Goal: Information Seeking & Learning: Learn about a topic

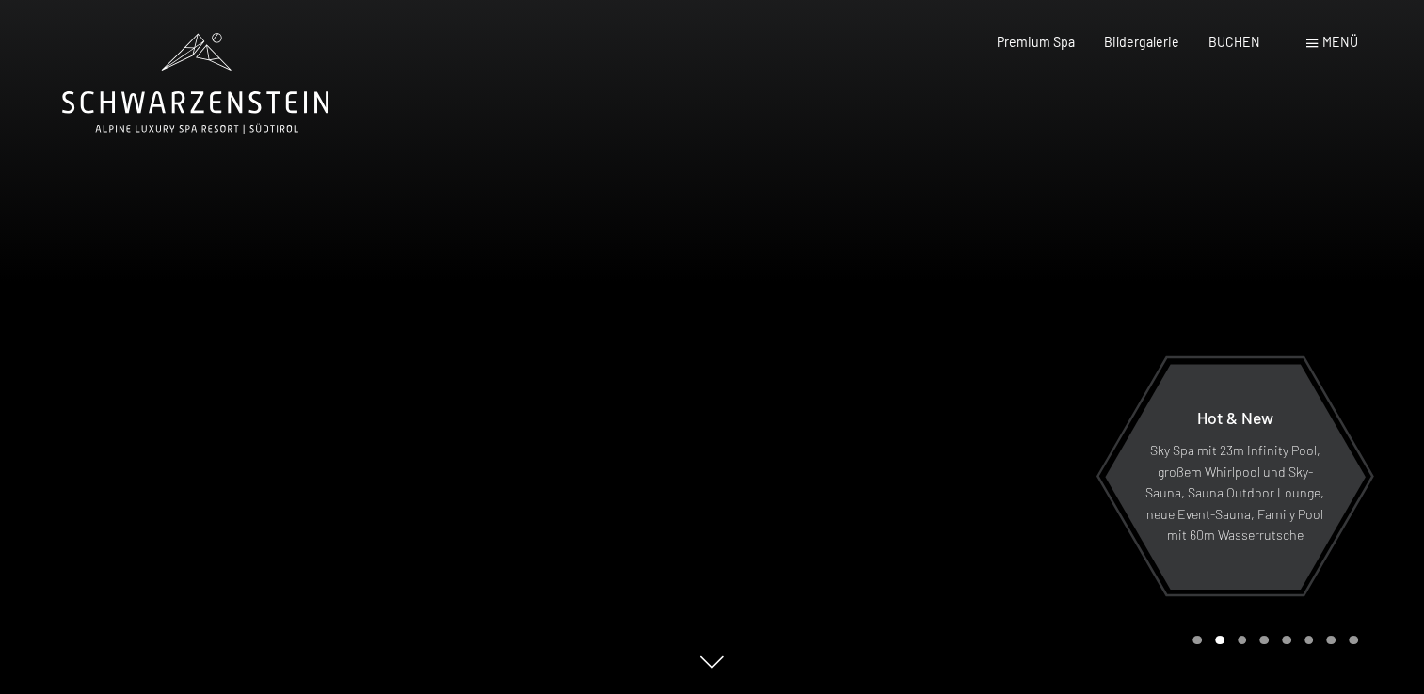
click at [1310, 43] on span at bounding box center [1311, 44] width 11 height 8
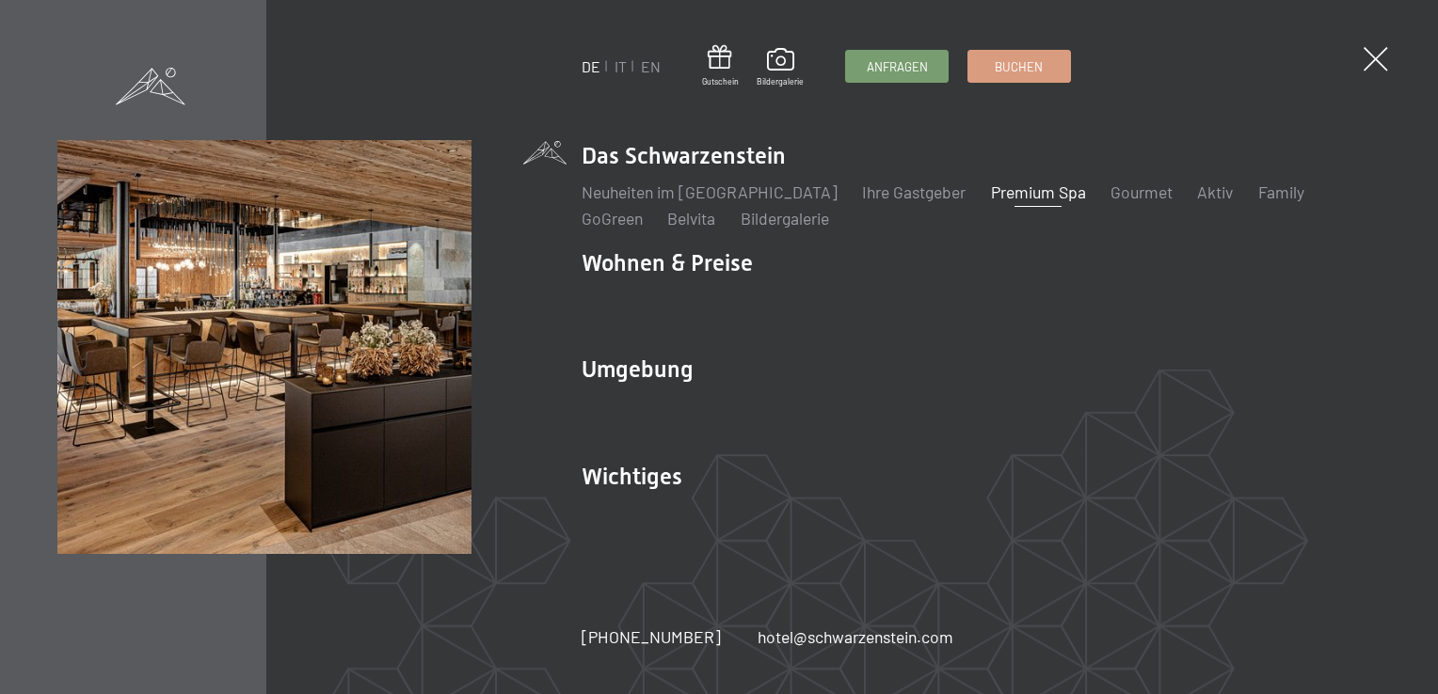
click at [997, 183] on link "Premium Spa" at bounding box center [1038, 192] width 95 height 21
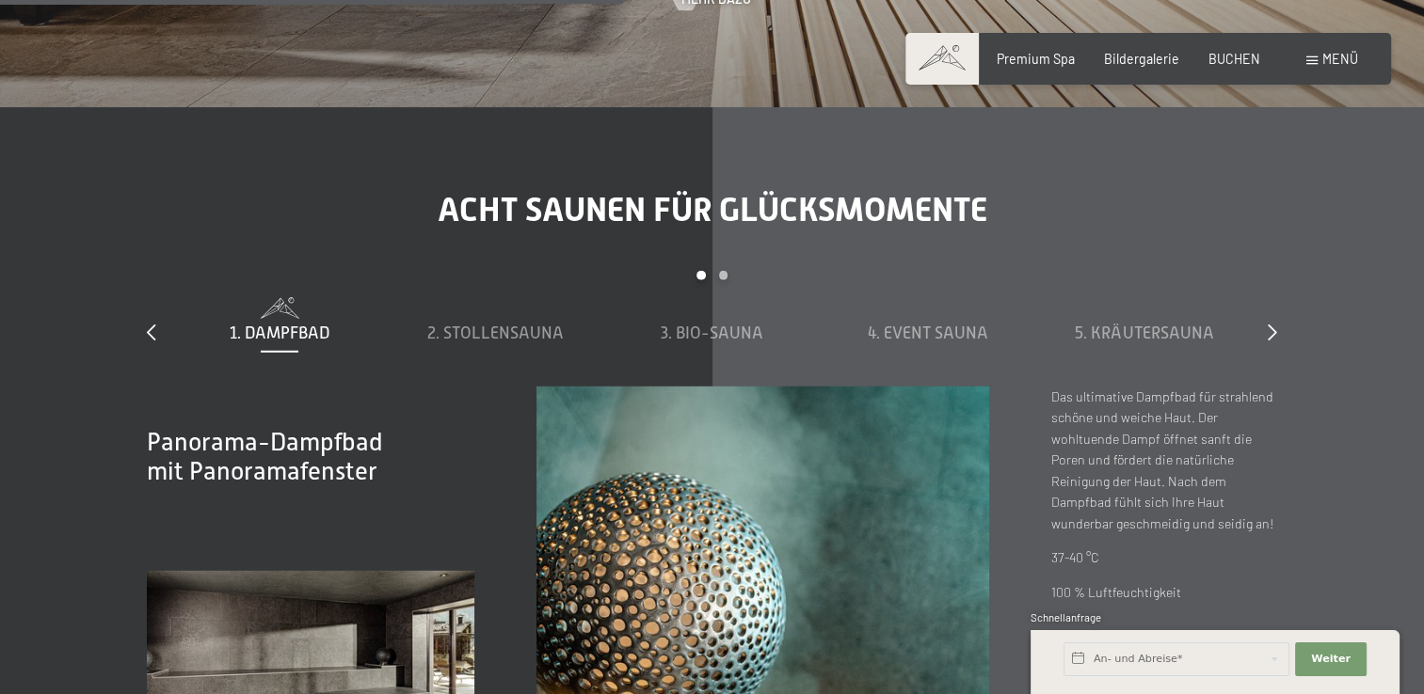
scroll to position [5177, 0]
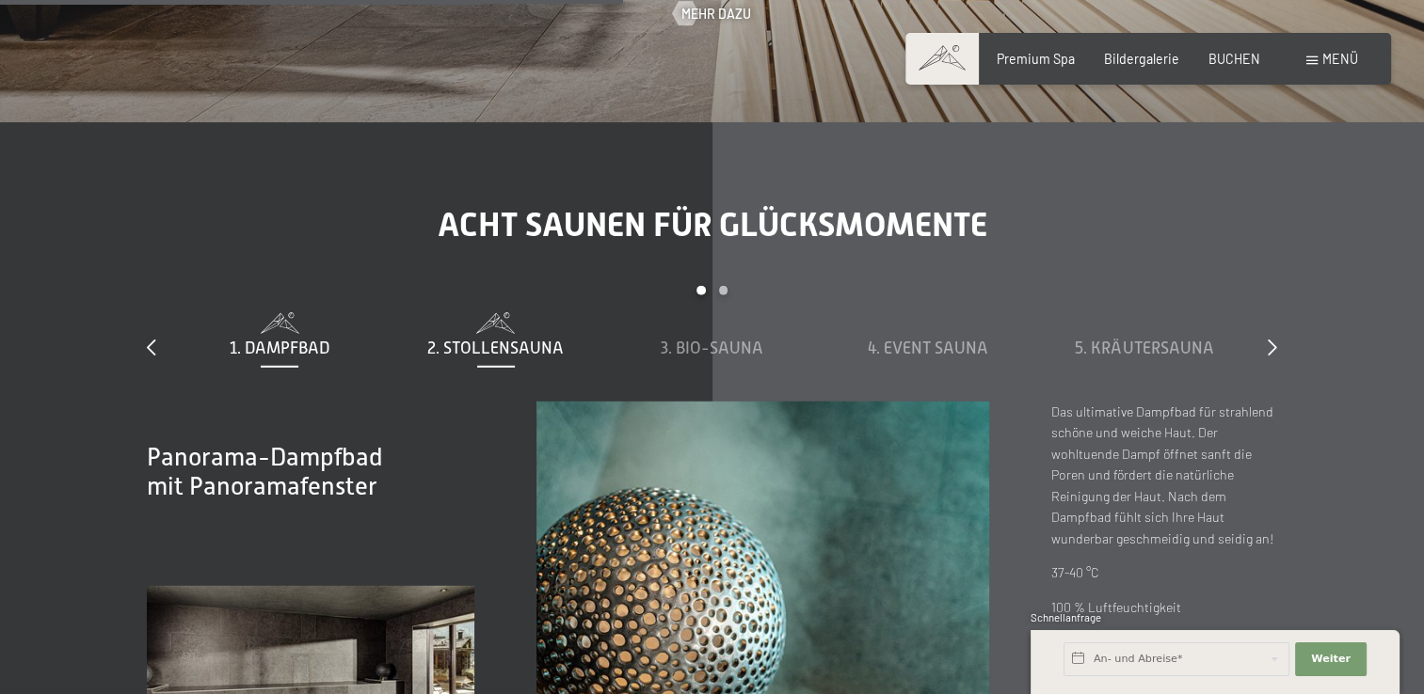
click at [536, 352] on span "2. Stollensauna" at bounding box center [495, 348] width 136 height 19
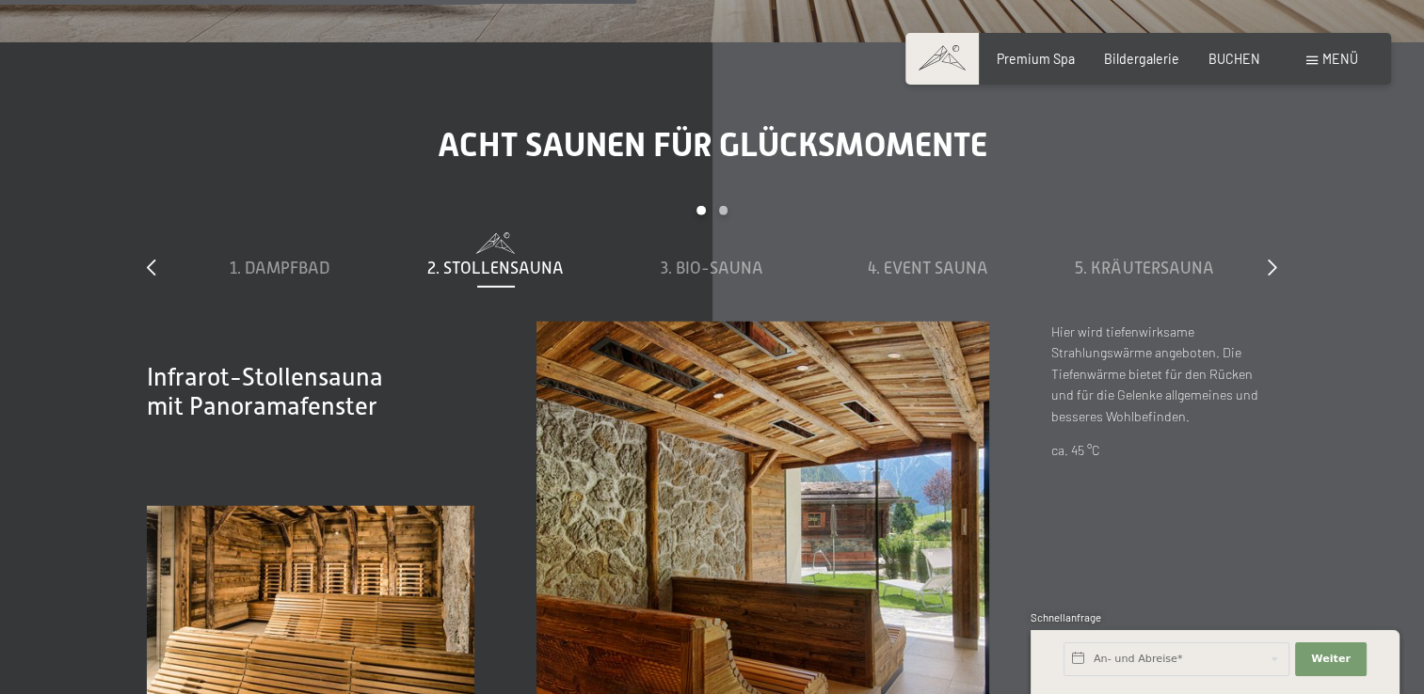
scroll to position [5286, 0]
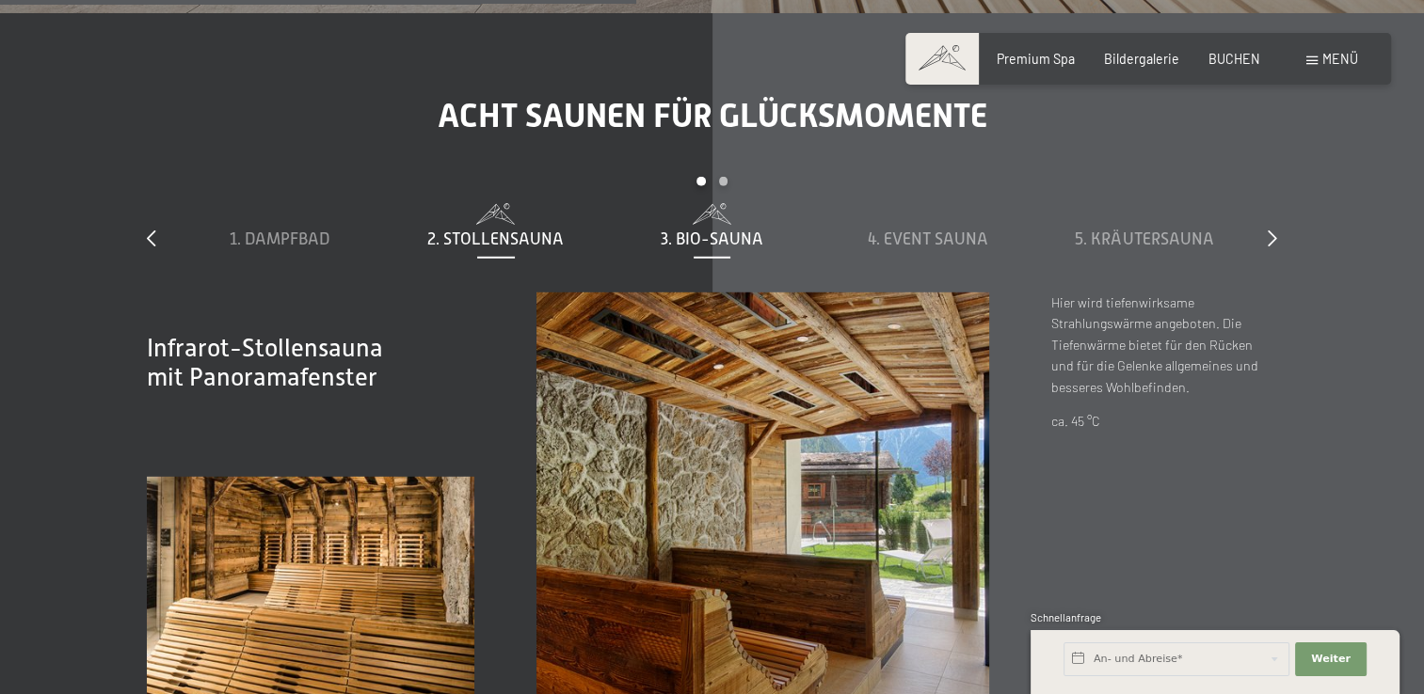
click at [734, 223] on span at bounding box center [711, 213] width 199 height 21
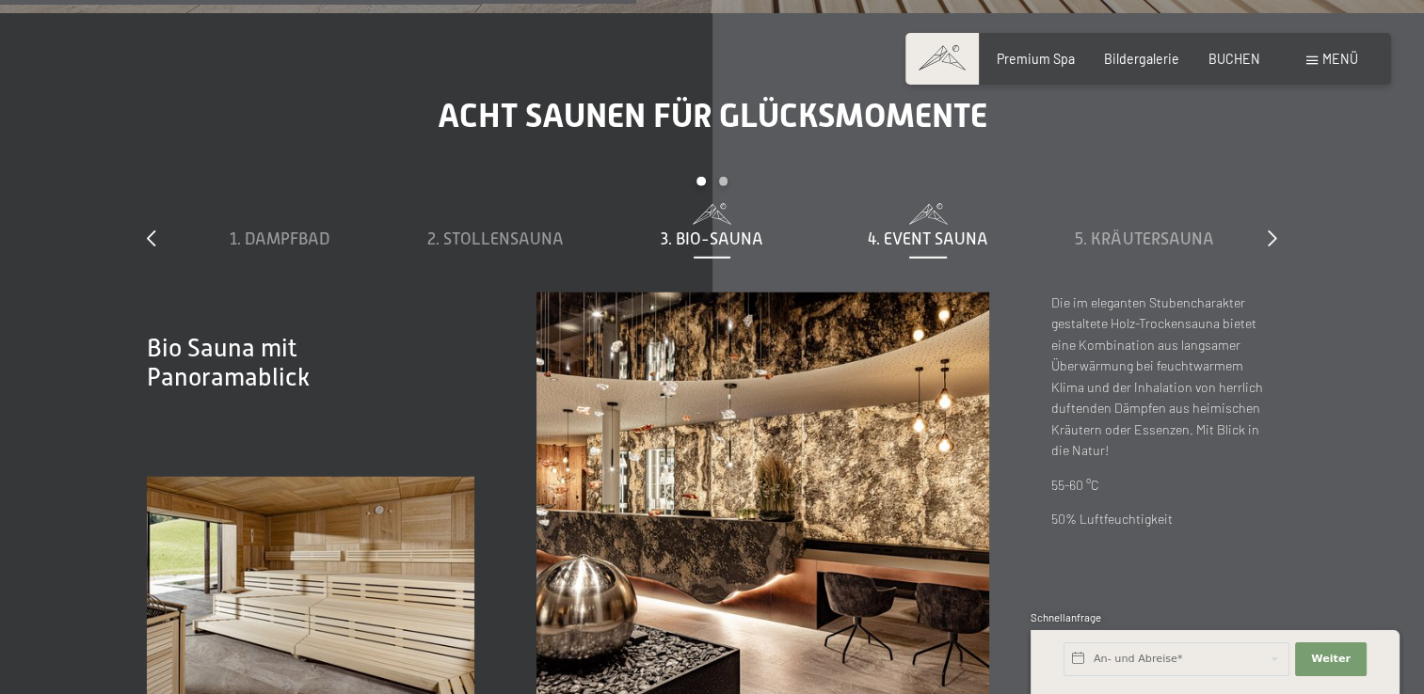
click at [915, 235] on span "4. Event Sauna" at bounding box center [927, 239] width 120 height 19
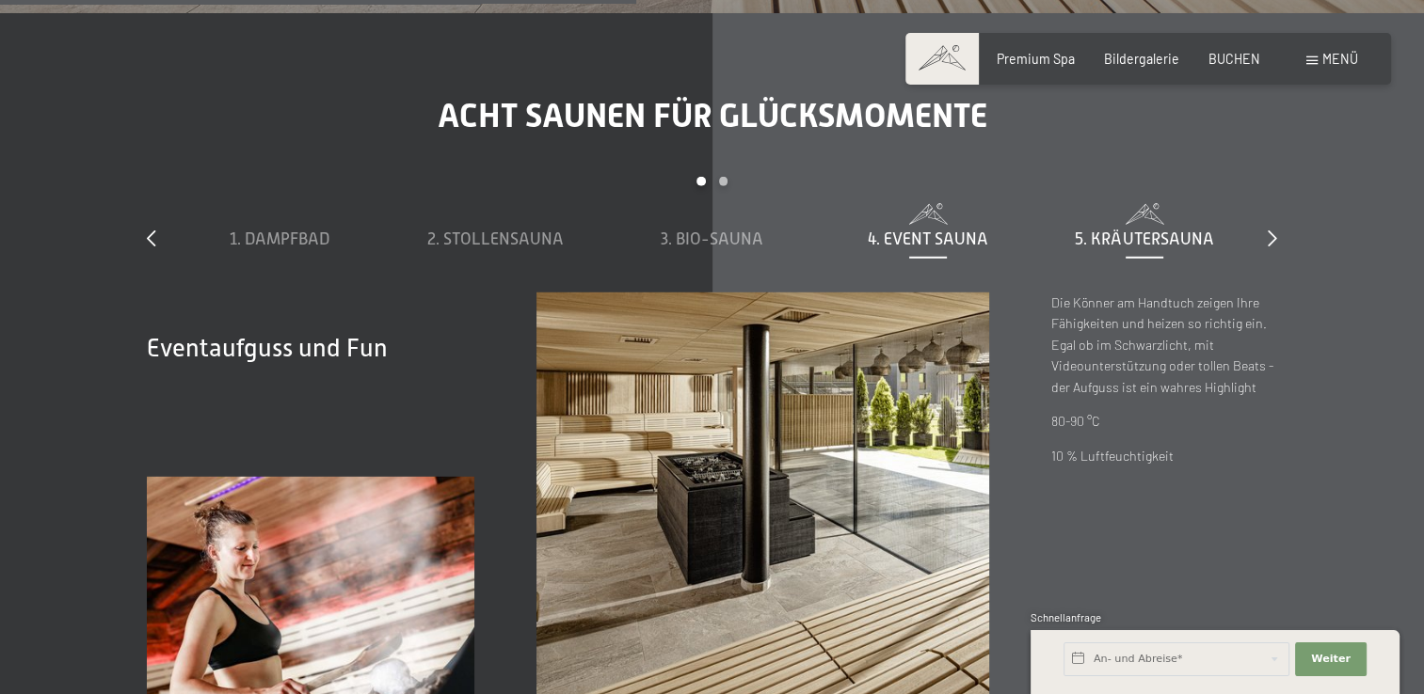
click at [1134, 232] on span "5. Kräutersauna" at bounding box center [1143, 239] width 138 height 19
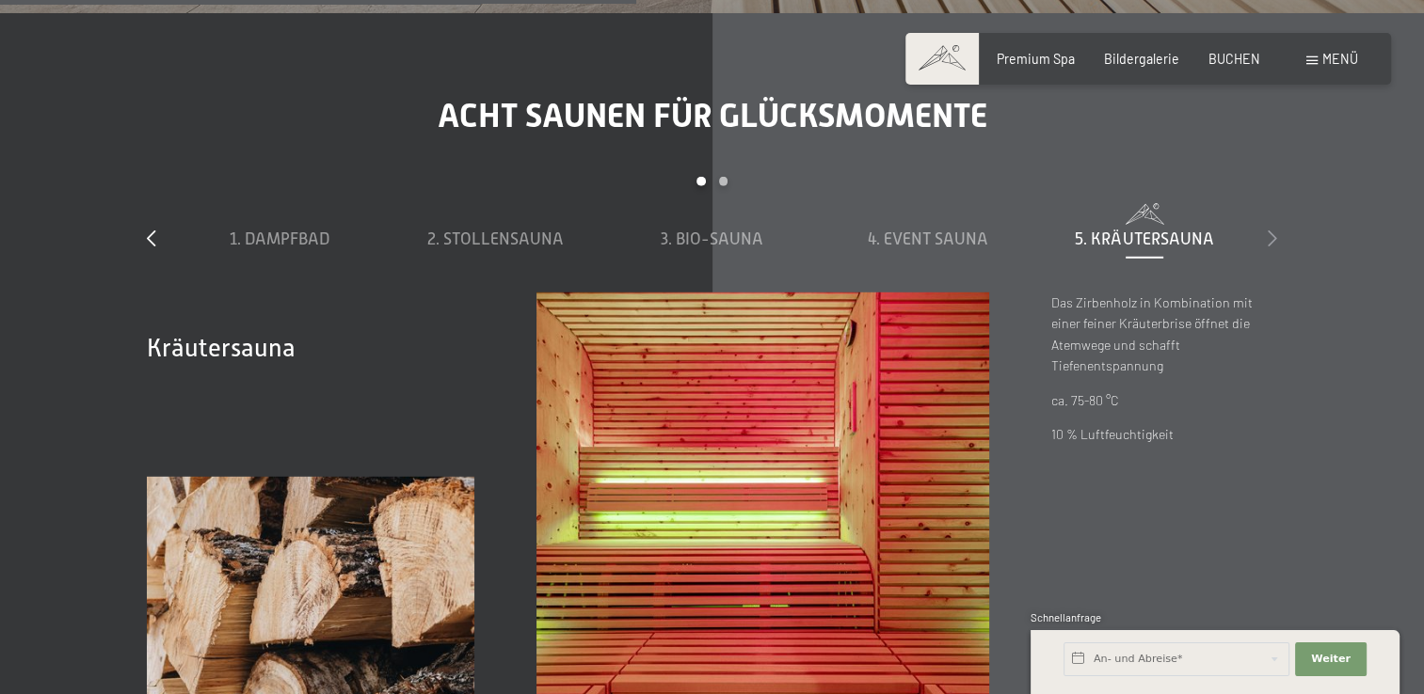
click at [1272, 234] on icon at bounding box center [1271, 238] width 9 height 17
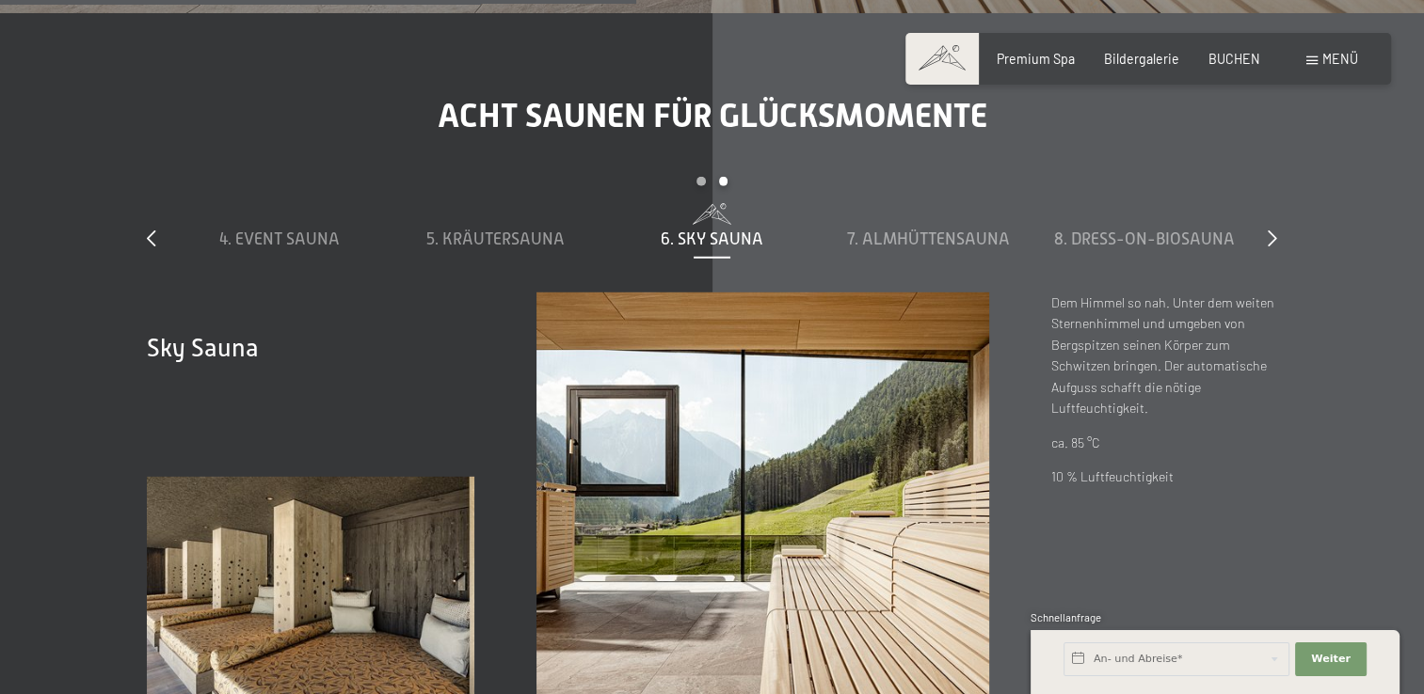
click at [736, 236] on span "6. Sky Sauna" at bounding box center [711, 239] width 103 height 19
click at [715, 236] on span "6. Sky Sauna" at bounding box center [711, 239] width 103 height 19
click at [935, 234] on span "7. Almhüttensauna" at bounding box center [928, 239] width 163 height 19
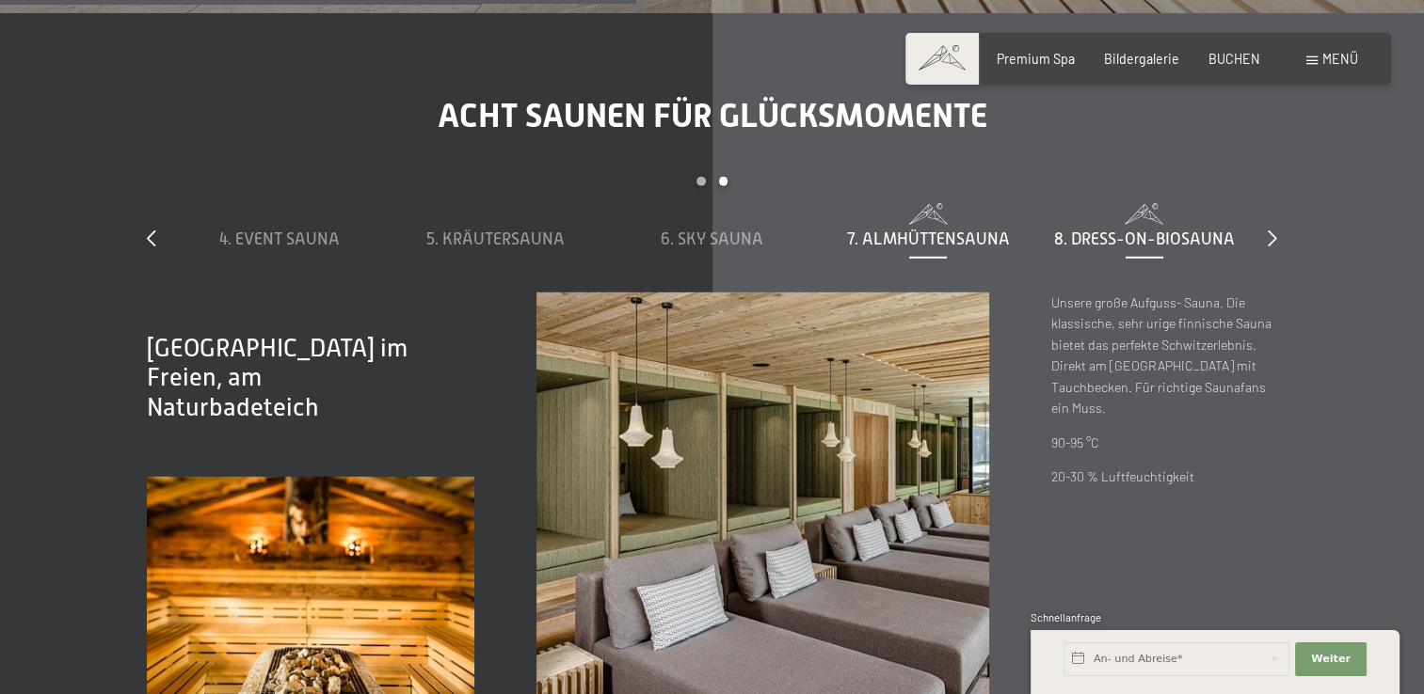
click at [1114, 235] on span "8. Dress-on-Biosauna" at bounding box center [1144, 239] width 181 height 19
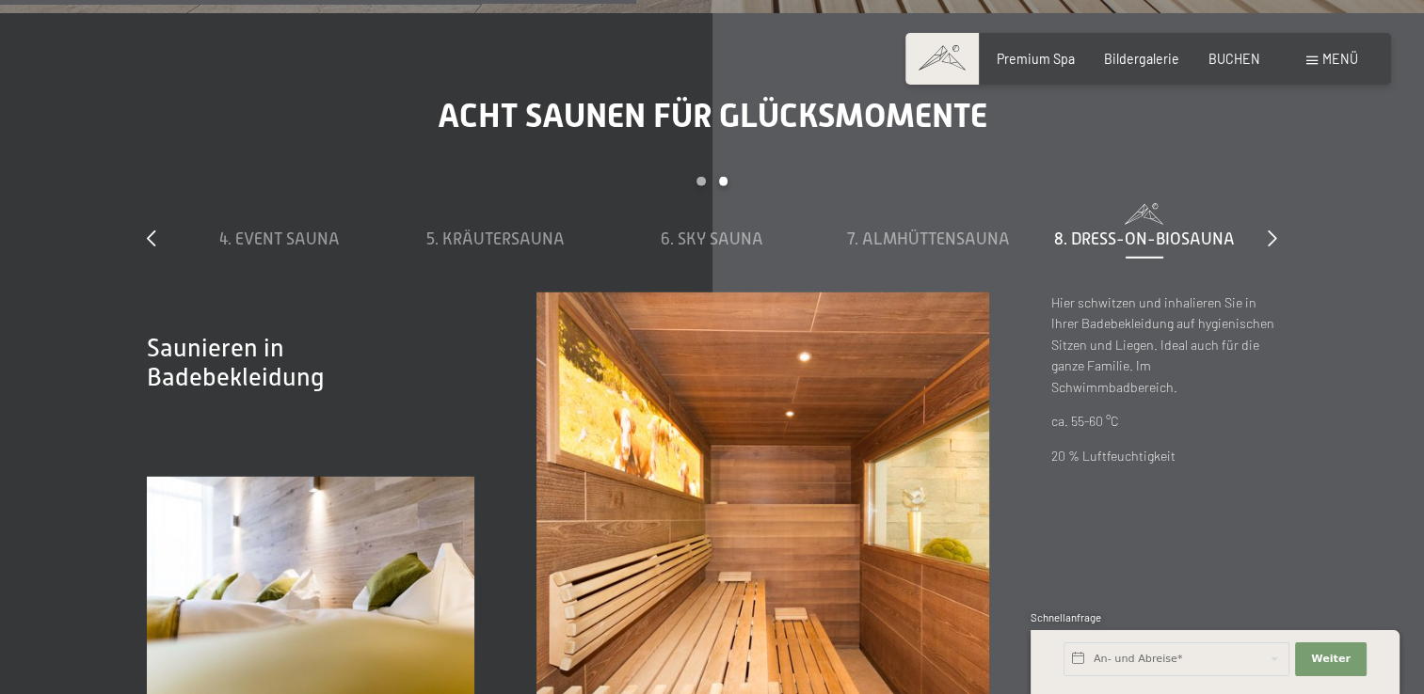
click at [1265, 231] on div "slide 4 to 8 of 8 1. Dampfbad 2. Stollensauna 3. Bio-Sauna 4. Event Sauna 5. Kr…" at bounding box center [712, 234] width 1130 height 115
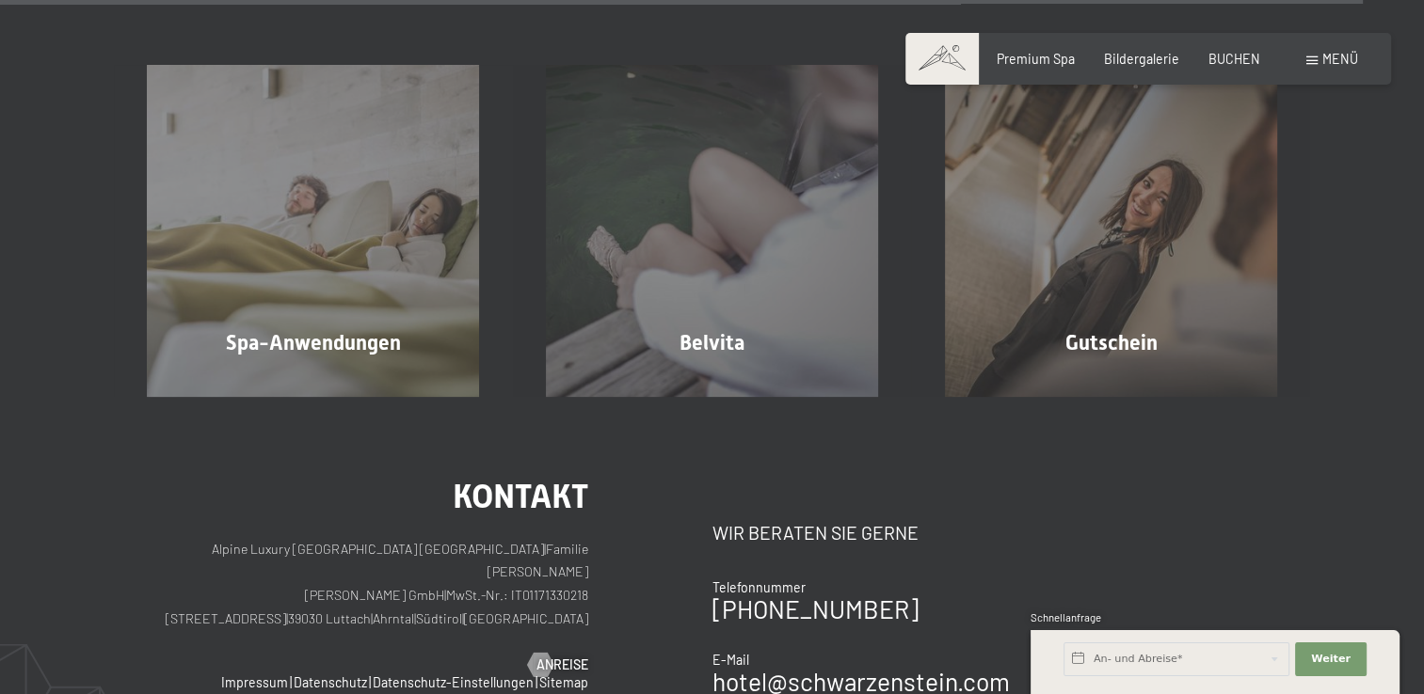
scroll to position [9852, 0]
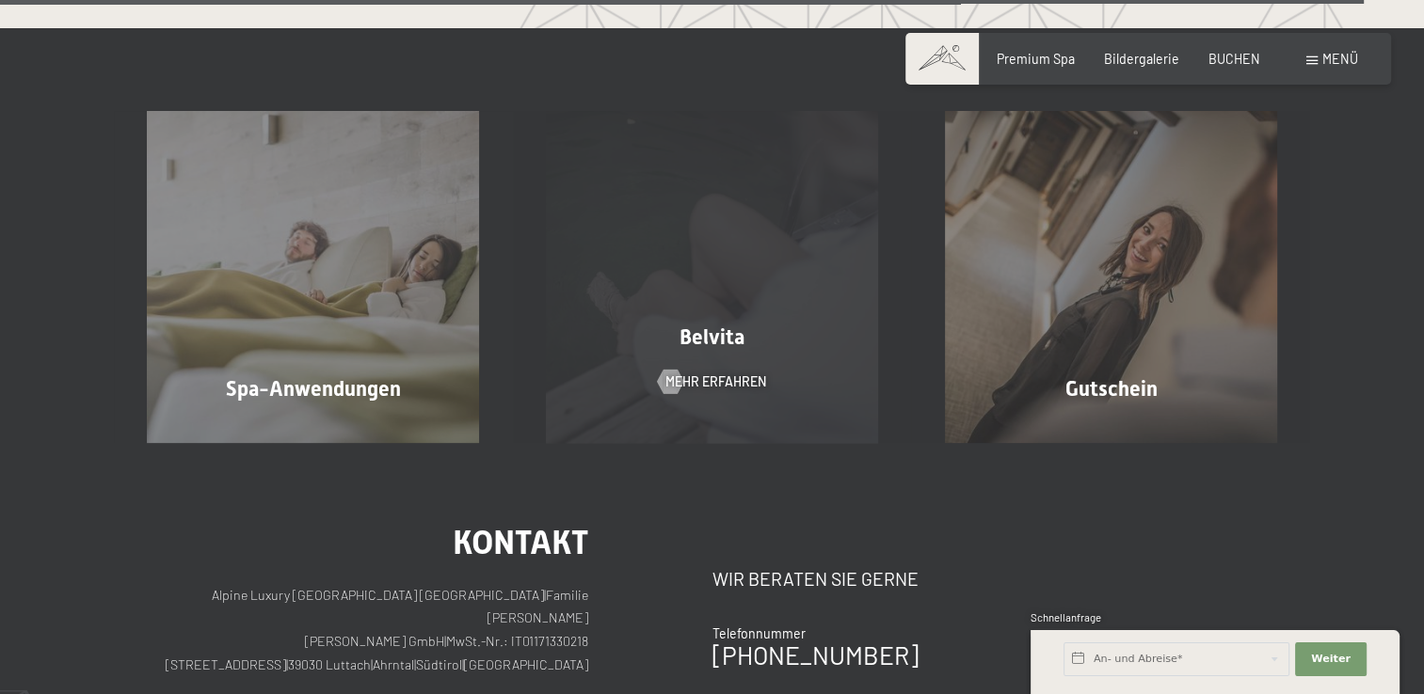
click at [730, 299] on div "Belvita Mehr erfahren" at bounding box center [712, 277] width 399 height 332
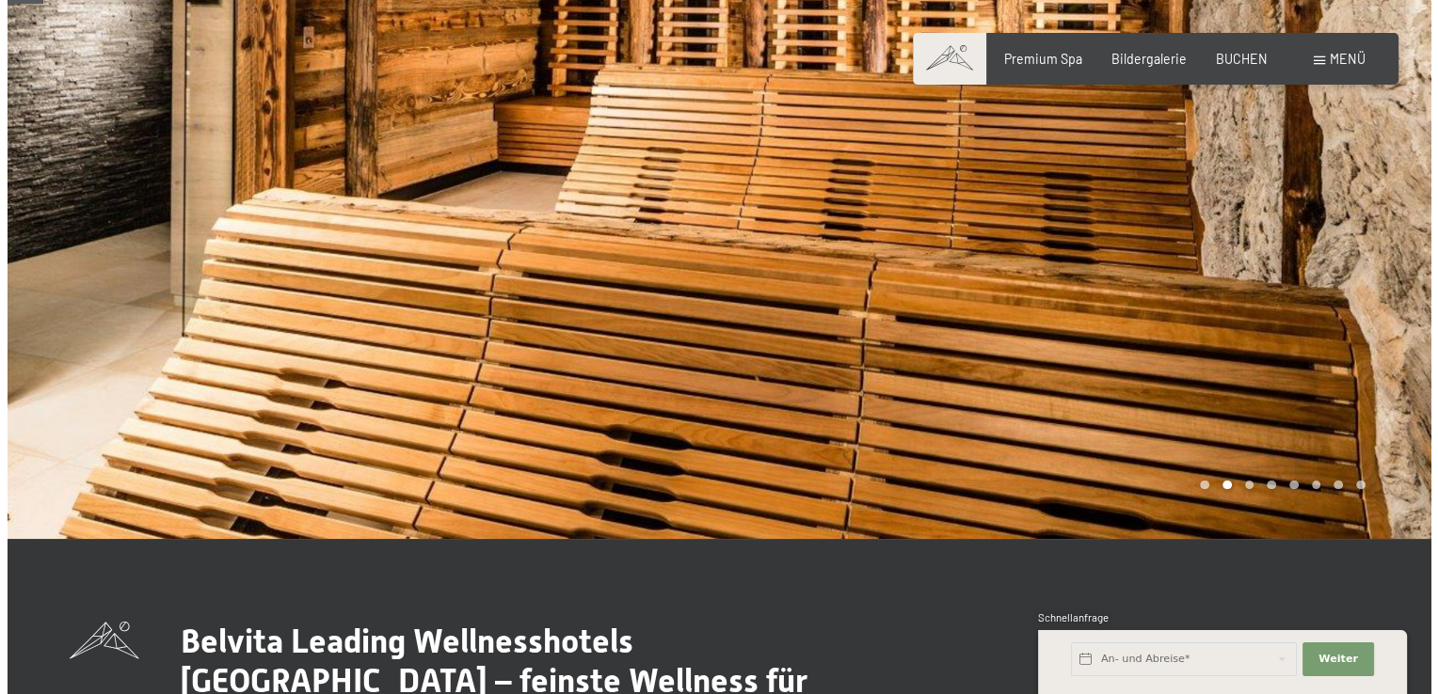
scroll to position [35, 0]
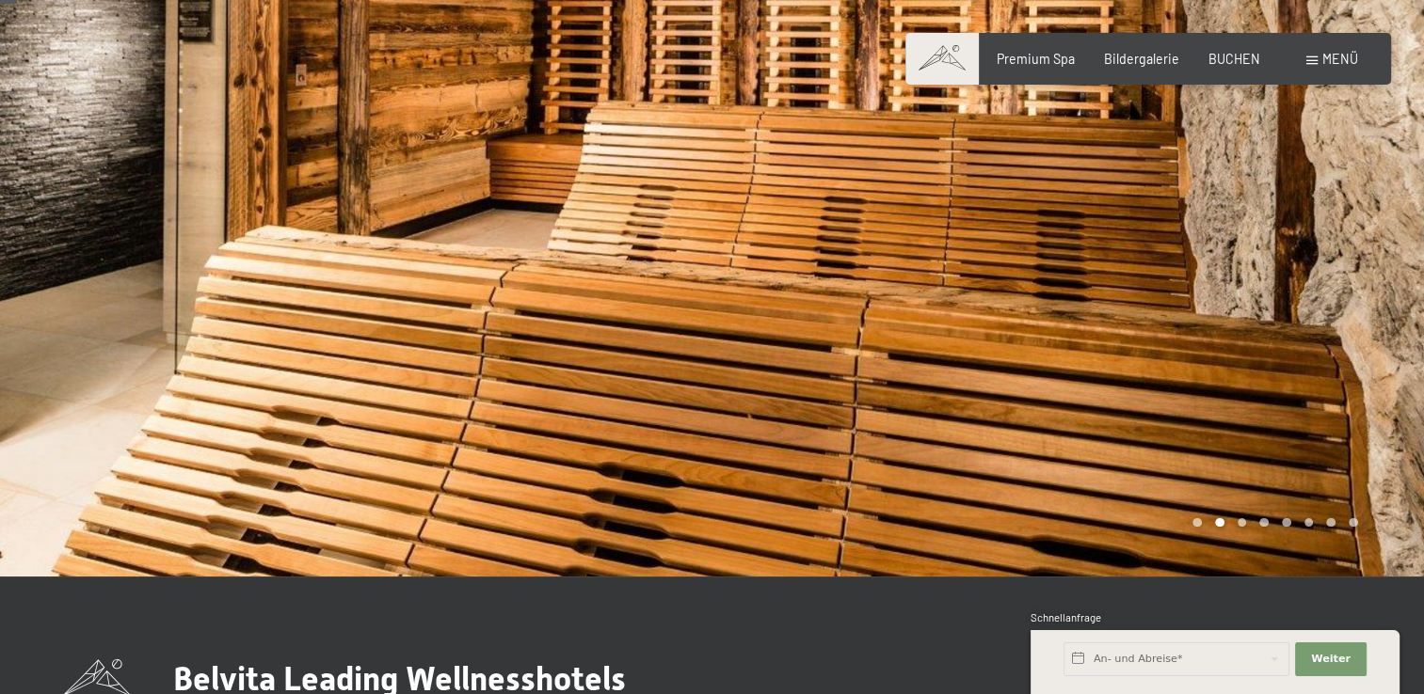
click at [1310, 56] on span at bounding box center [1311, 60] width 11 height 8
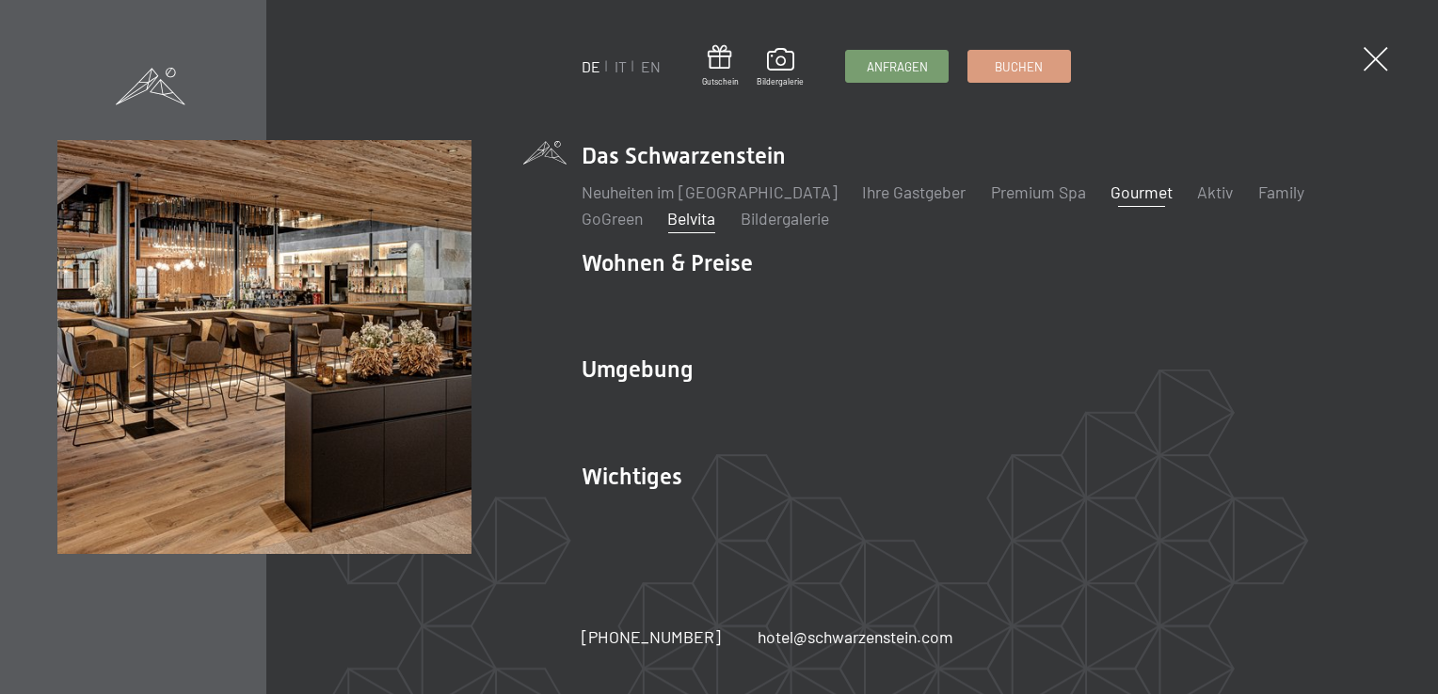
click at [1110, 192] on link "Gourmet" at bounding box center [1141, 192] width 62 height 21
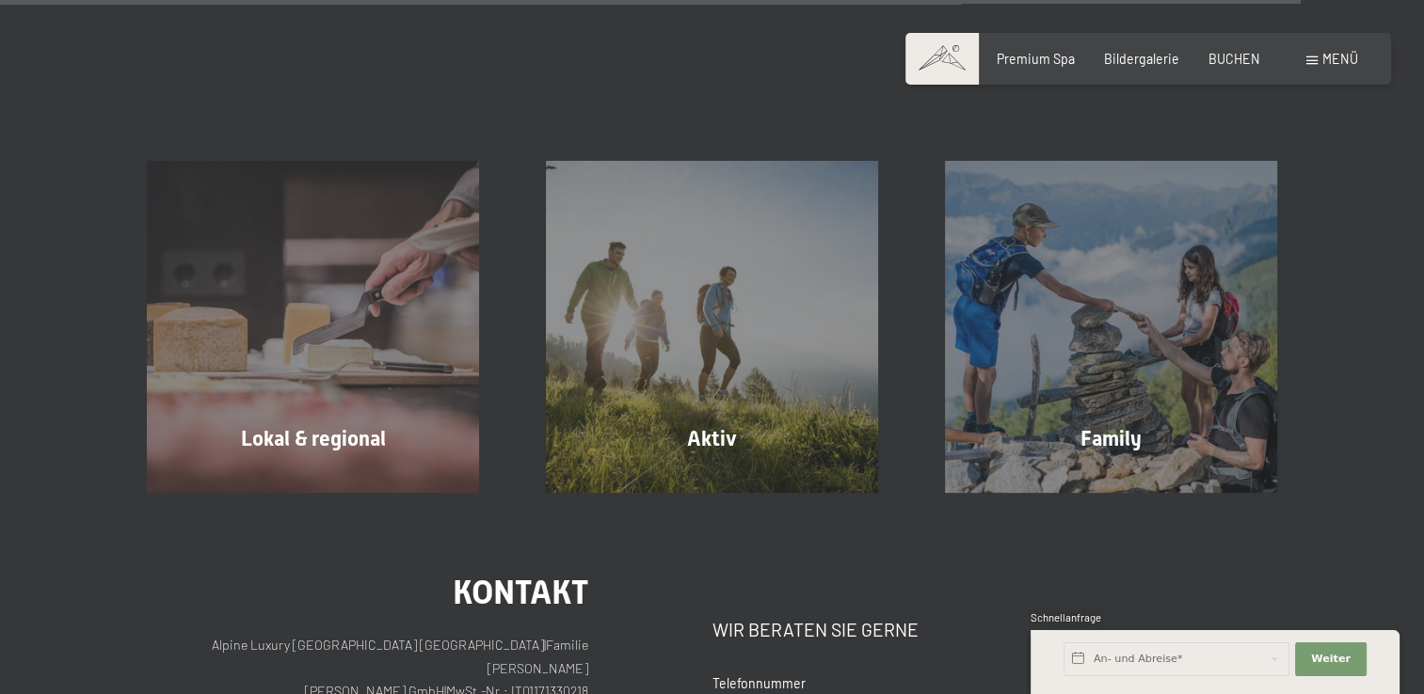
scroll to position [5692, 0]
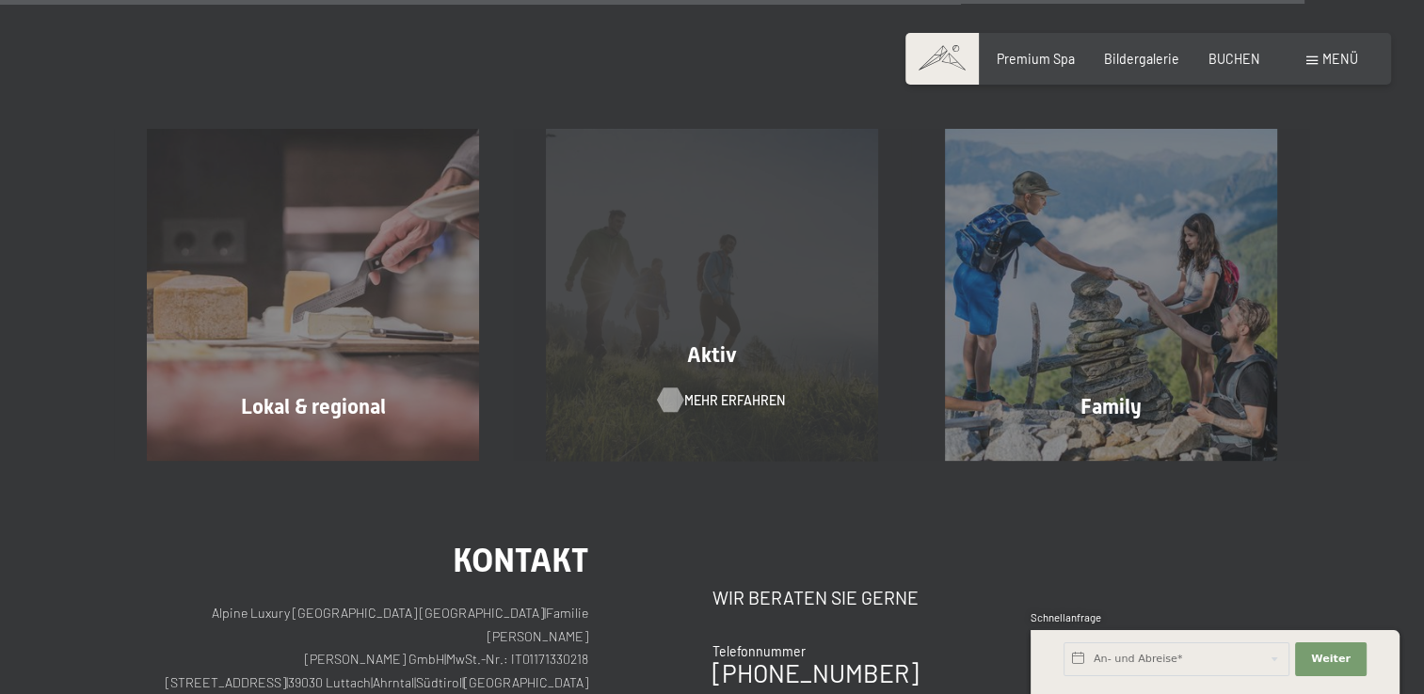
click at [744, 391] on span "Mehr erfahren" at bounding box center [734, 400] width 101 height 19
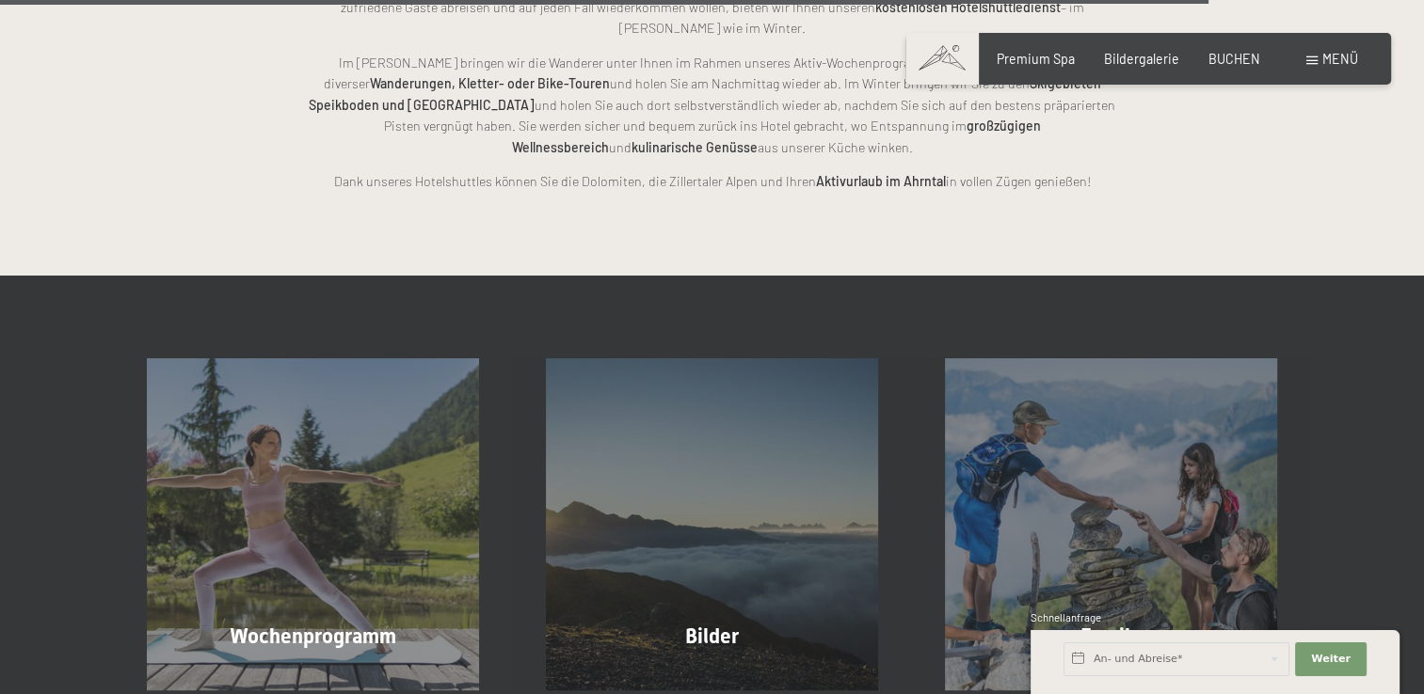
scroll to position [3990, 0]
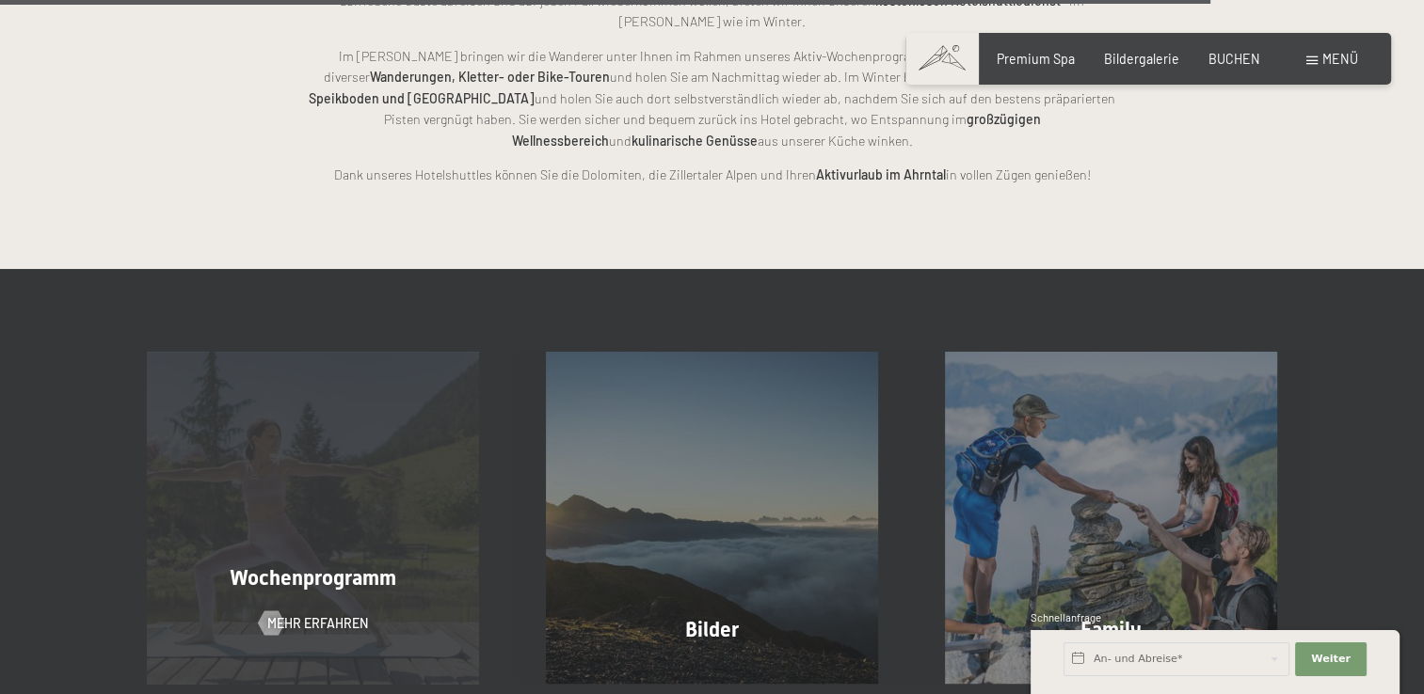
click at [369, 487] on div "Wochenprogramm Mehr erfahren" at bounding box center [313, 518] width 399 height 332
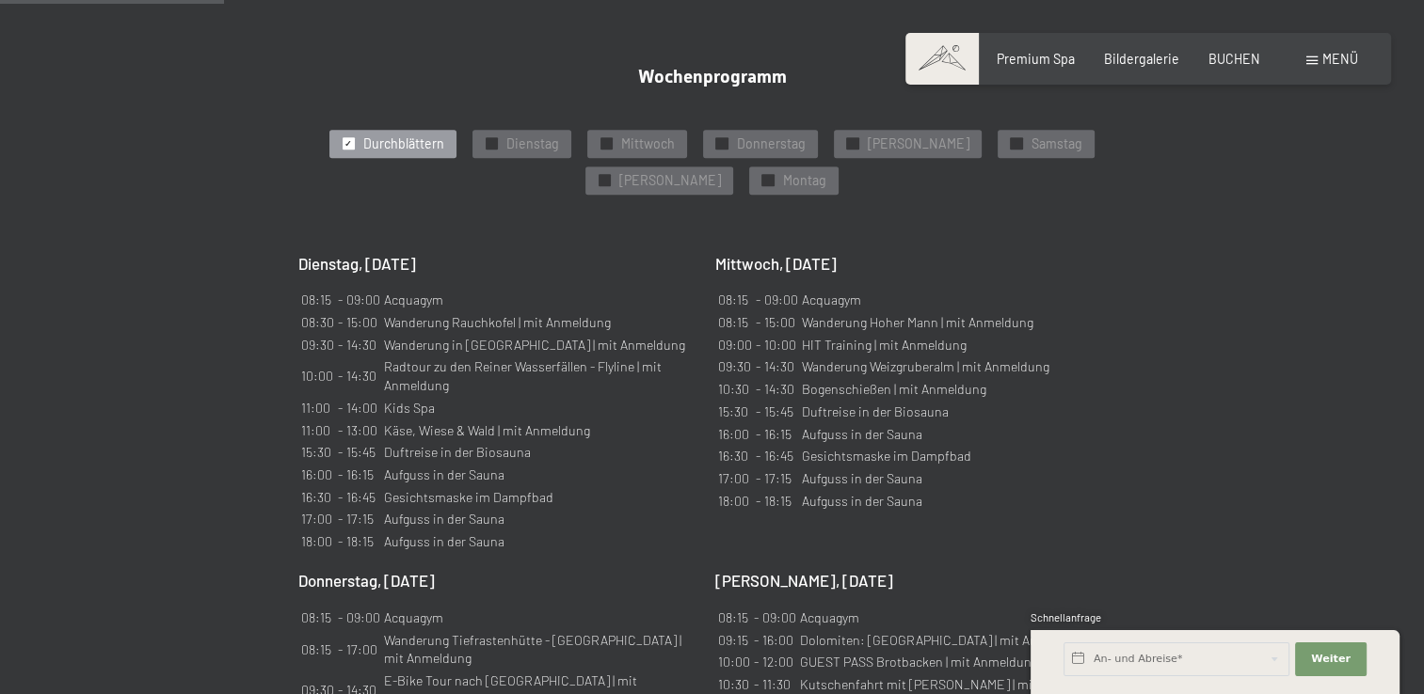
scroll to position [1037, 0]
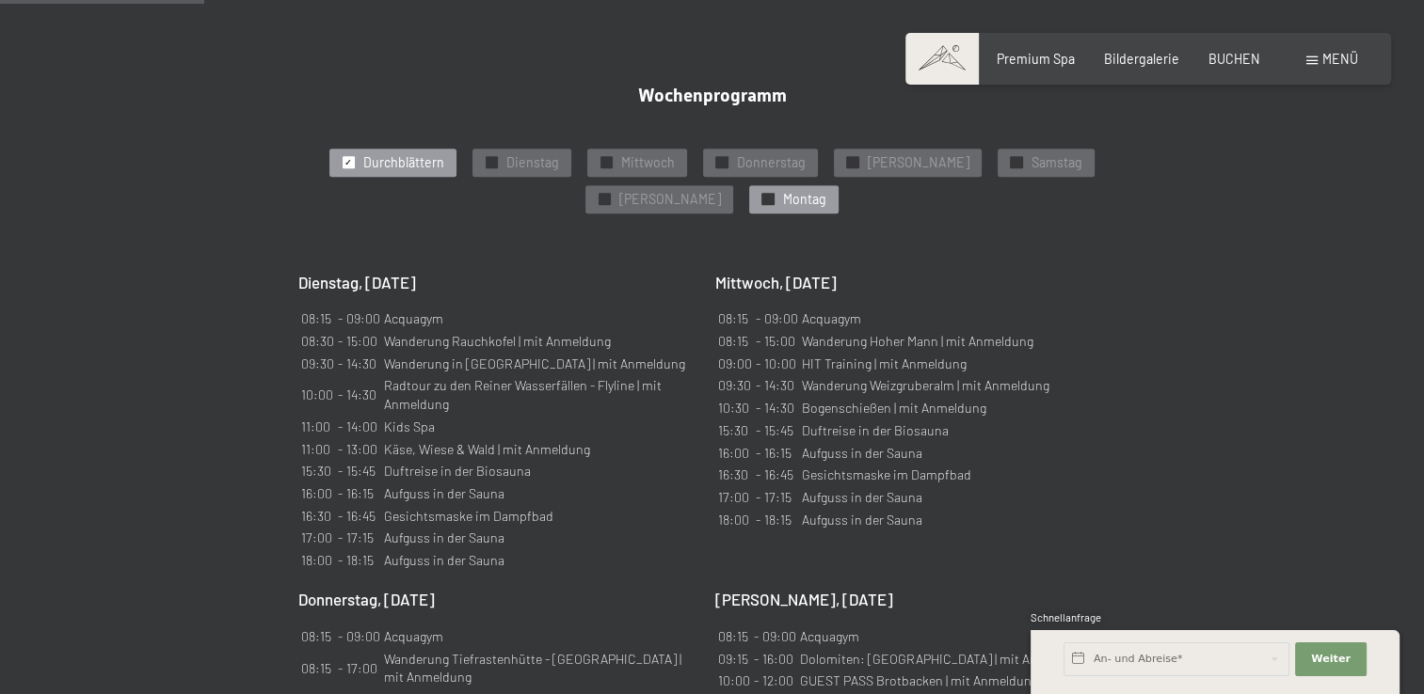
click at [782, 190] on span "Montag" at bounding box center [803, 199] width 43 height 19
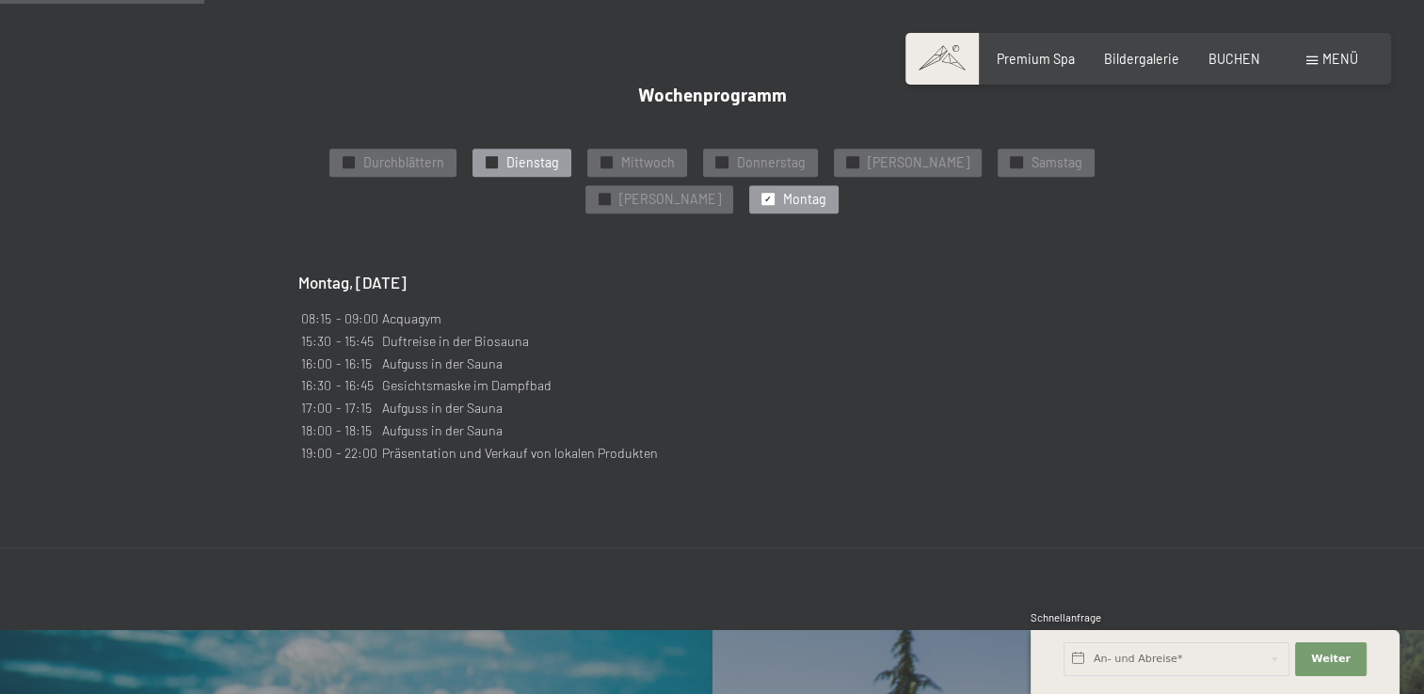
click at [517, 153] on span "Dienstag" at bounding box center [532, 162] width 53 height 19
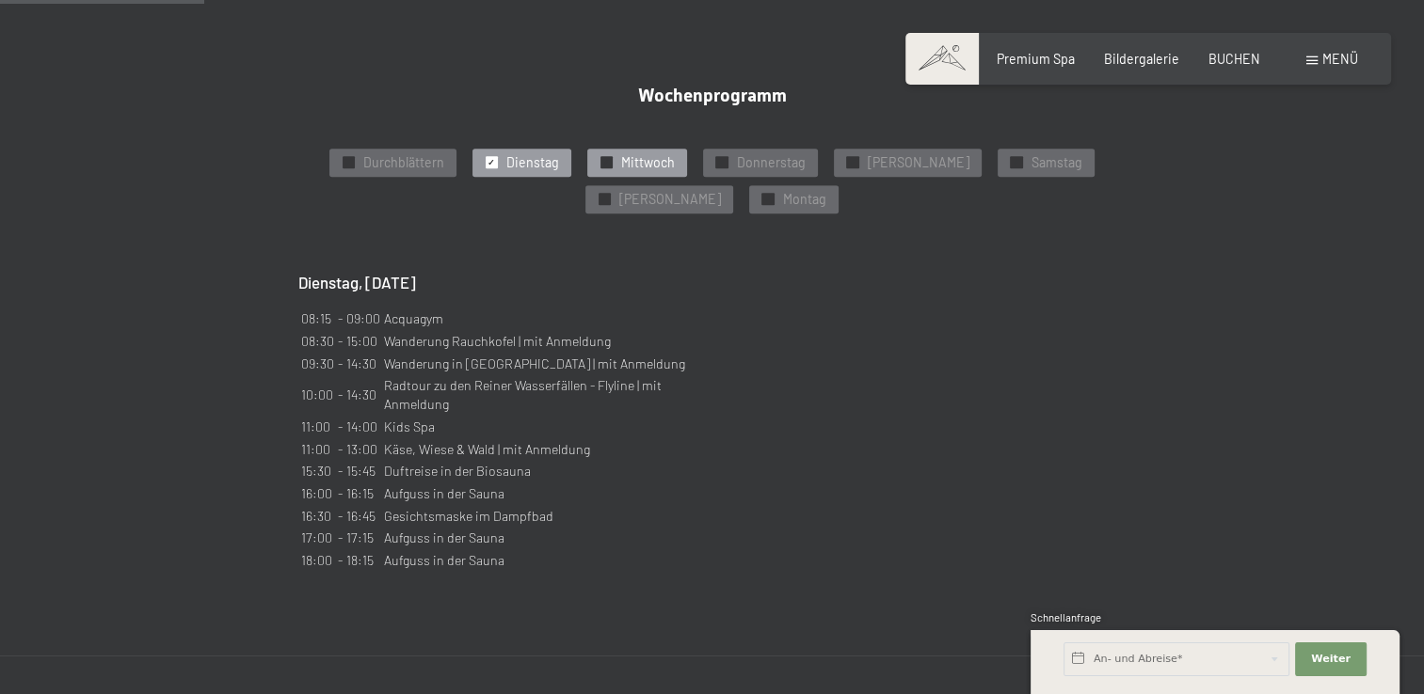
click at [621, 153] on span "Mittwoch" at bounding box center [648, 162] width 54 height 19
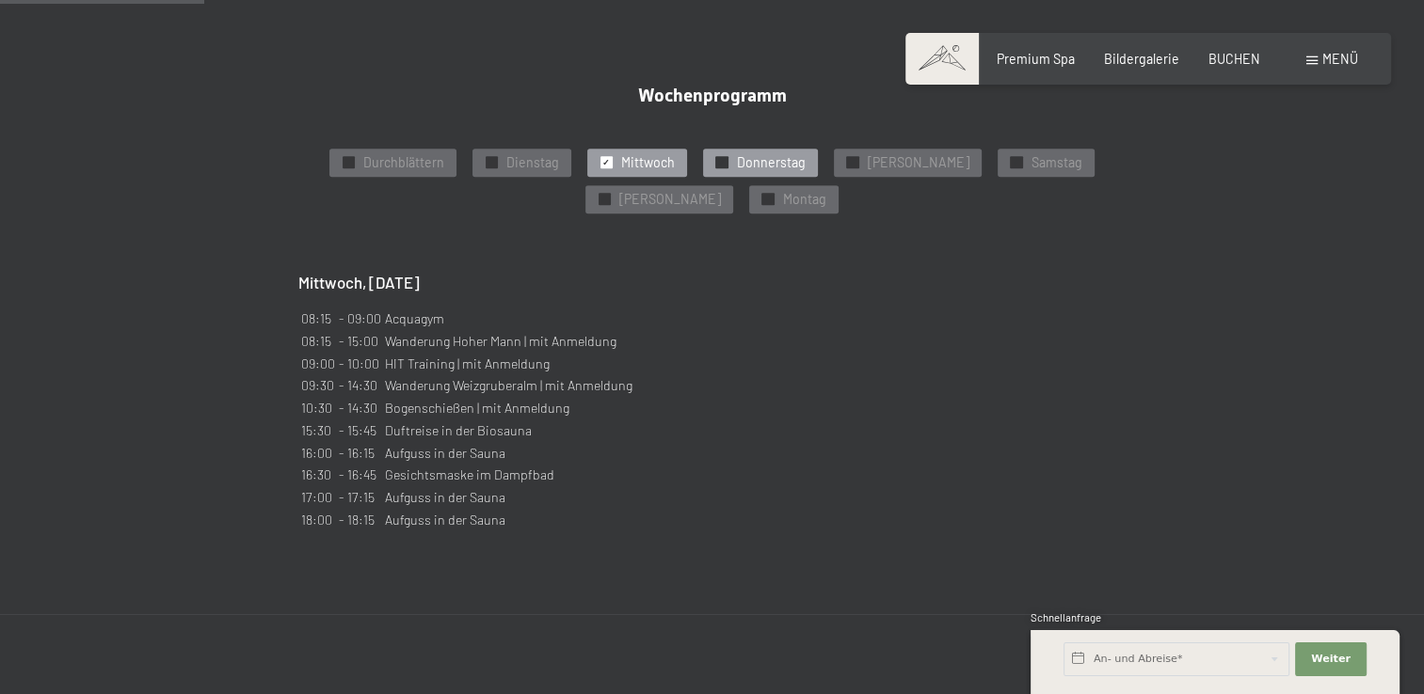
click at [708, 149] on div "✓ Donnerstag" at bounding box center [760, 163] width 114 height 28
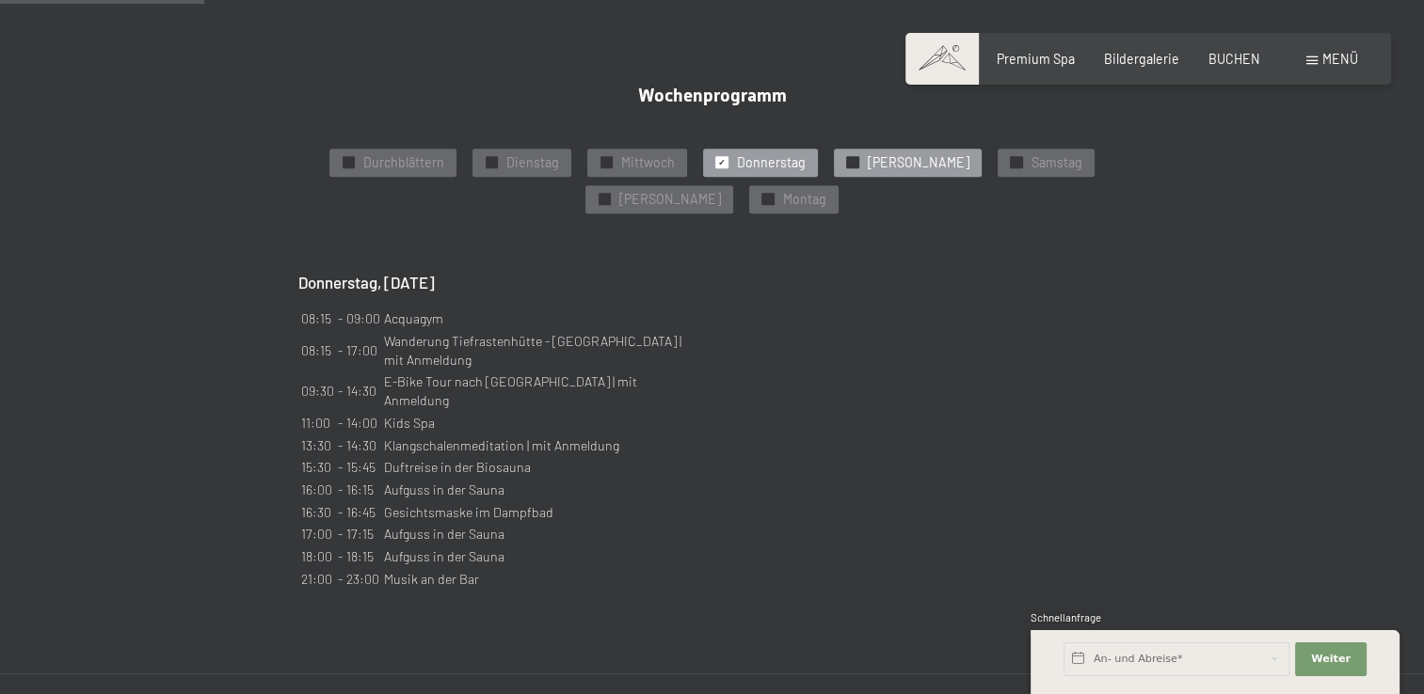
click at [836, 149] on div "✓ [PERSON_NAME]" at bounding box center [907, 163] width 147 height 28
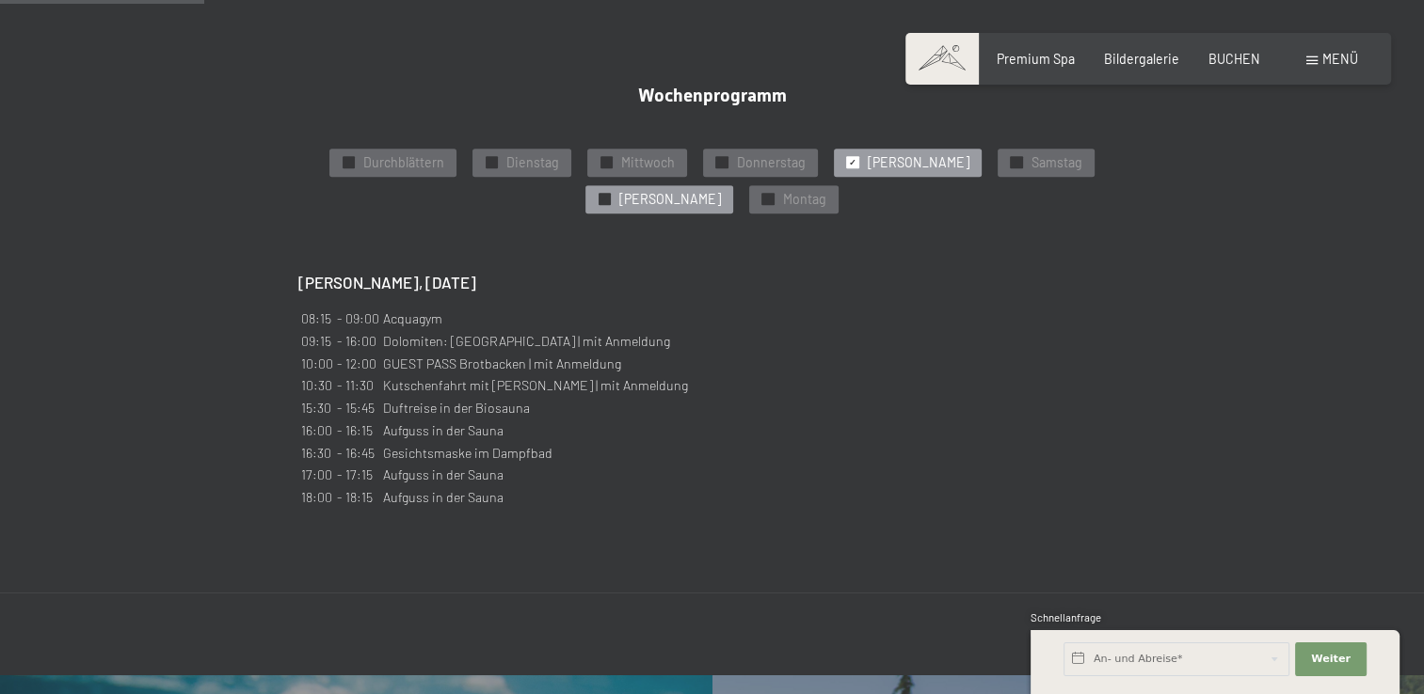
click at [732, 185] on div "✓ [PERSON_NAME]" at bounding box center [658, 199] width 147 height 28
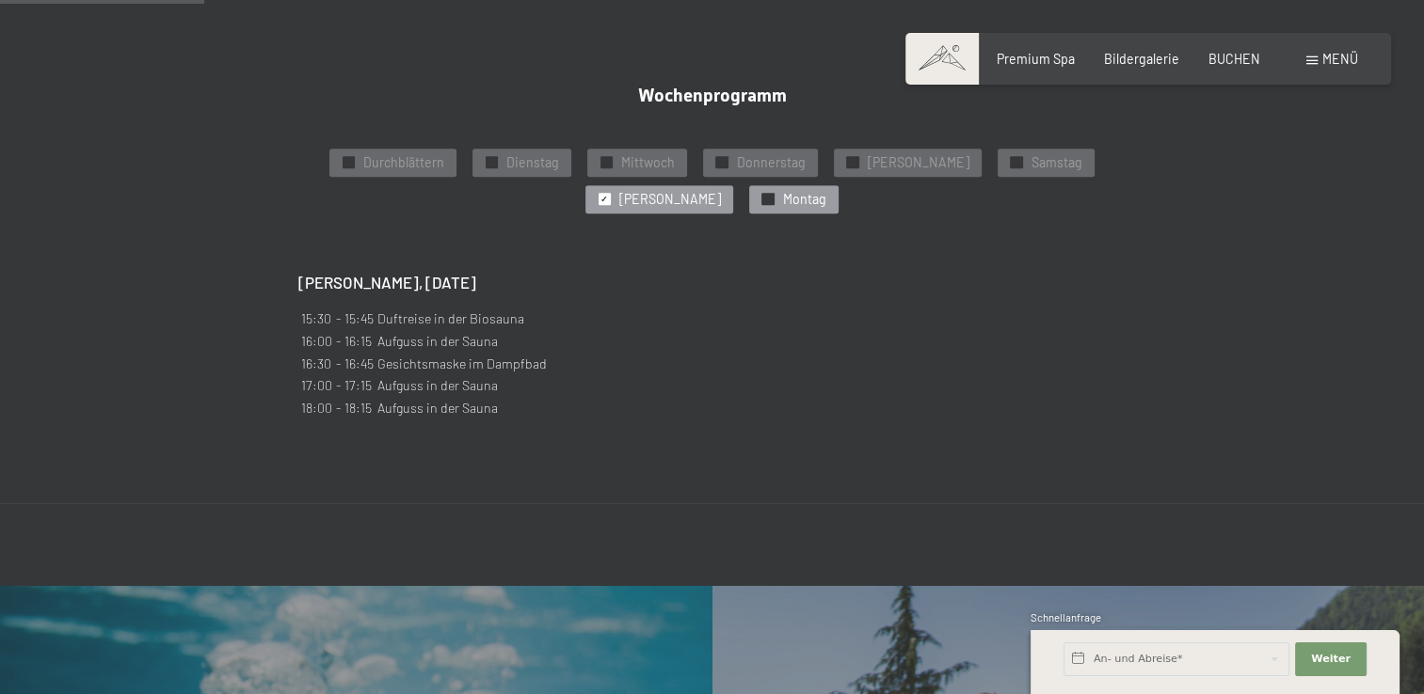
click at [782, 190] on span "Montag" at bounding box center [803, 199] width 43 height 19
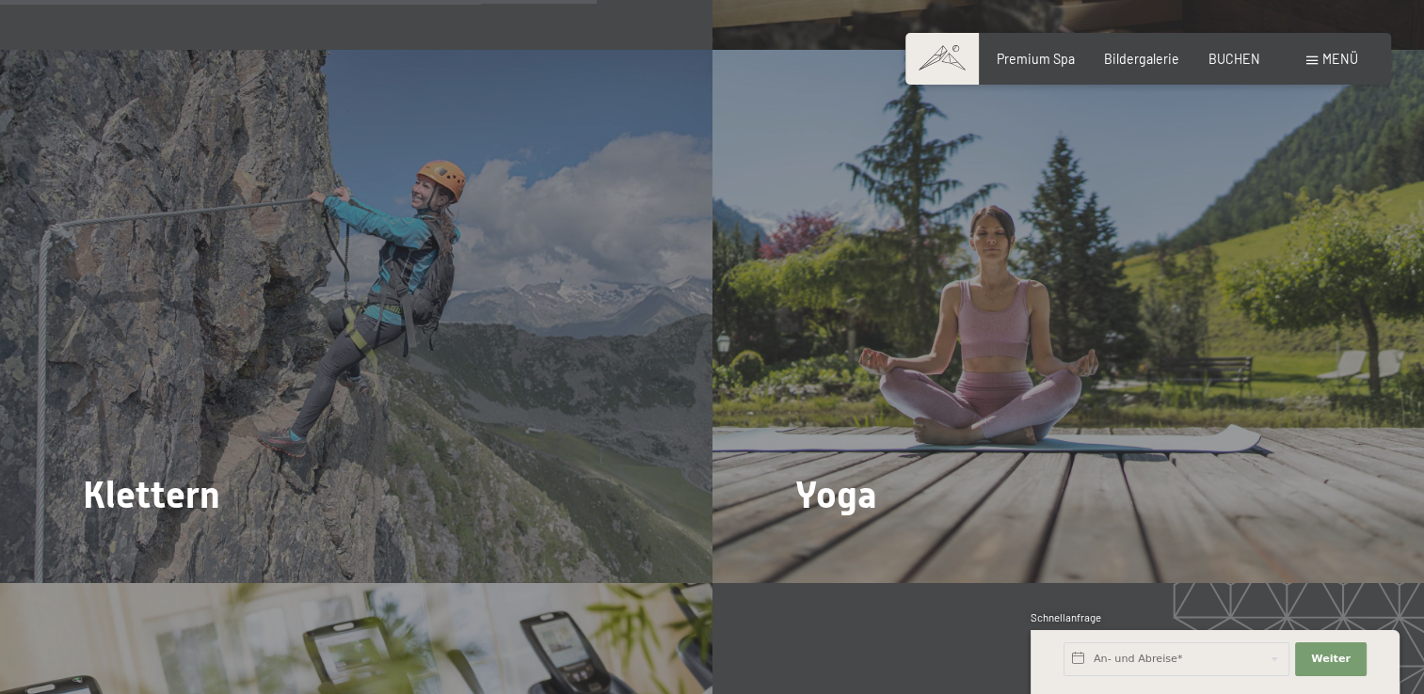
scroll to position [2751, 0]
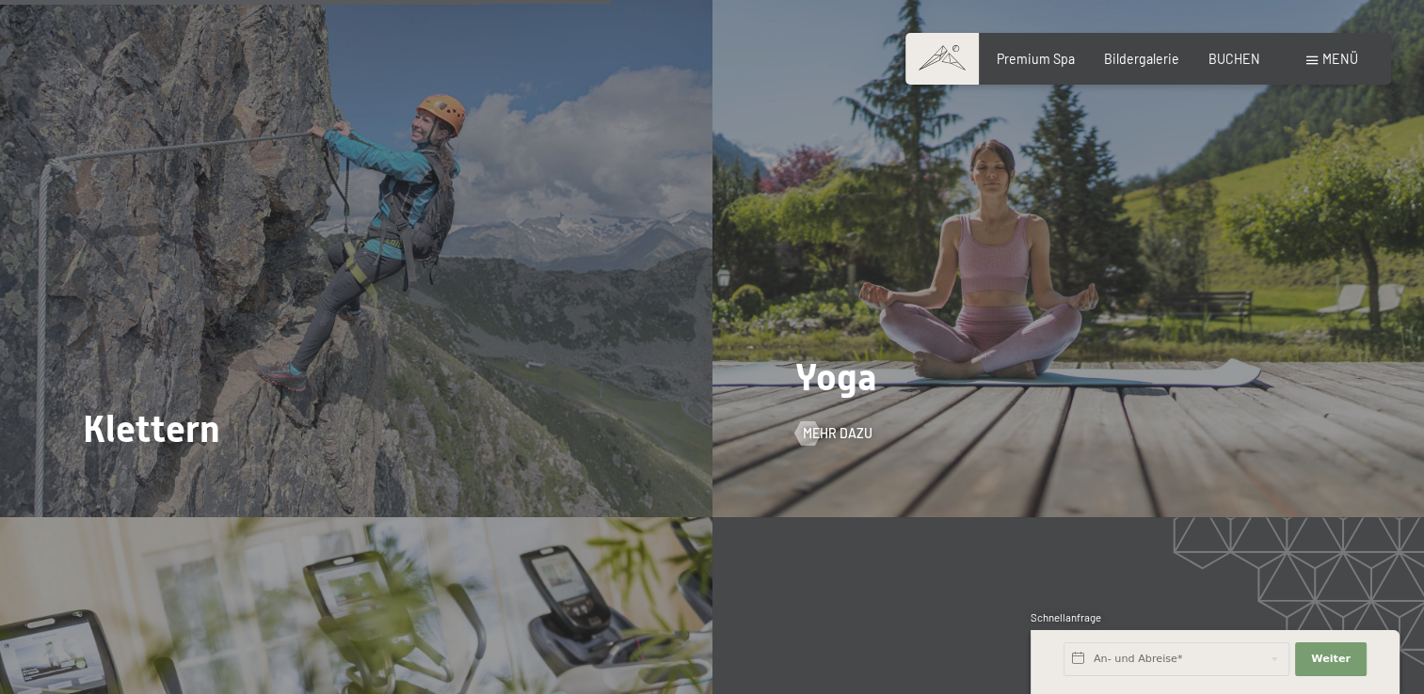
click at [1035, 247] on div "Yoga Mehr dazu" at bounding box center [1068, 250] width 712 height 533
click at [842, 424] on span "Mehr dazu" at bounding box center [856, 433] width 70 height 19
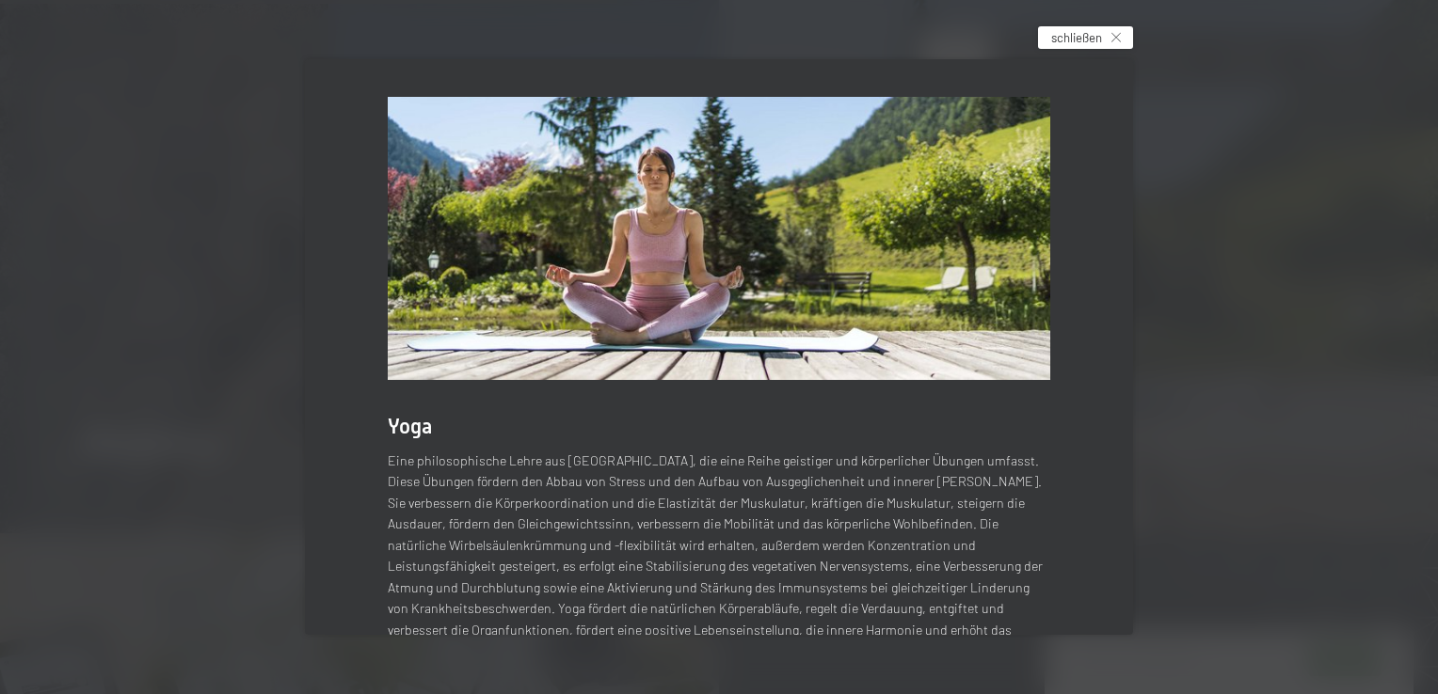
click at [1119, 36] on icon at bounding box center [1115, 37] width 9 height 9
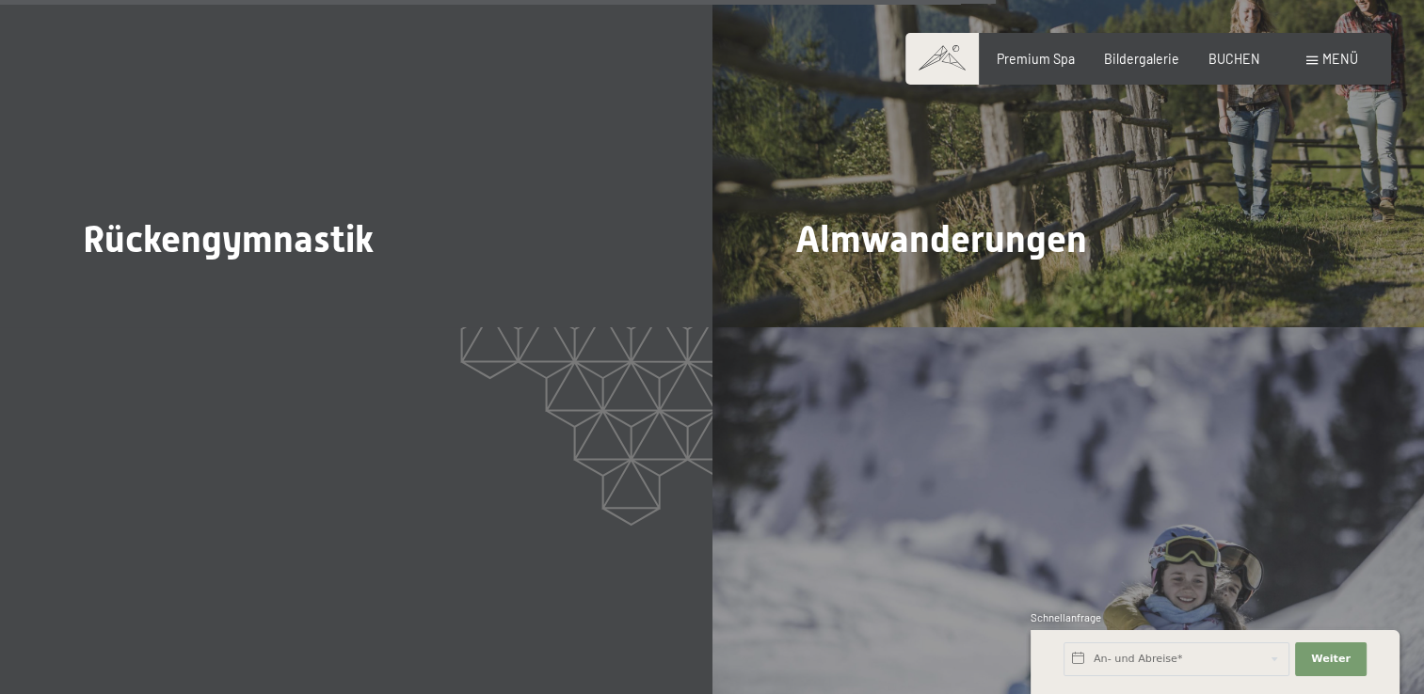
scroll to position [4387, 0]
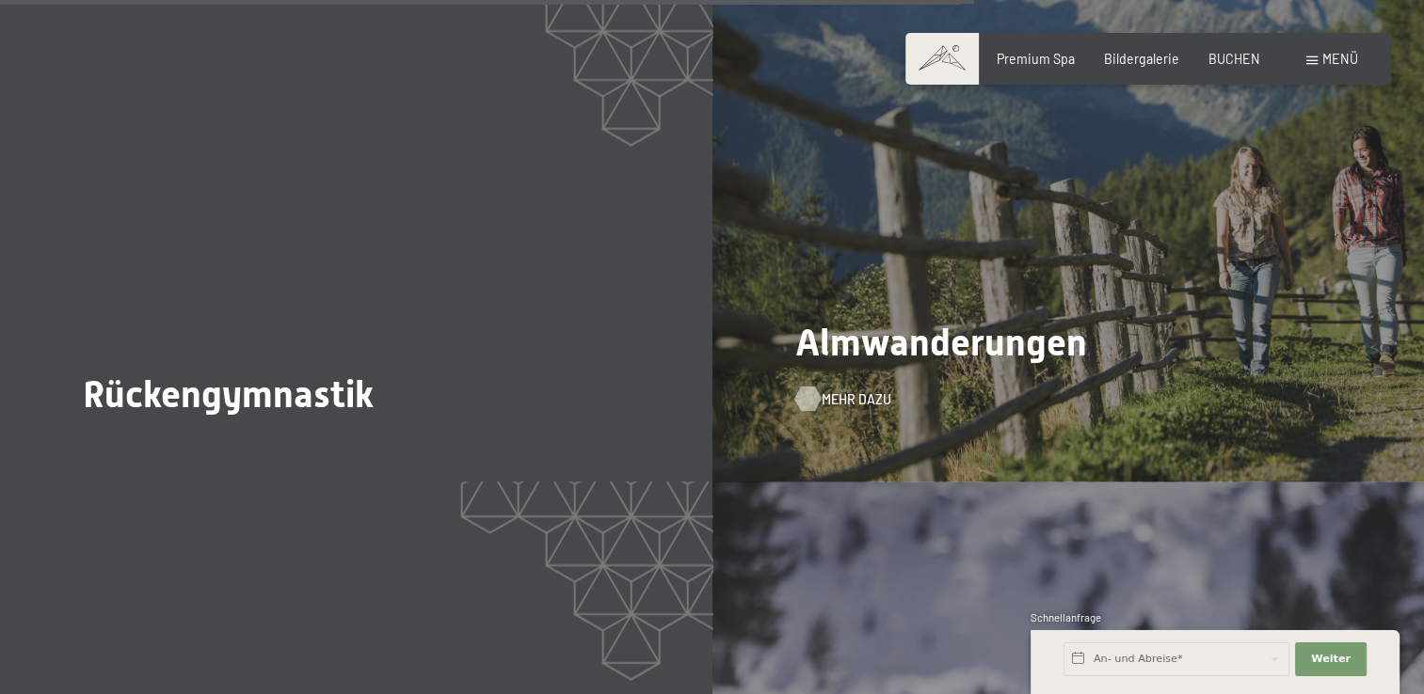
click at [853, 390] on span "Mehr dazu" at bounding box center [856, 399] width 70 height 19
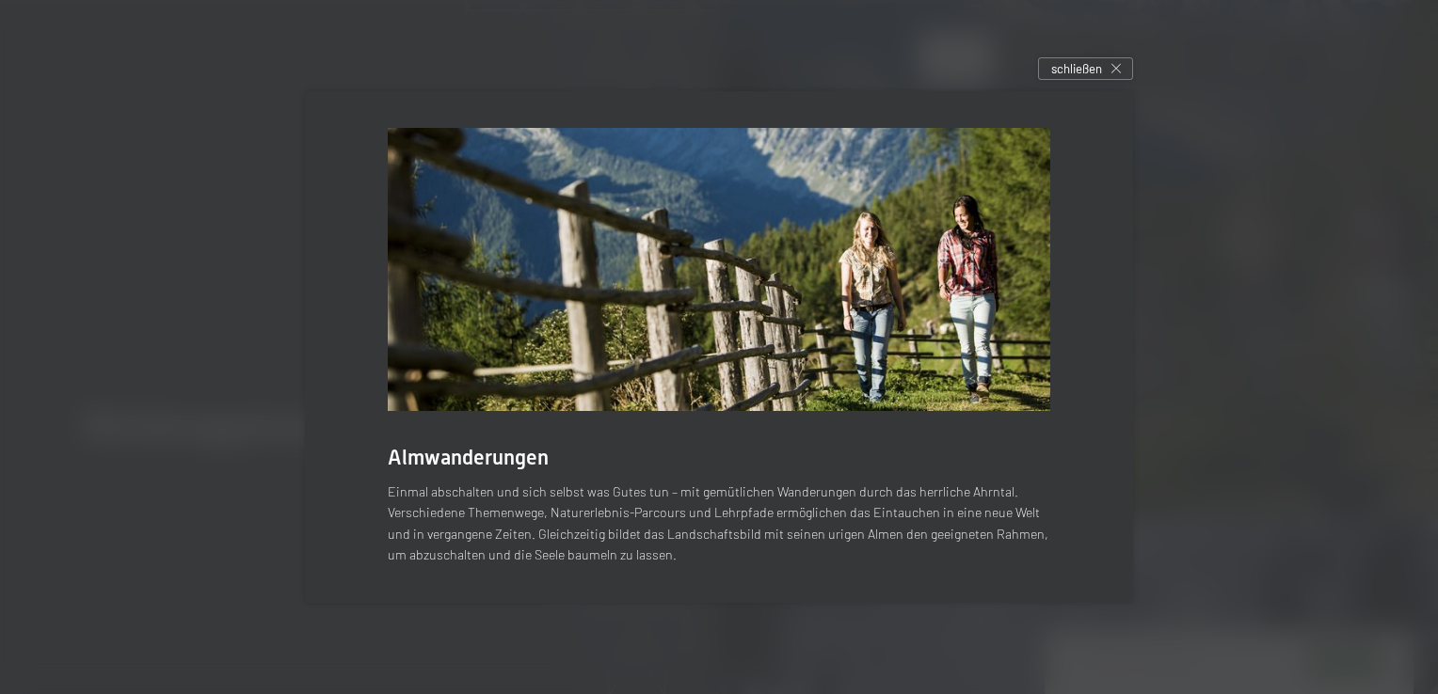
click at [855, 363] on img at bounding box center [719, 269] width 662 height 283
click at [1116, 70] on icon at bounding box center [1115, 68] width 9 height 9
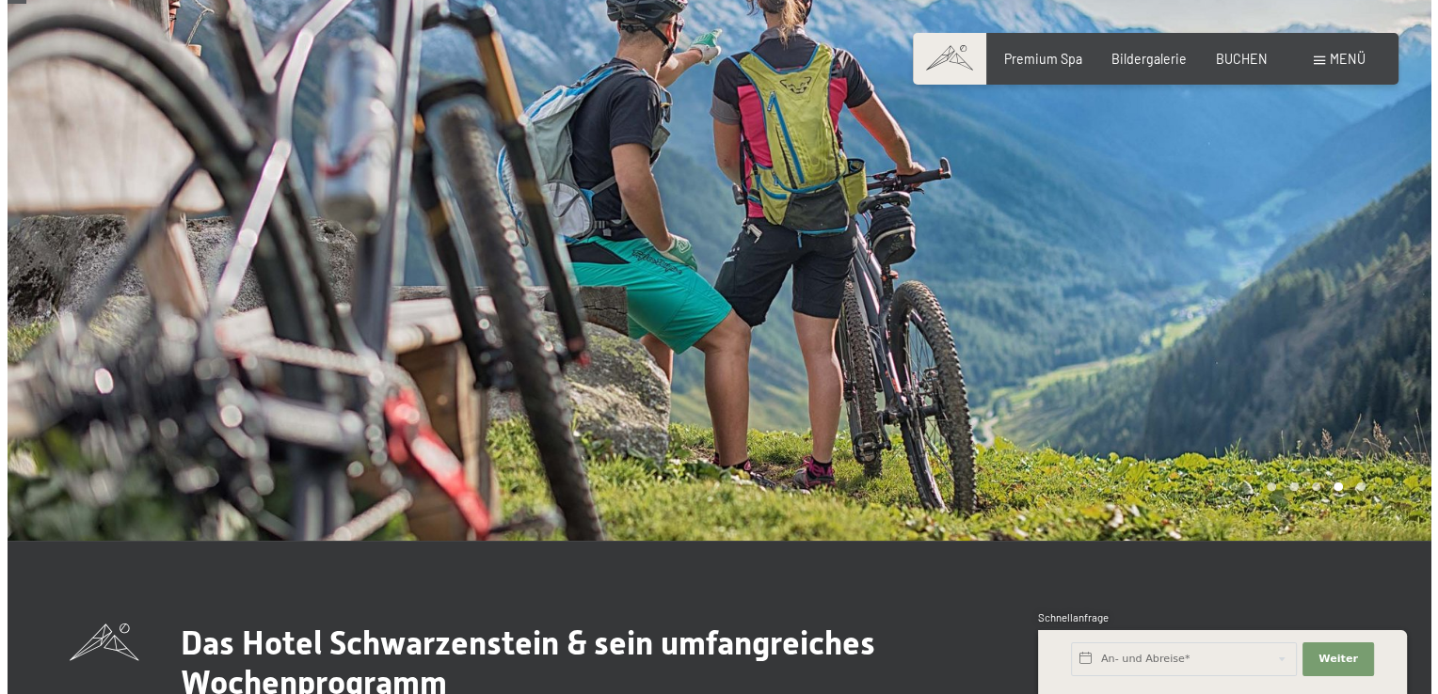
scroll to position [0, 0]
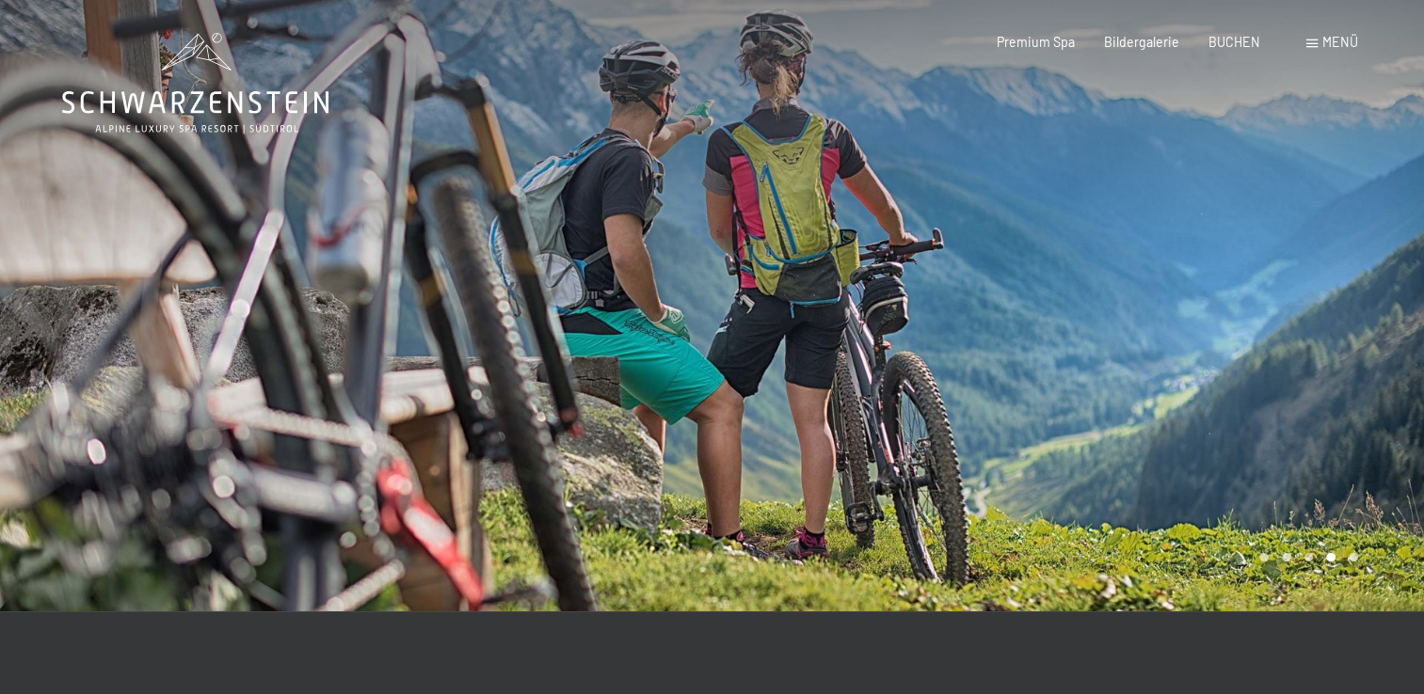
click at [1314, 45] on span at bounding box center [1311, 44] width 11 height 8
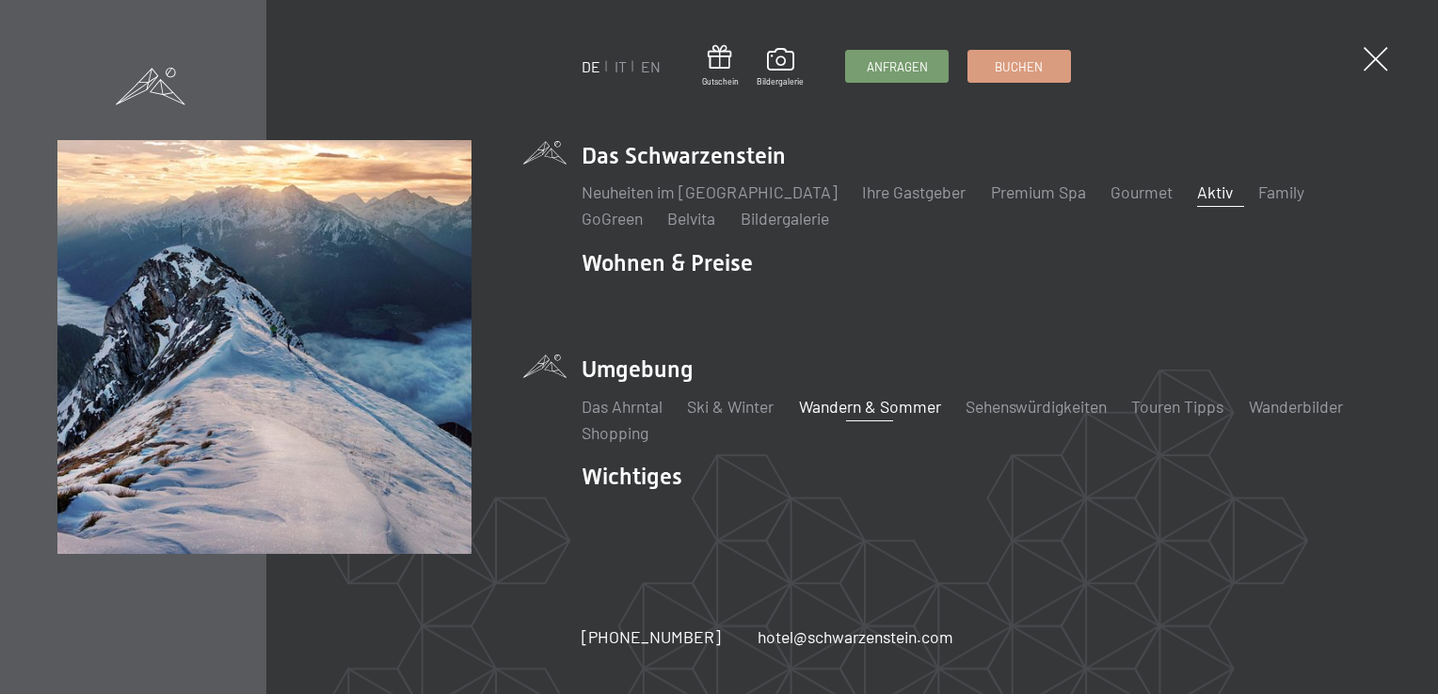
click at [847, 409] on link "Wandern & Sommer" at bounding box center [870, 406] width 142 height 21
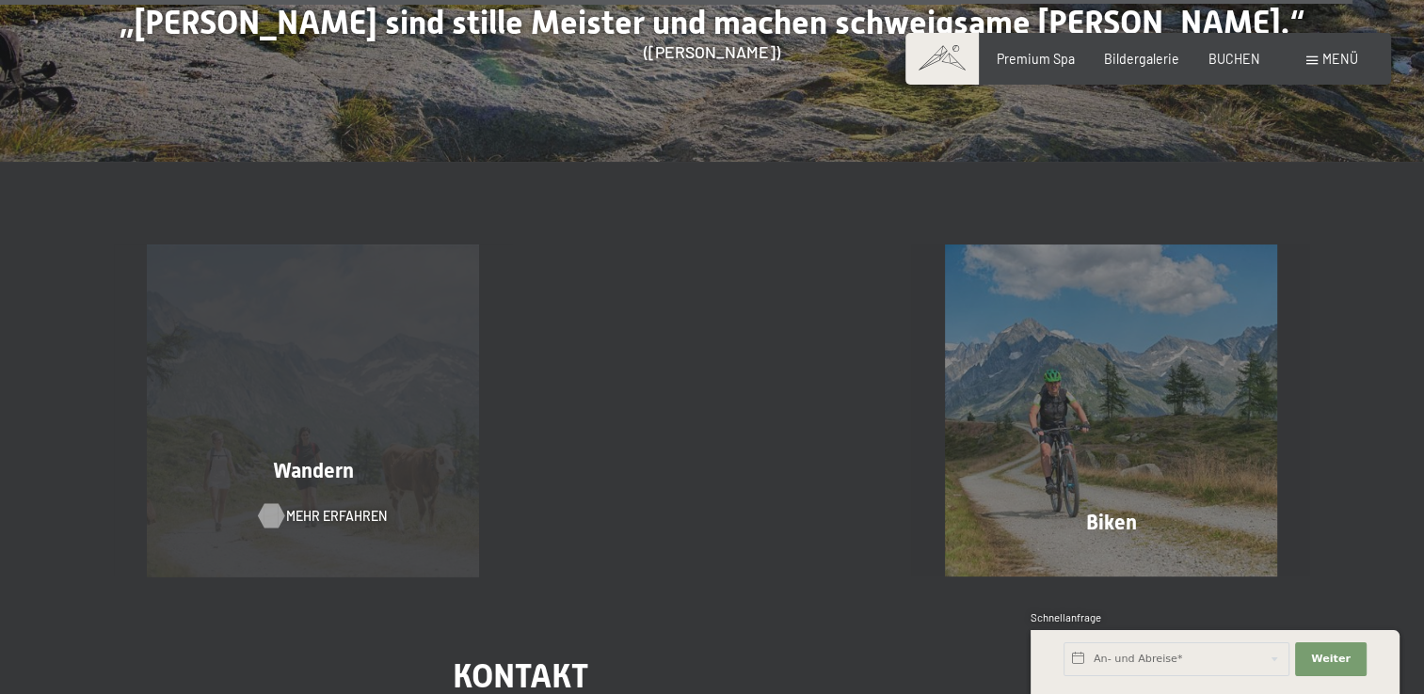
scroll to position [8520, 0]
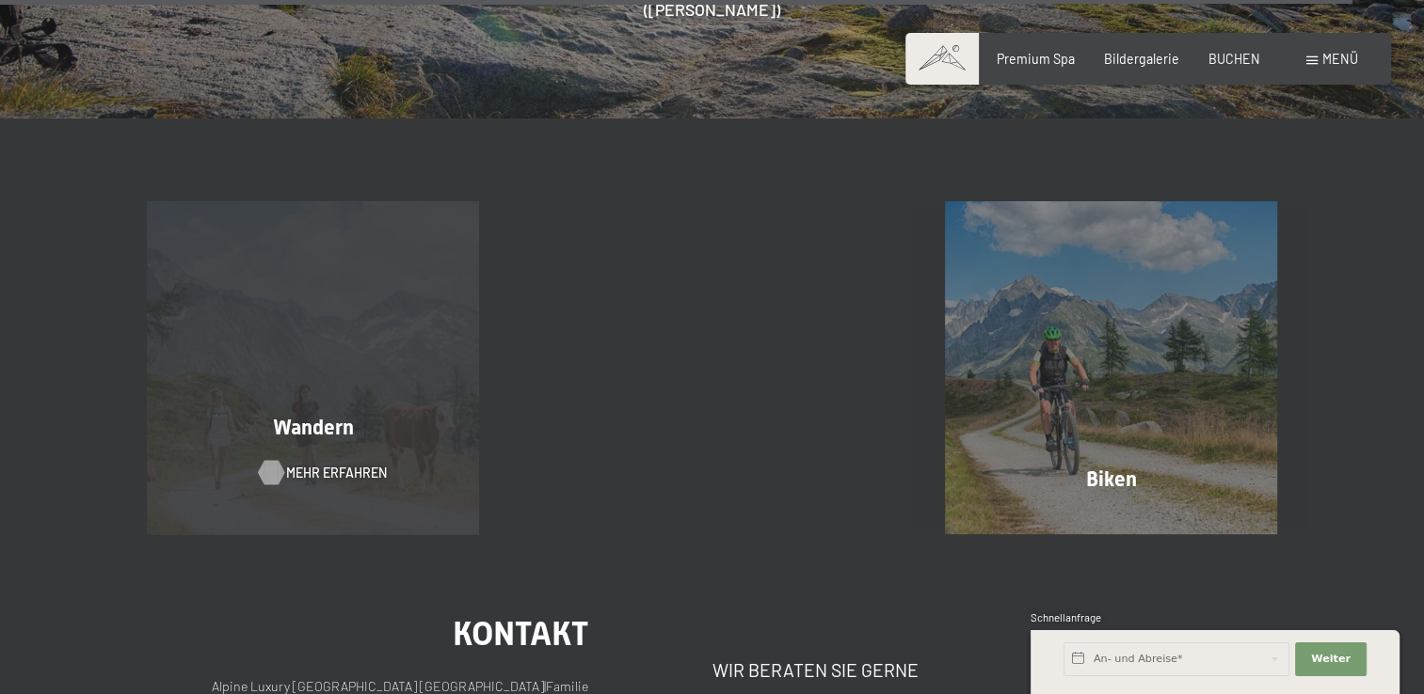
click at [278, 461] on div at bounding box center [270, 473] width 14 height 24
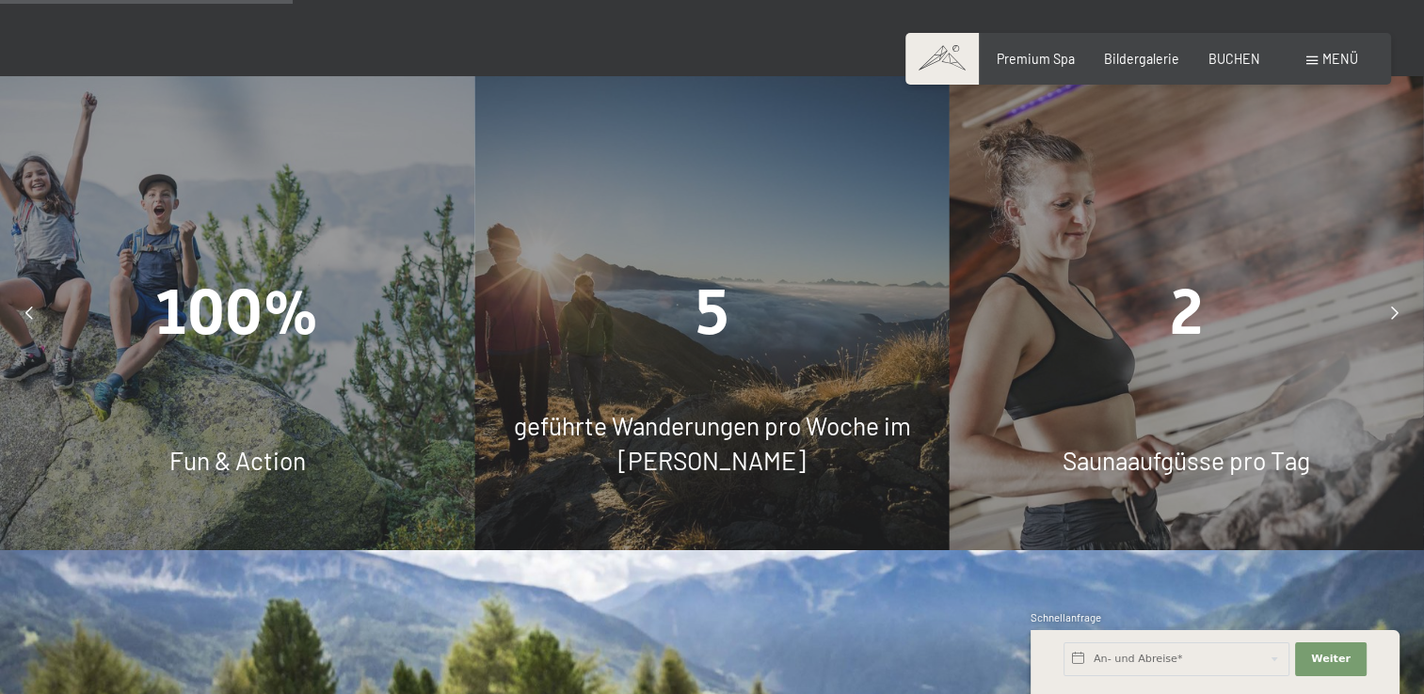
scroll to position [1485, 0]
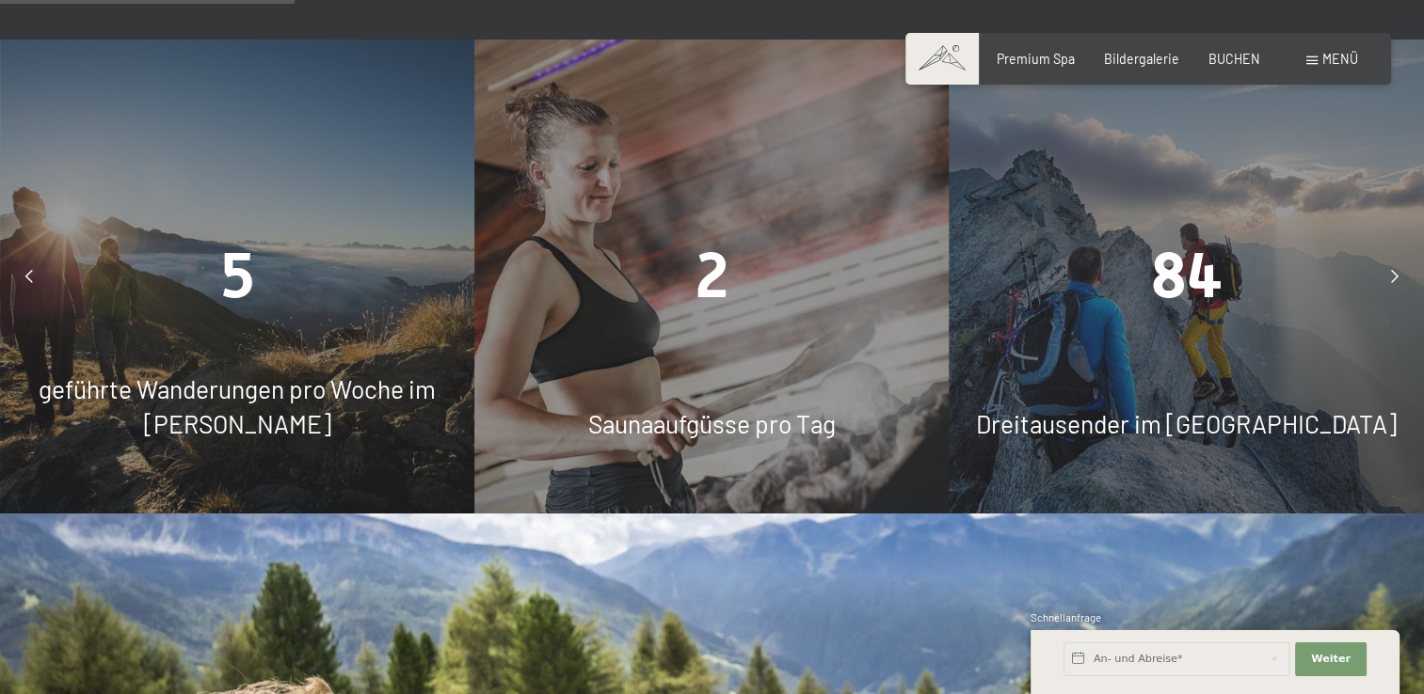
click at [265, 374] on span "geführte Wanderungen pro Woche im Sommer" at bounding box center [237, 406] width 397 height 64
click at [236, 239] on span "5" at bounding box center [237, 275] width 33 height 73
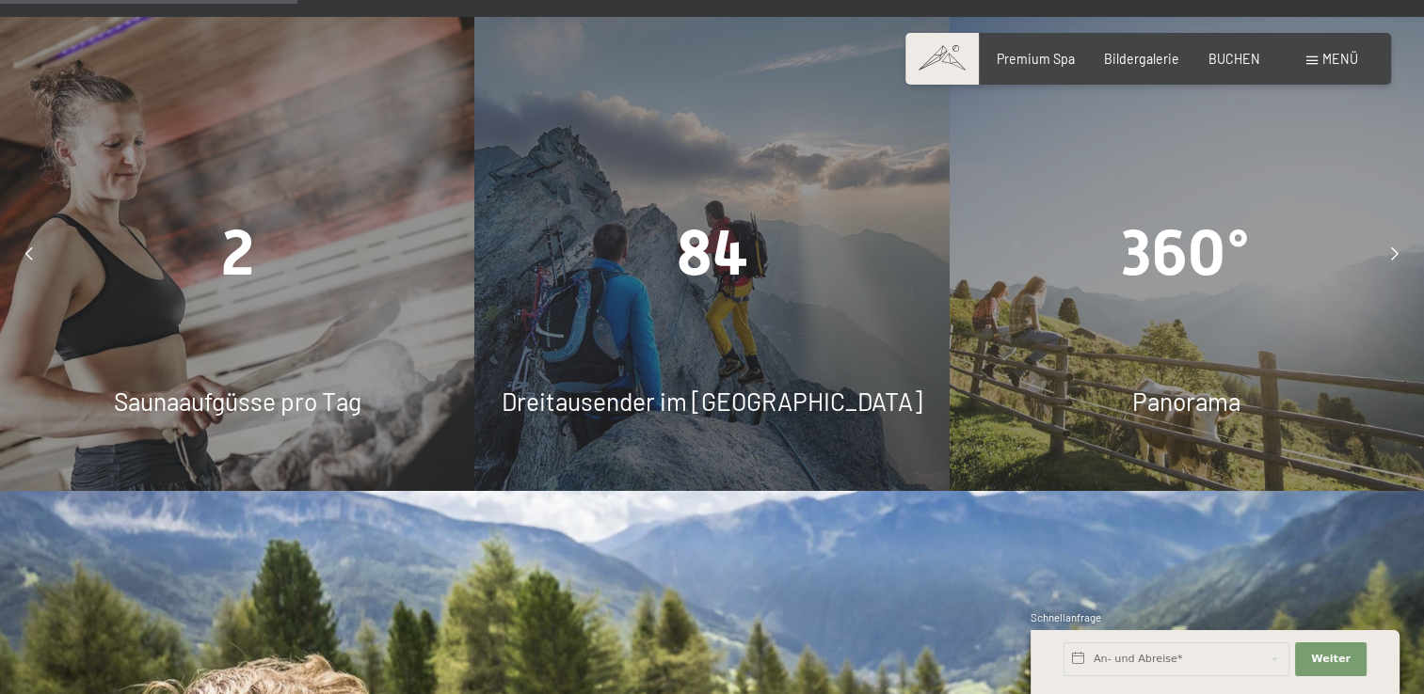
scroll to position [1498, 0]
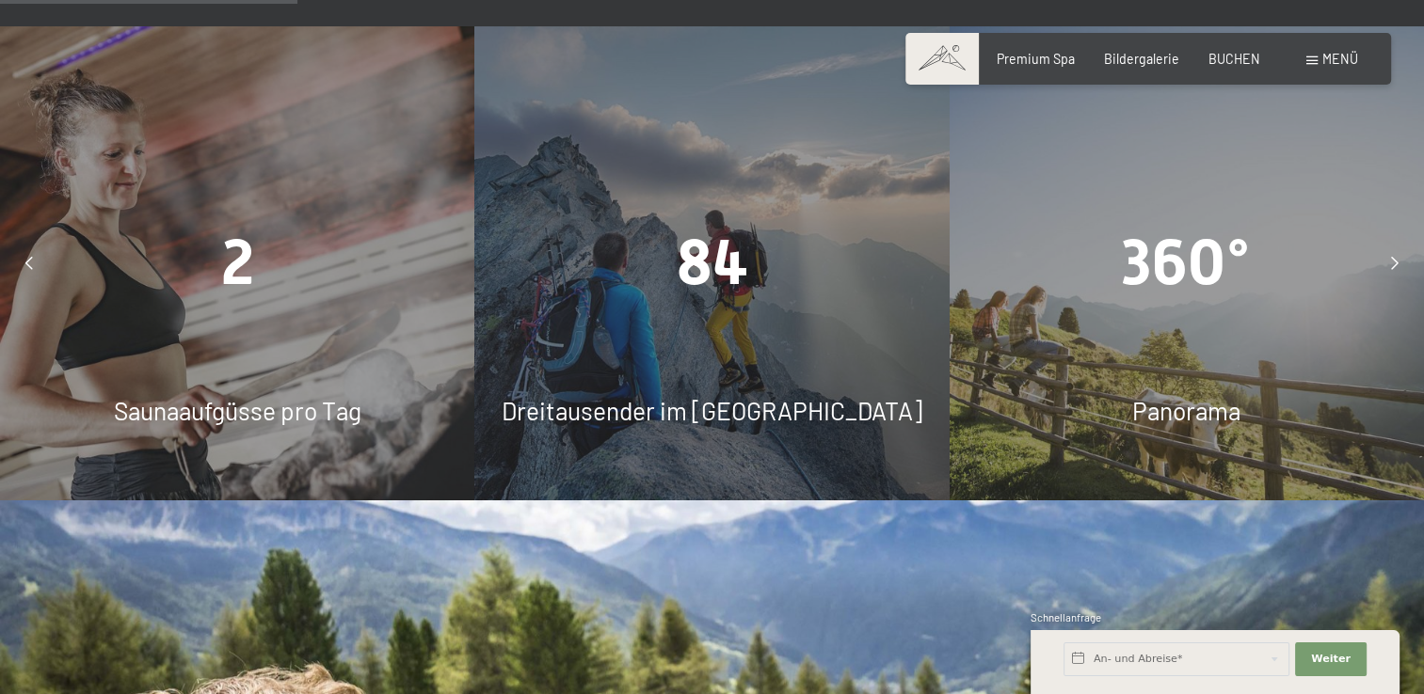
click at [1391, 257] on icon at bounding box center [1395, 263] width 8 height 13
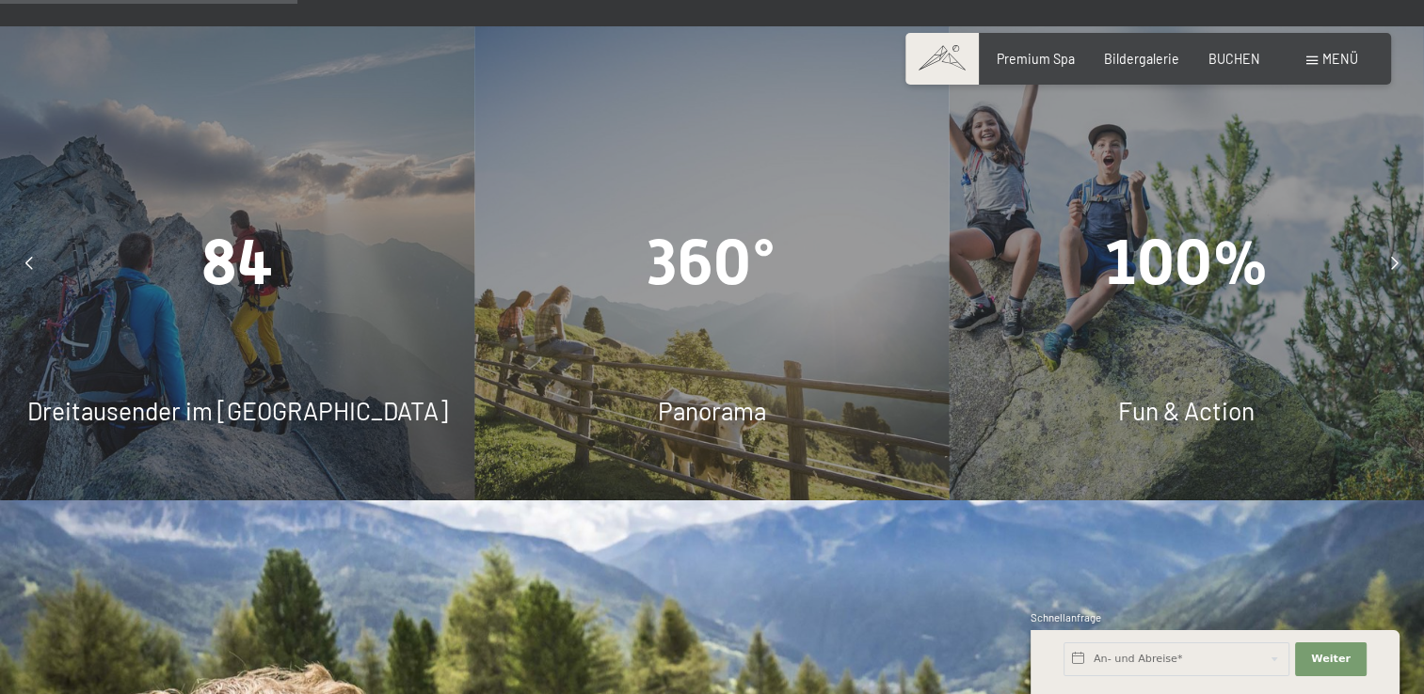
click at [1391, 257] on icon at bounding box center [1395, 263] width 8 height 13
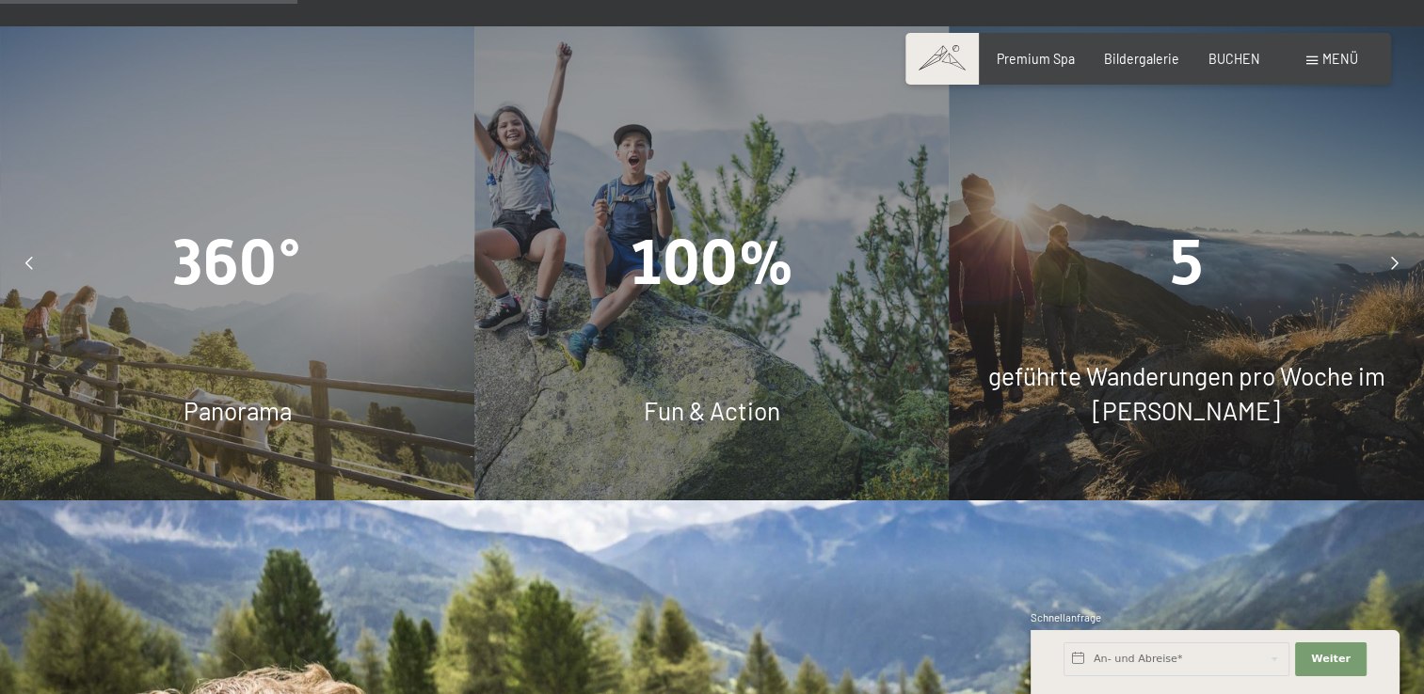
click at [1391, 257] on icon at bounding box center [1395, 263] width 8 height 13
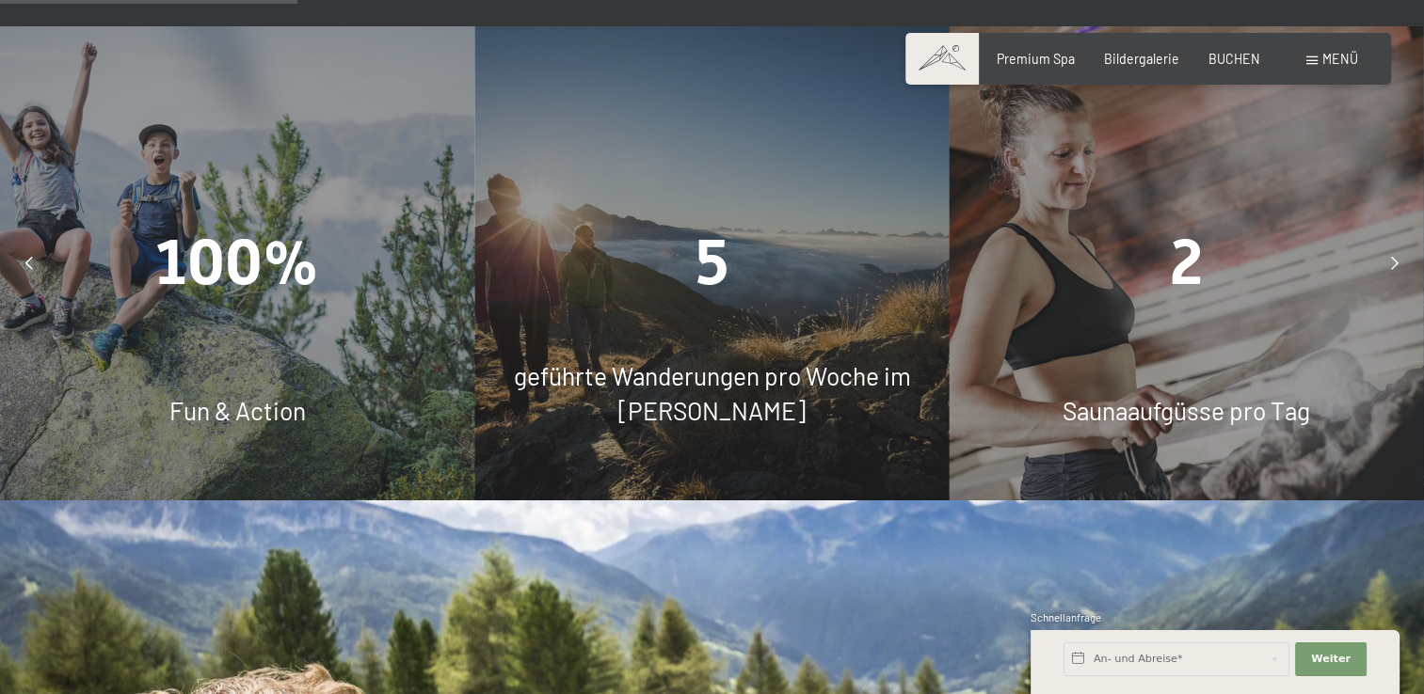
click at [1391, 257] on icon at bounding box center [1395, 263] width 8 height 13
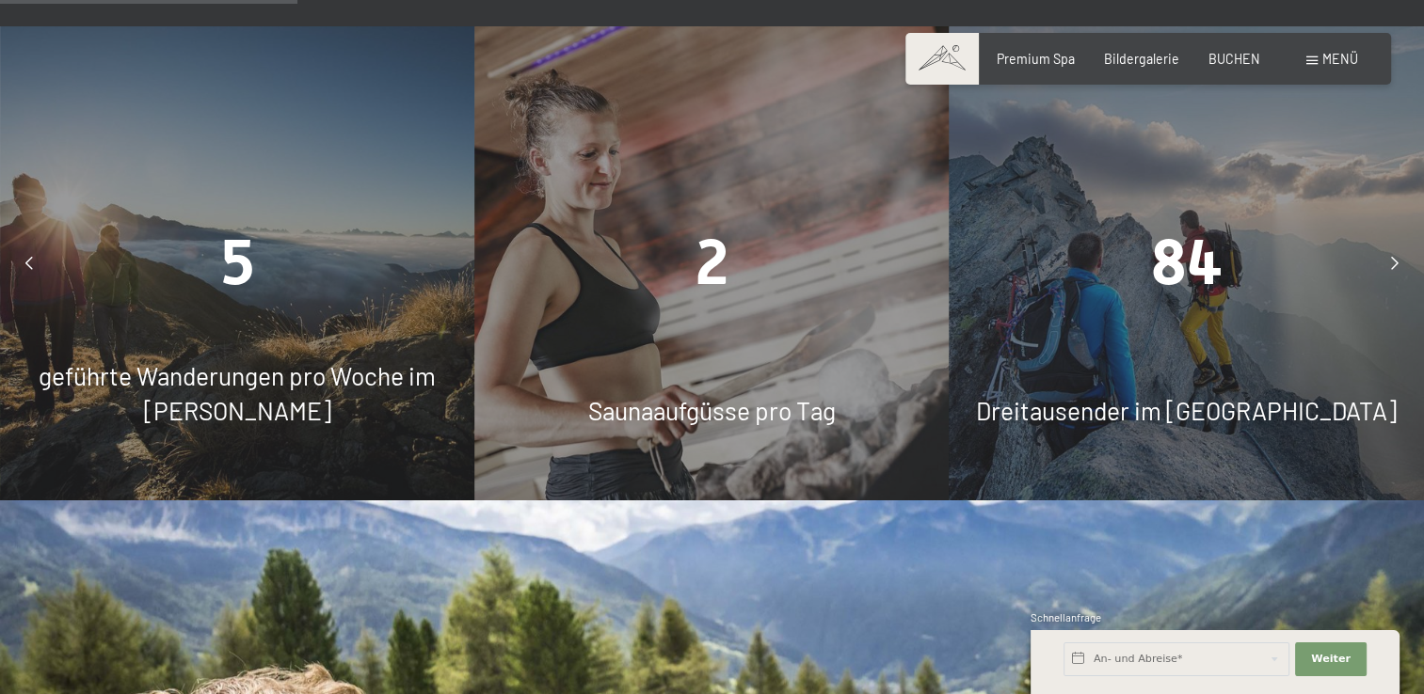
click at [1391, 257] on icon at bounding box center [1395, 263] width 8 height 13
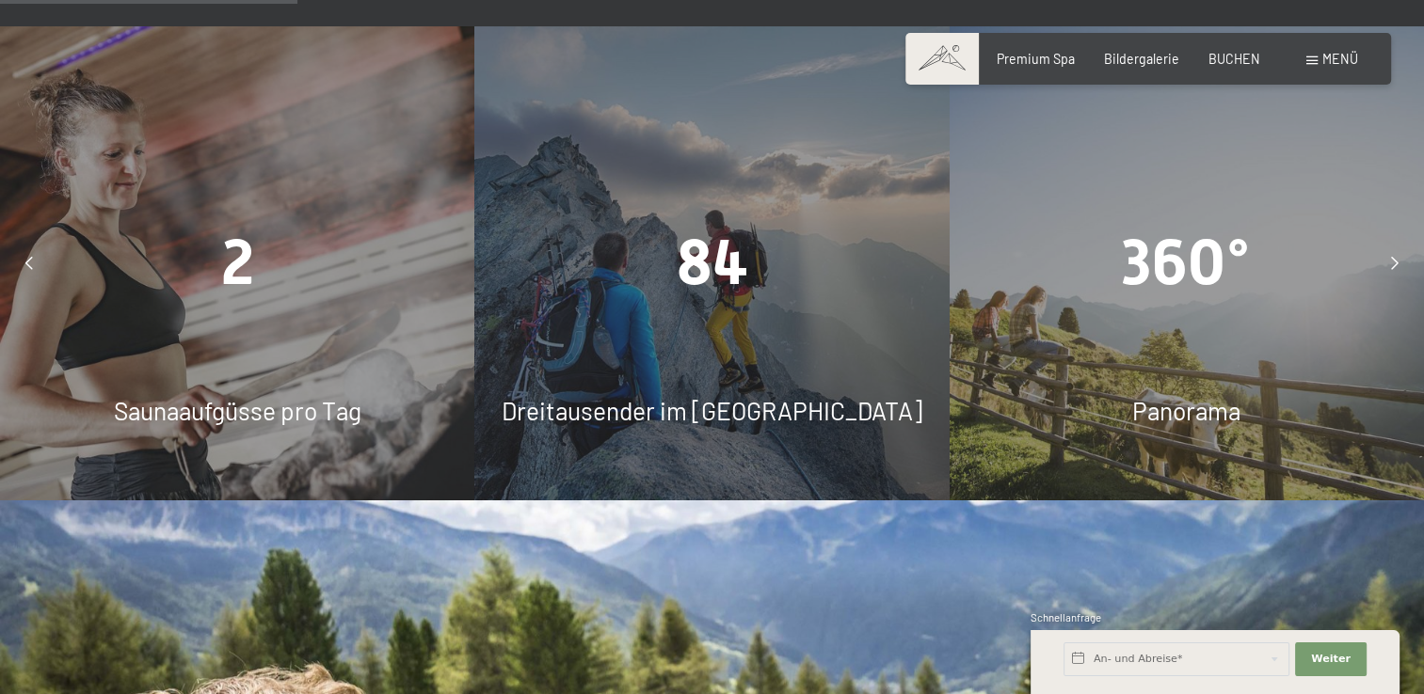
click at [1391, 257] on icon at bounding box center [1395, 263] width 8 height 13
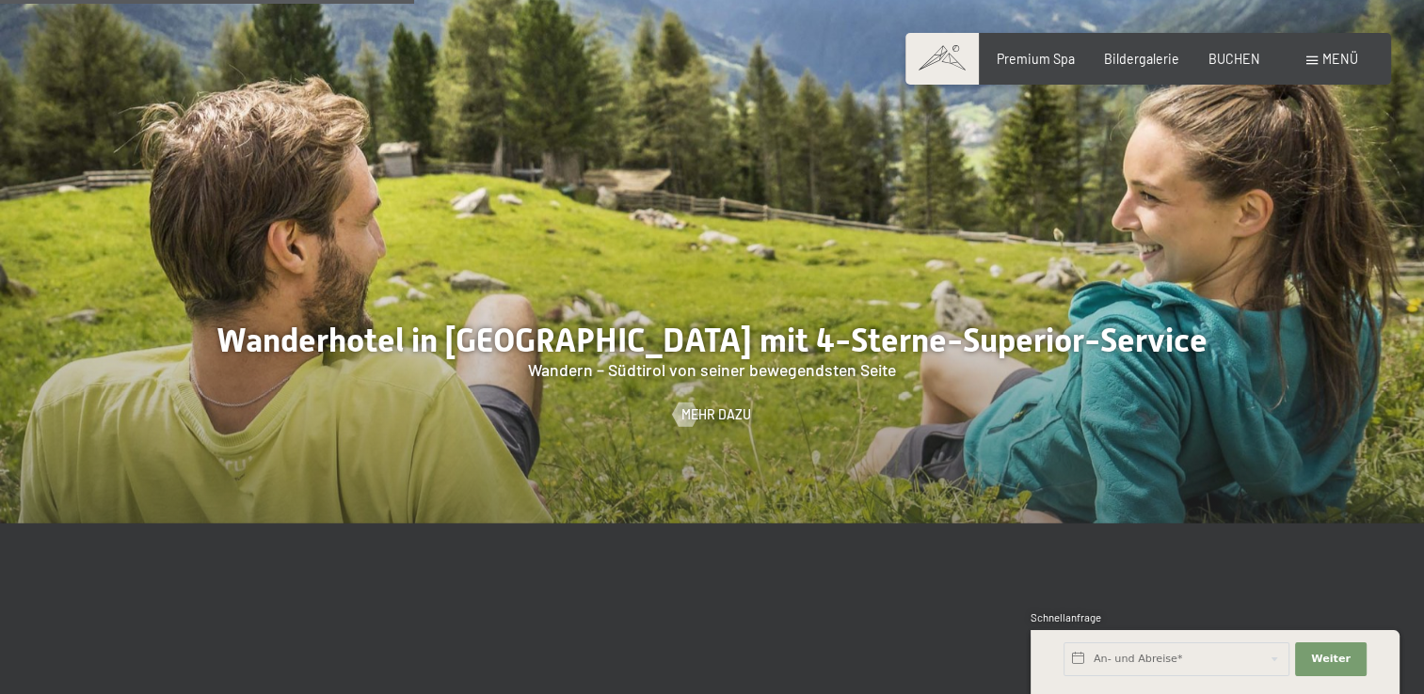
scroll to position [2094, 0]
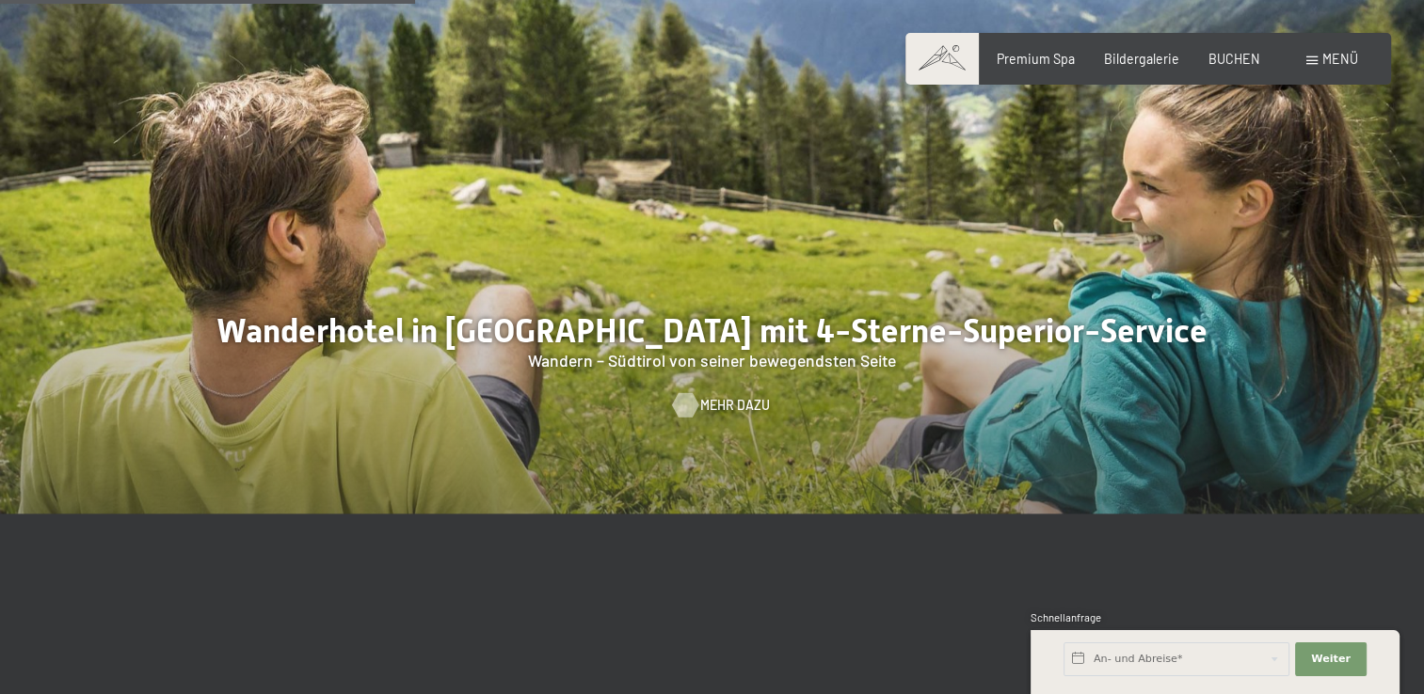
click at [730, 396] on span "Mehr dazu" at bounding box center [735, 405] width 70 height 19
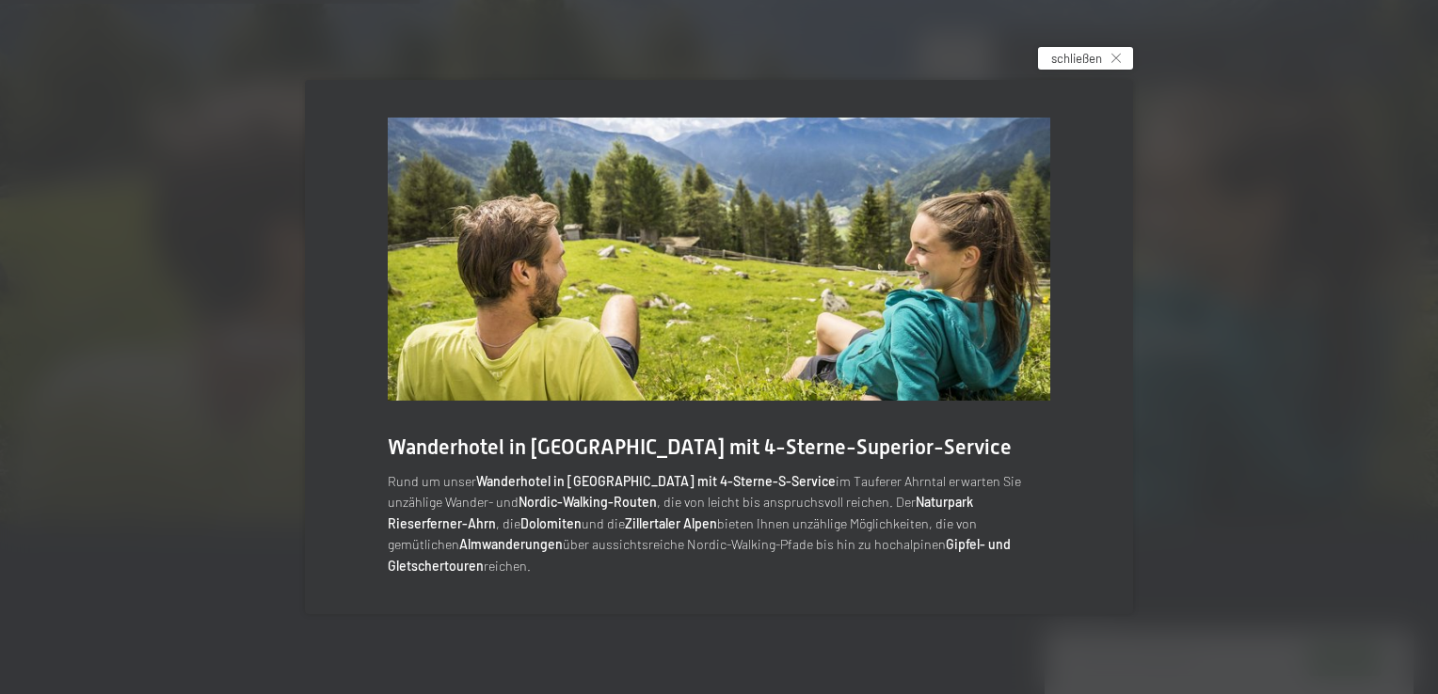
click at [1125, 70] on div "schließen" at bounding box center [1085, 58] width 95 height 23
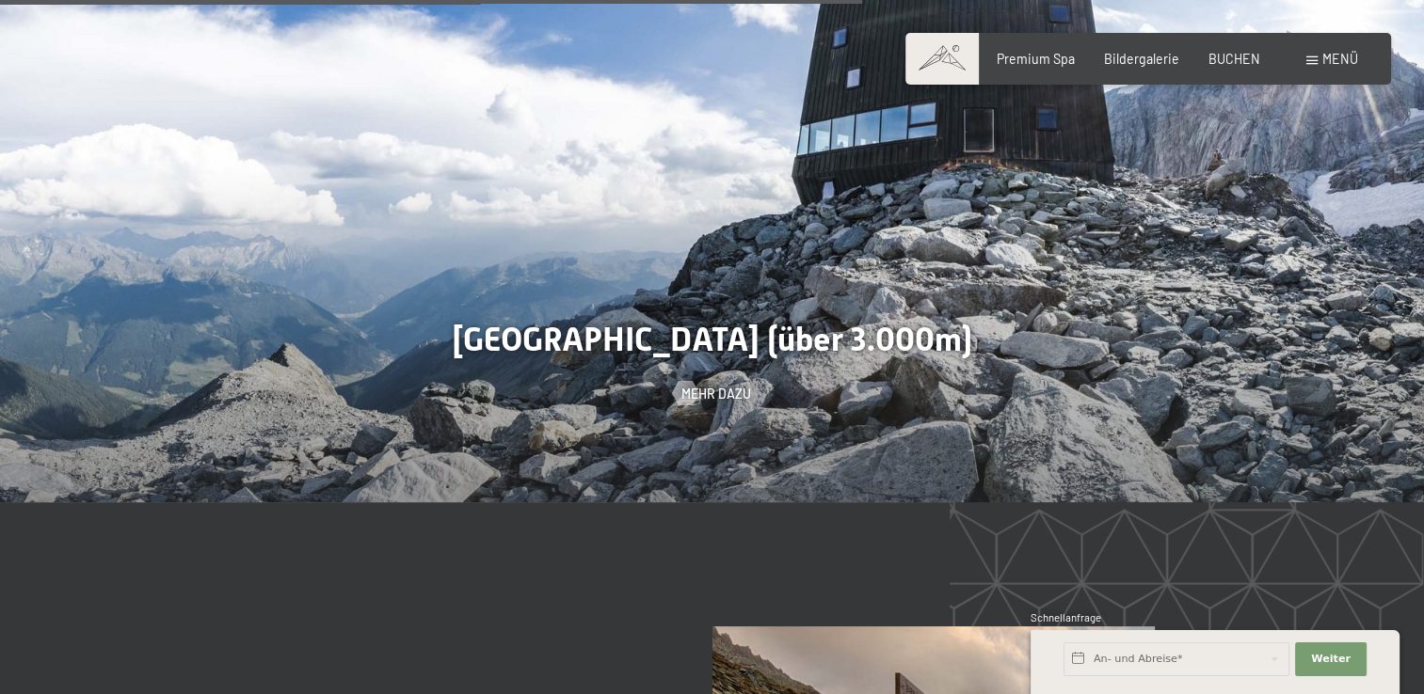
scroll to position [3967, 0]
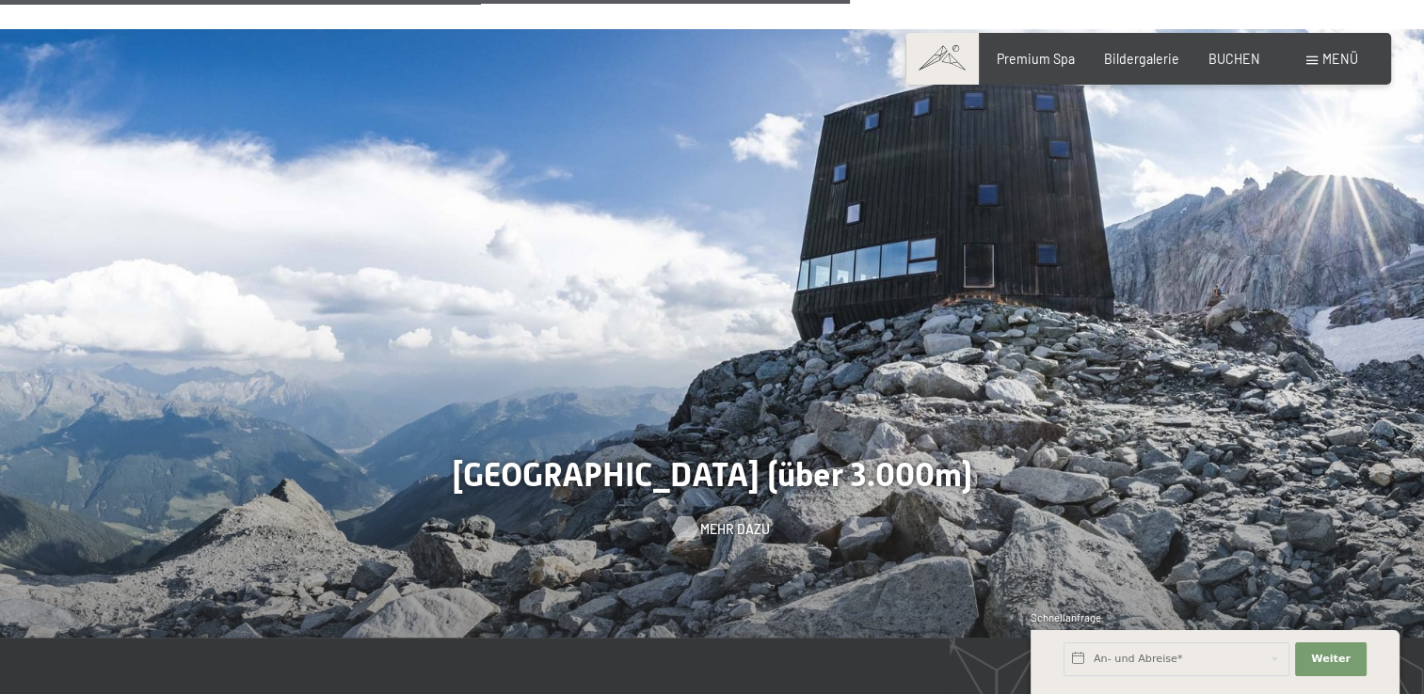
click at [726, 520] on span "Mehr dazu" at bounding box center [735, 529] width 70 height 19
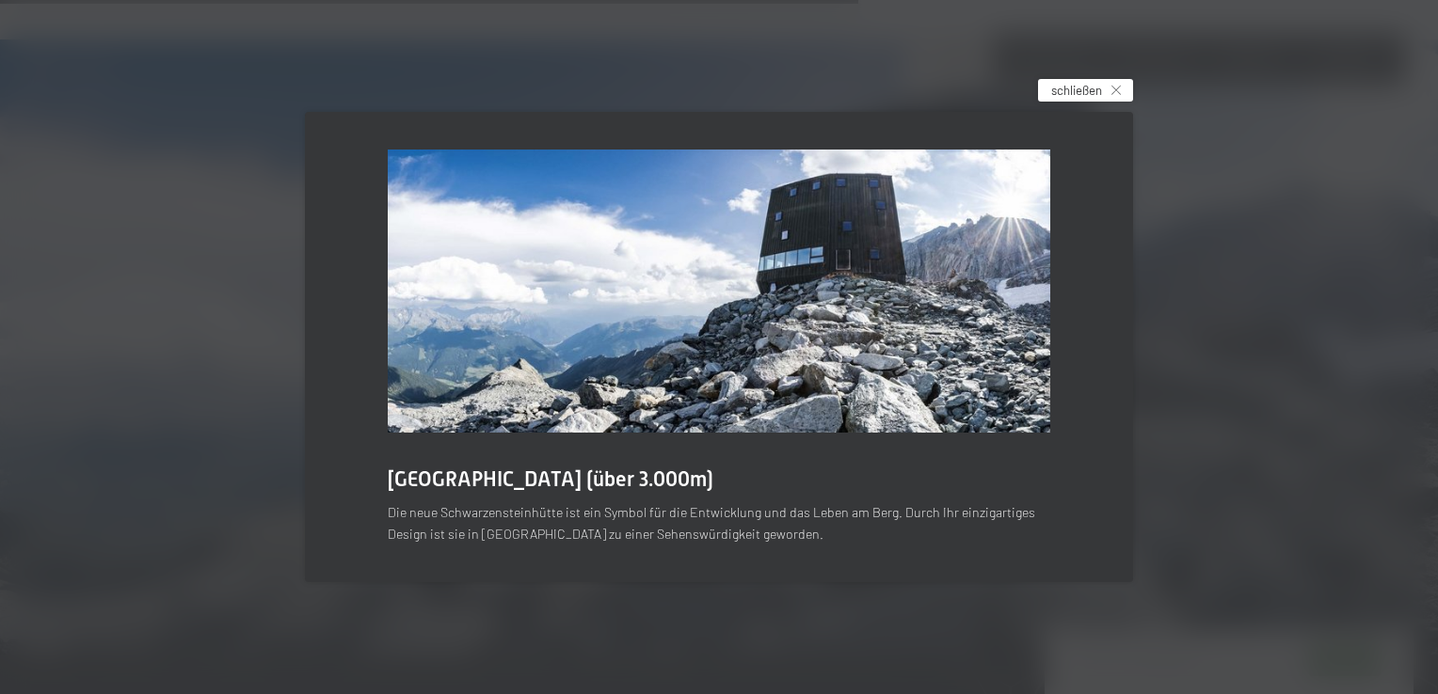
click at [1114, 91] on icon at bounding box center [1115, 90] width 9 height 9
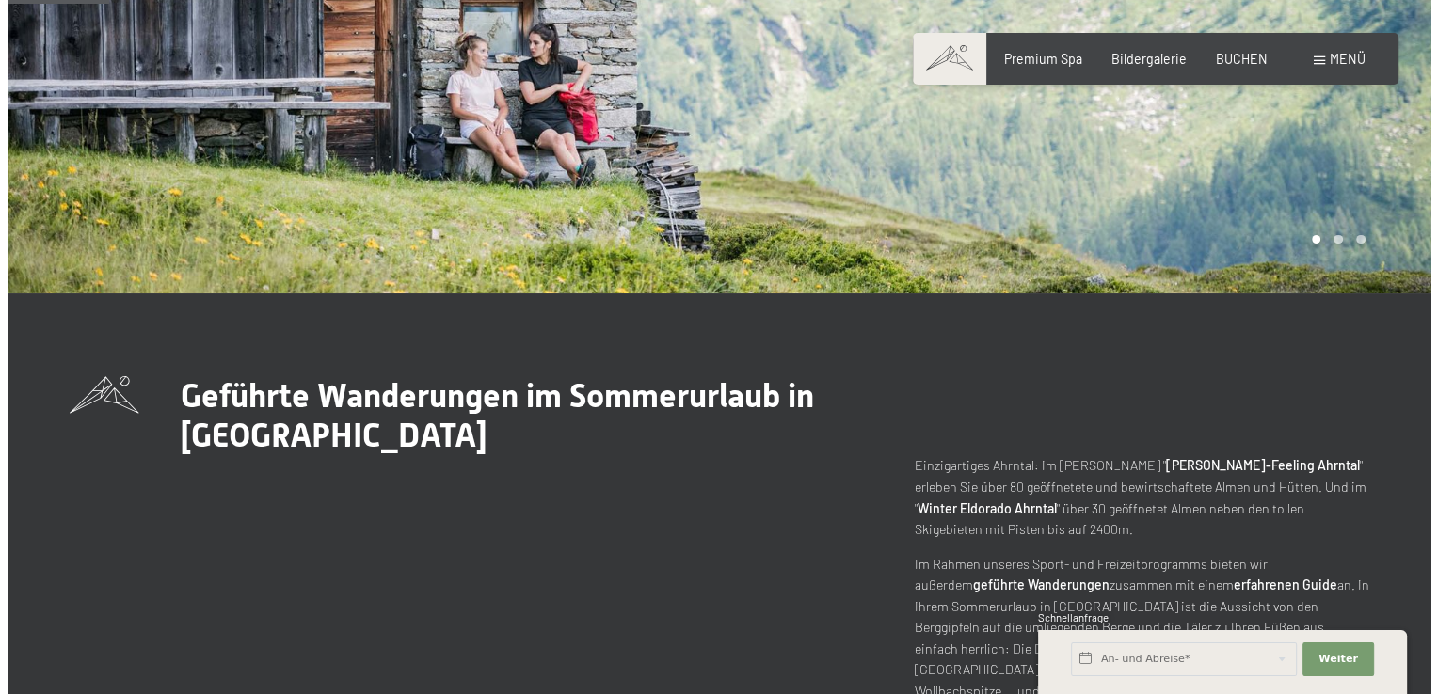
scroll to position [0, 0]
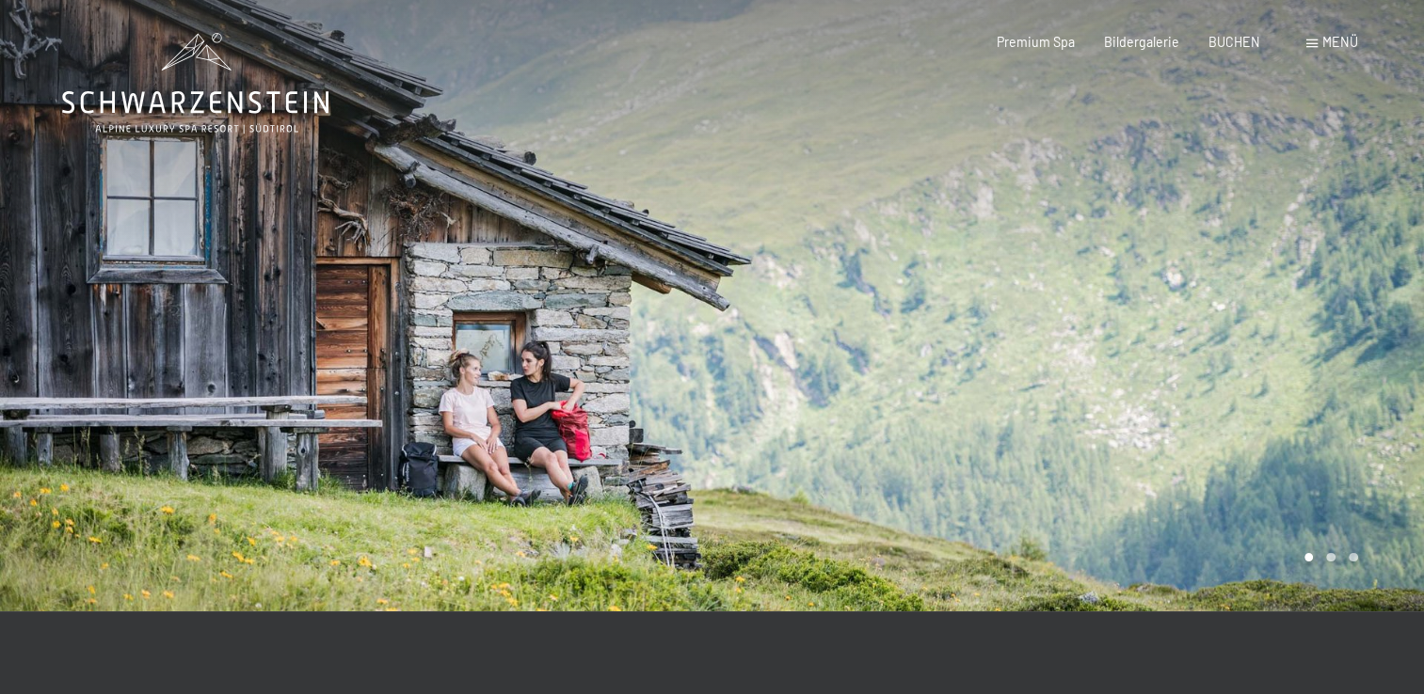
click at [1307, 47] on span at bounding box center [1311, 44] width 11 height 8
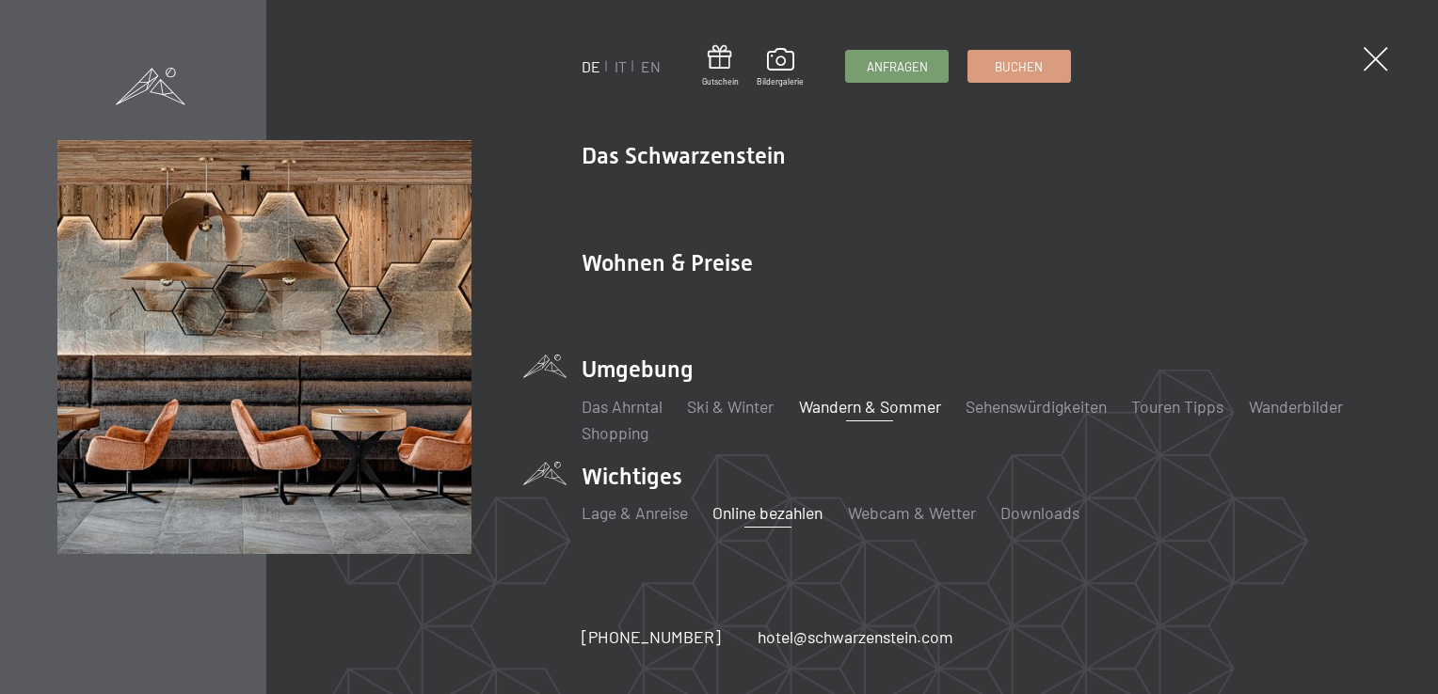
click at [764, 510] on link "Online bezahlen" at bounding box center [767, 512] width 110 height 21
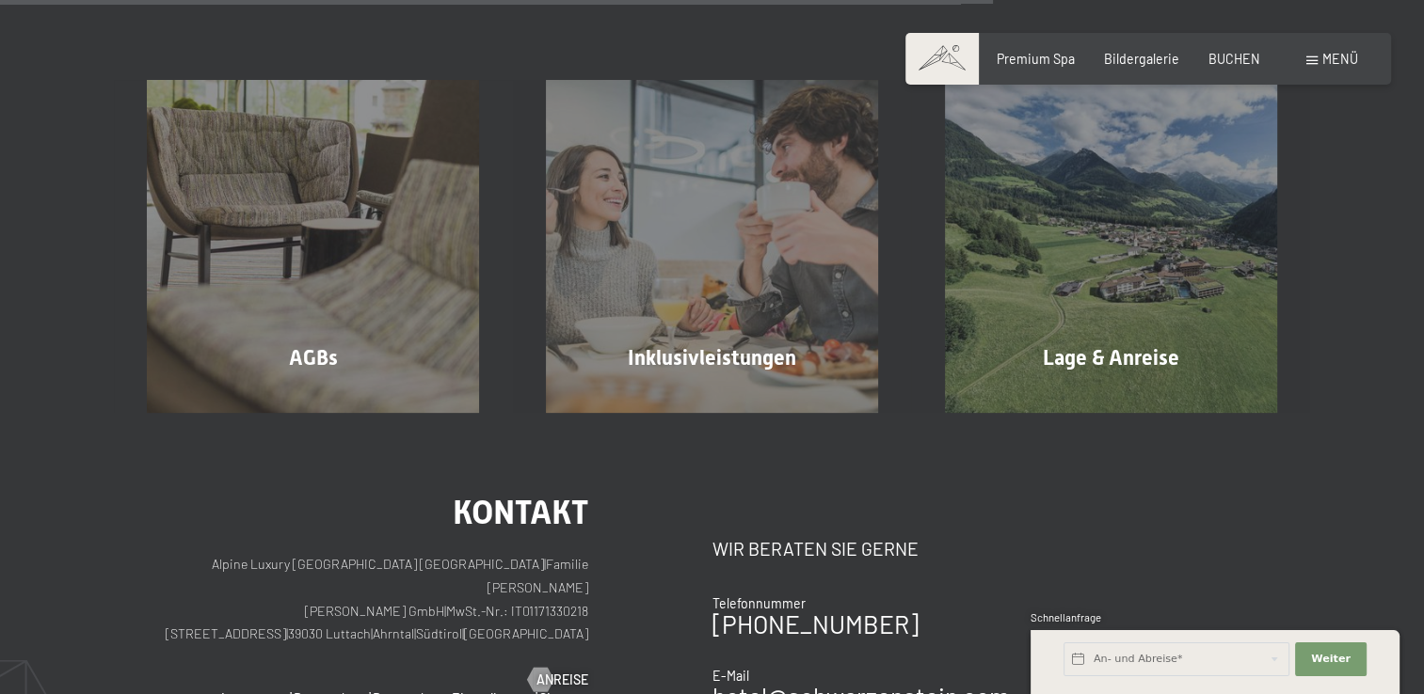
scroll to position [1231, 0]
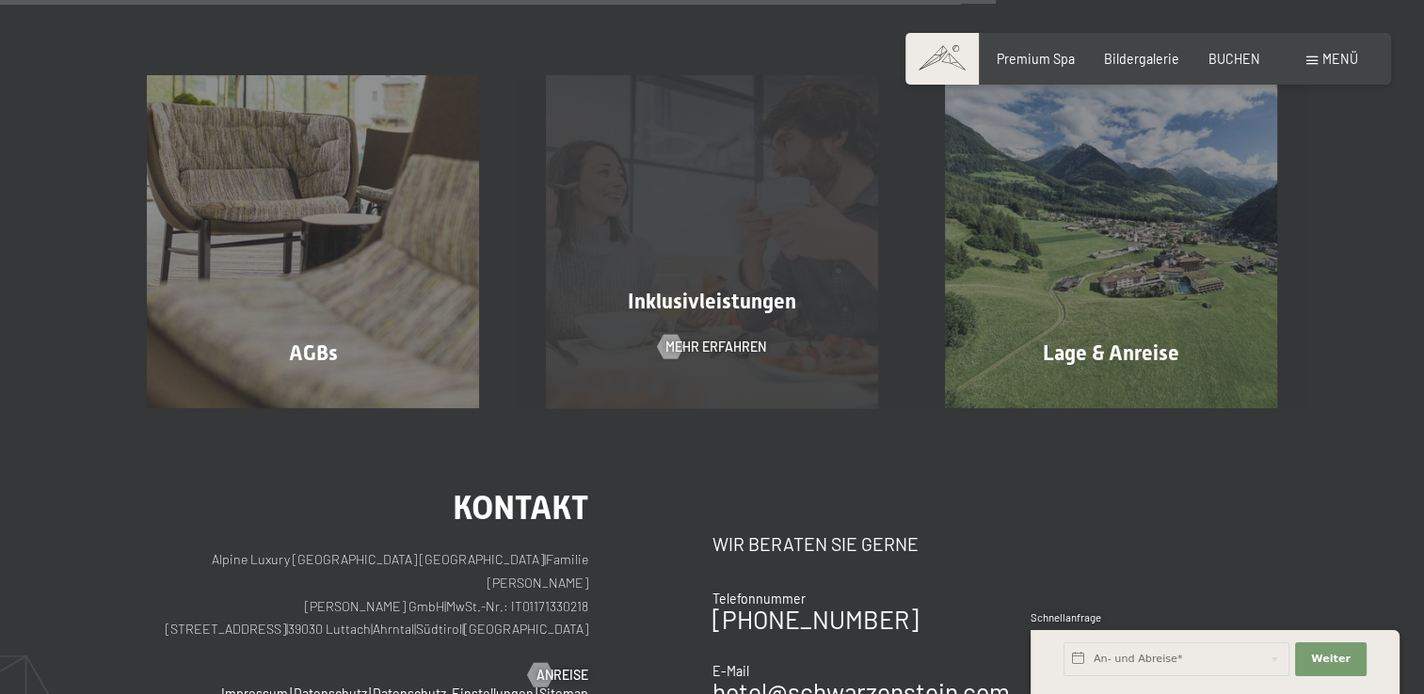
click at [674, 368] on div "Inklusivleistungen Mehr erfahren" at bounding box center [712, 241] width 399 height 332
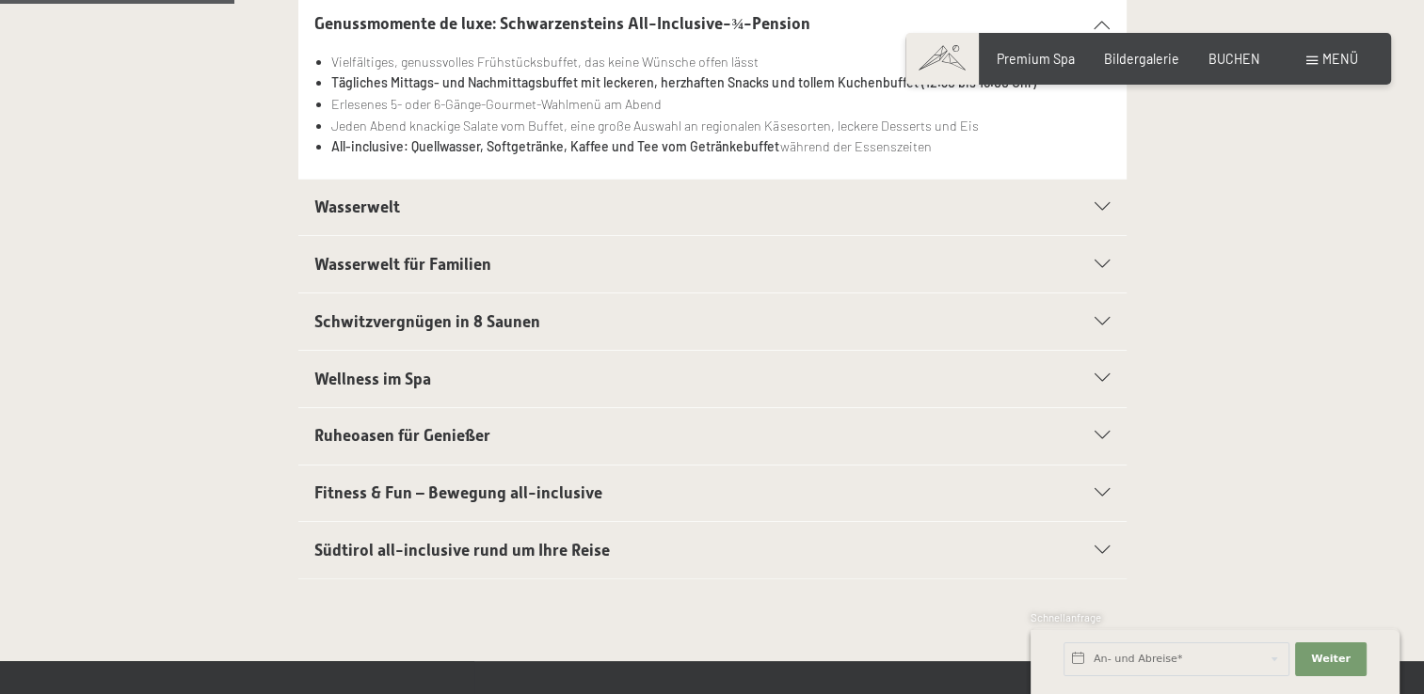
scroll to position [527, 0]
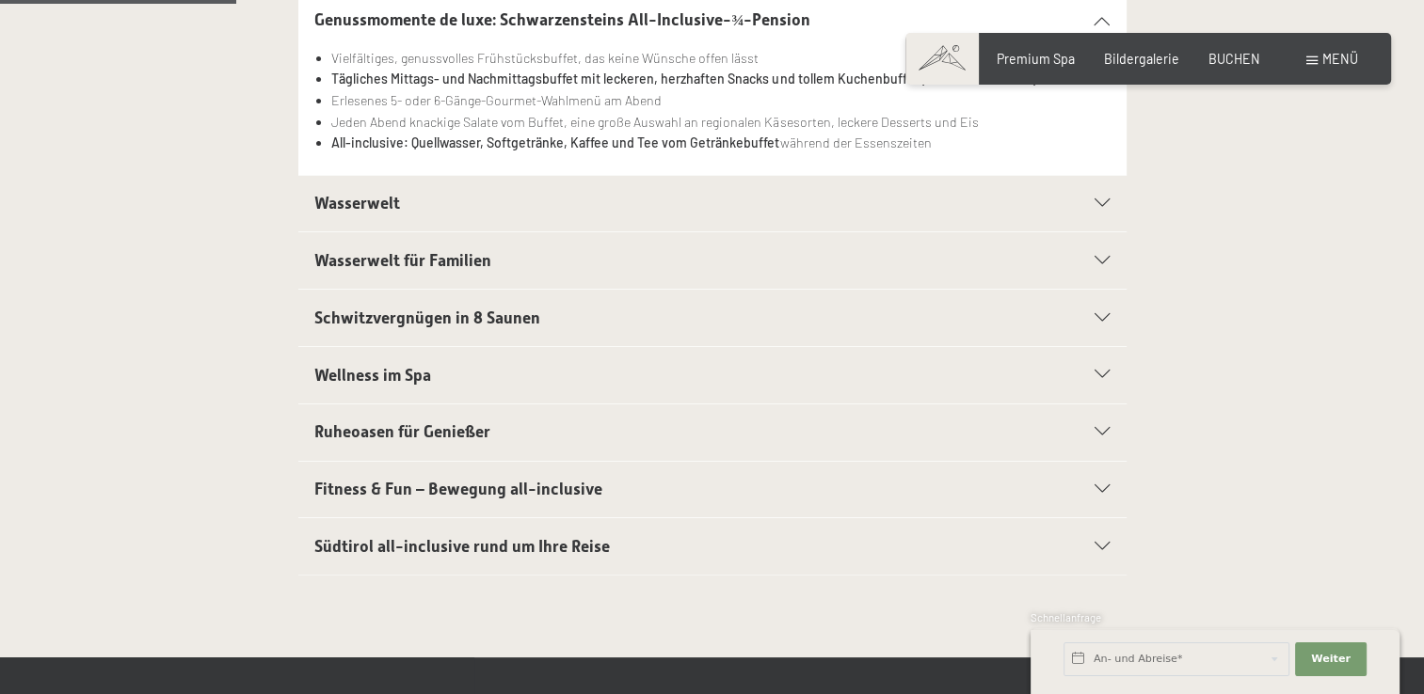
click at [1099, 201] on icon at bounding box center [1101, 203] width 15 height 8
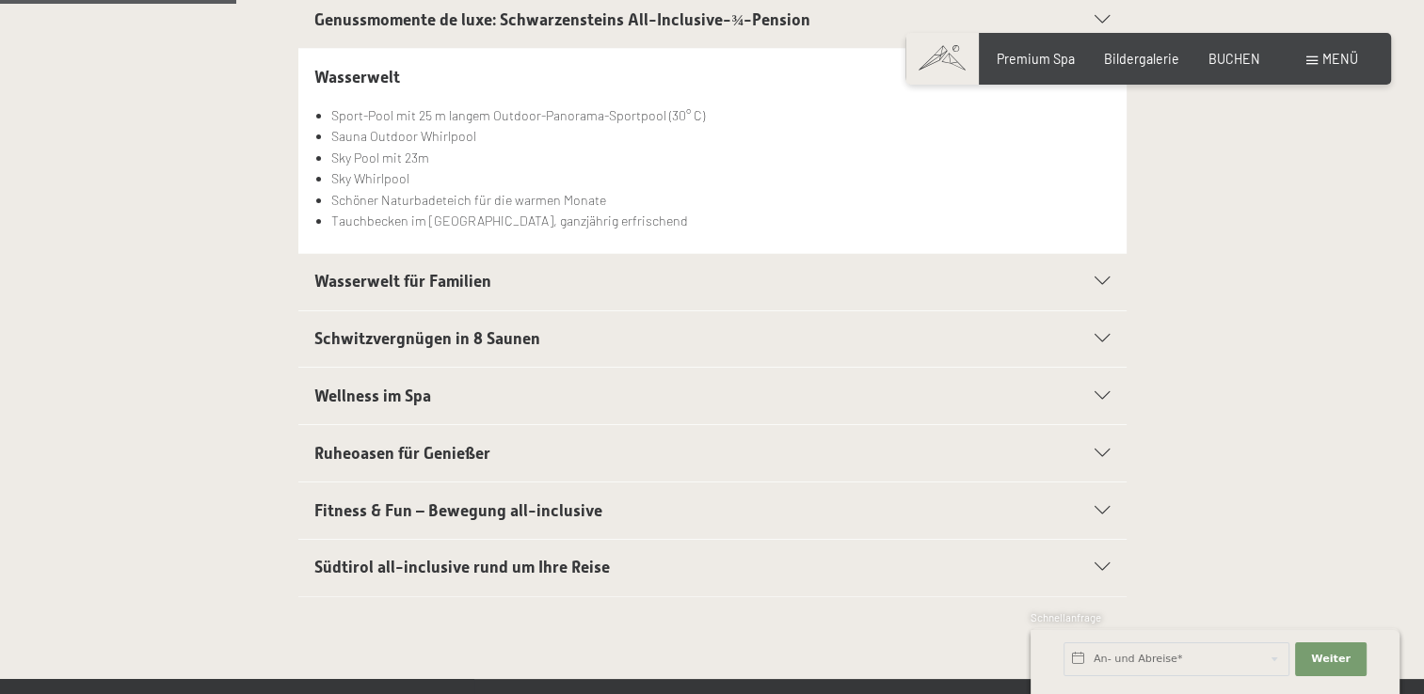
click at [1099, 201] on li "Schöner Naturbadeteich für die warmen Monate" at bounding box center [720, 201] width 778 height 22
click at [1099, 338] on icon at bounding box center [1101, 339] width 15 height 8
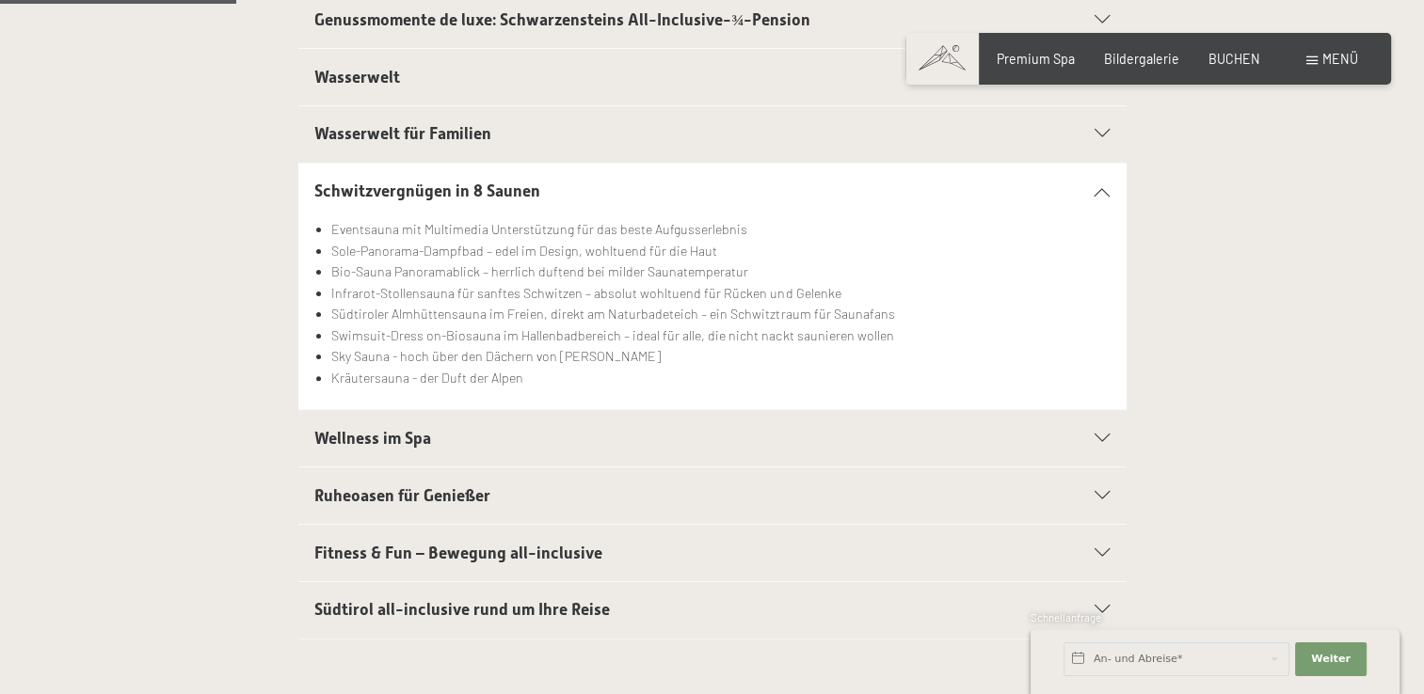
click at [1099, 435] on icon at bounding box center [1101, 439] width 15 height 8
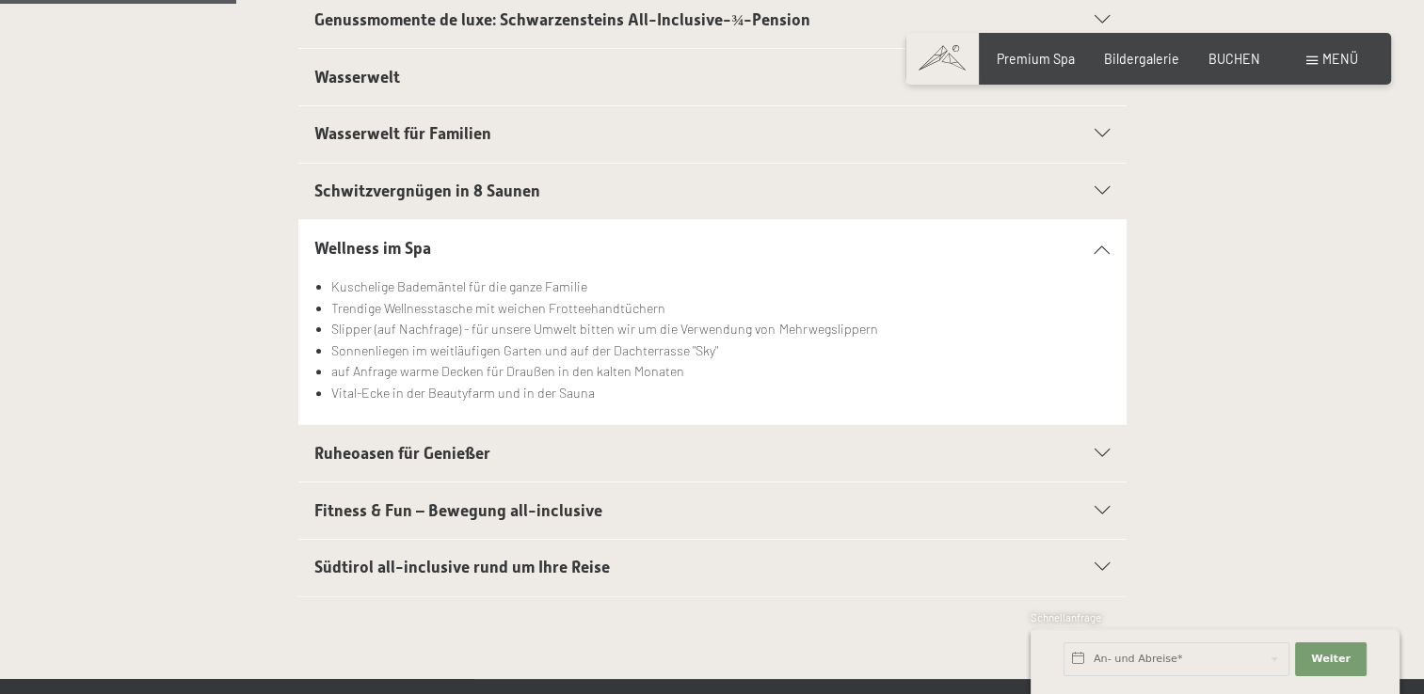
click at [1096, 453] on icon at bounding box center [1101, 454] width 15 height 8
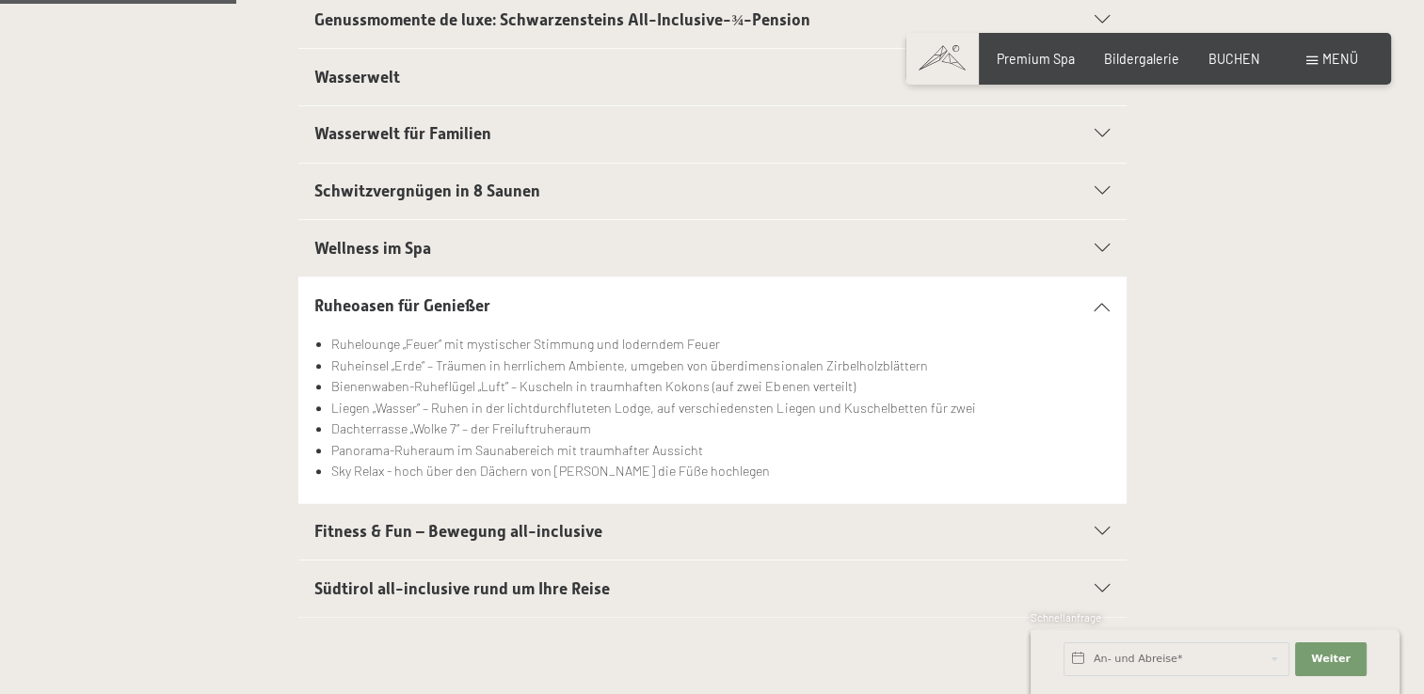
click at [1110, 526] on section "Fitness & Fun – Bewegung all-inclusive Großer Fitnessraum mit neuesten Geräten …" at bounding box center [712, 532] width 828 height 58
click at [1097, 528] on icon at bounding box center [1101, 532] width 15 height 8
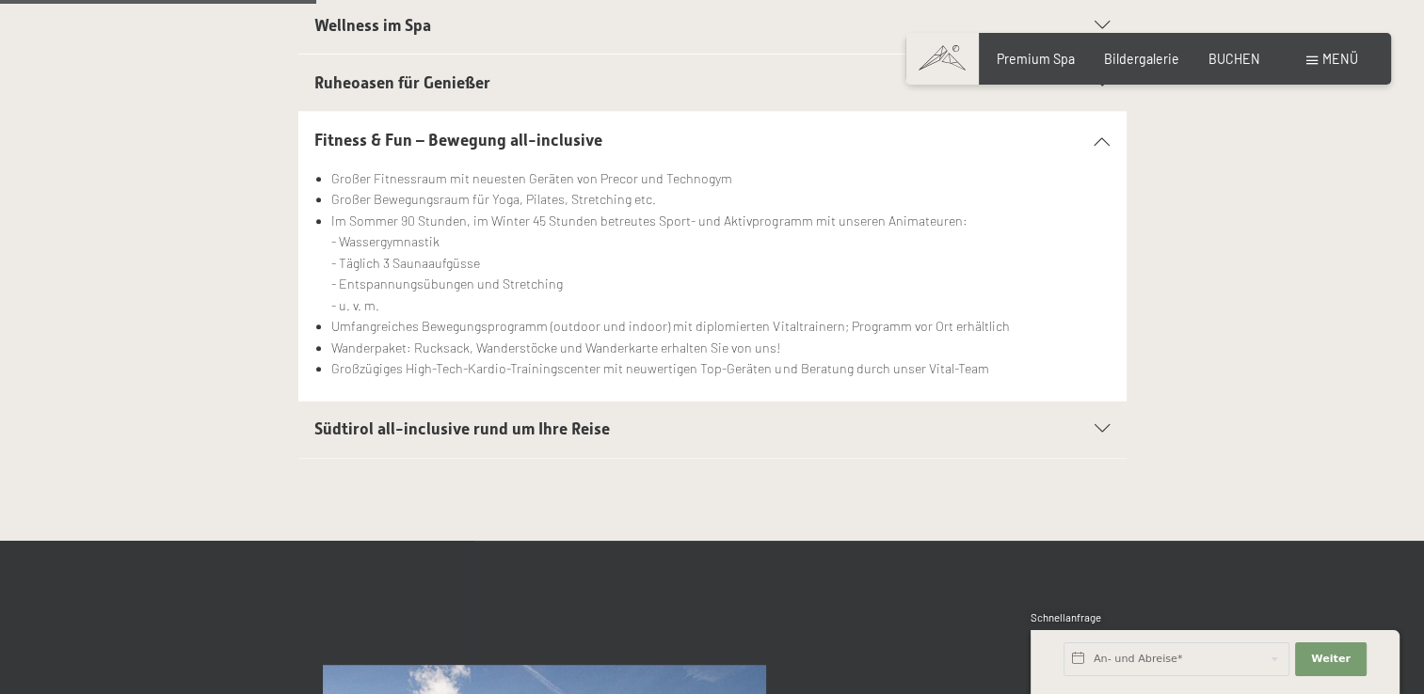
scroll to position [760, 0]
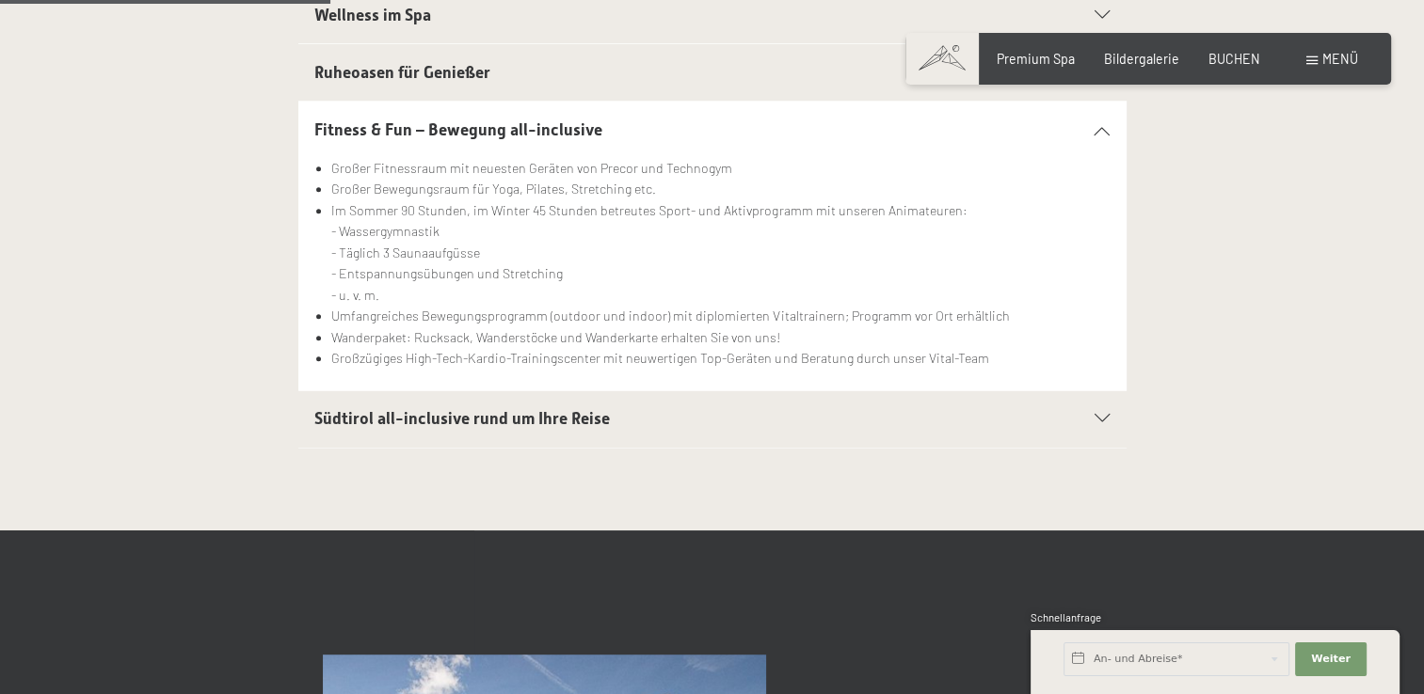
click at [1097, 422] on div "Südtirol all-inclusive rund um Ihre Reise" at bounding box center [711, 419] width 795 height 56
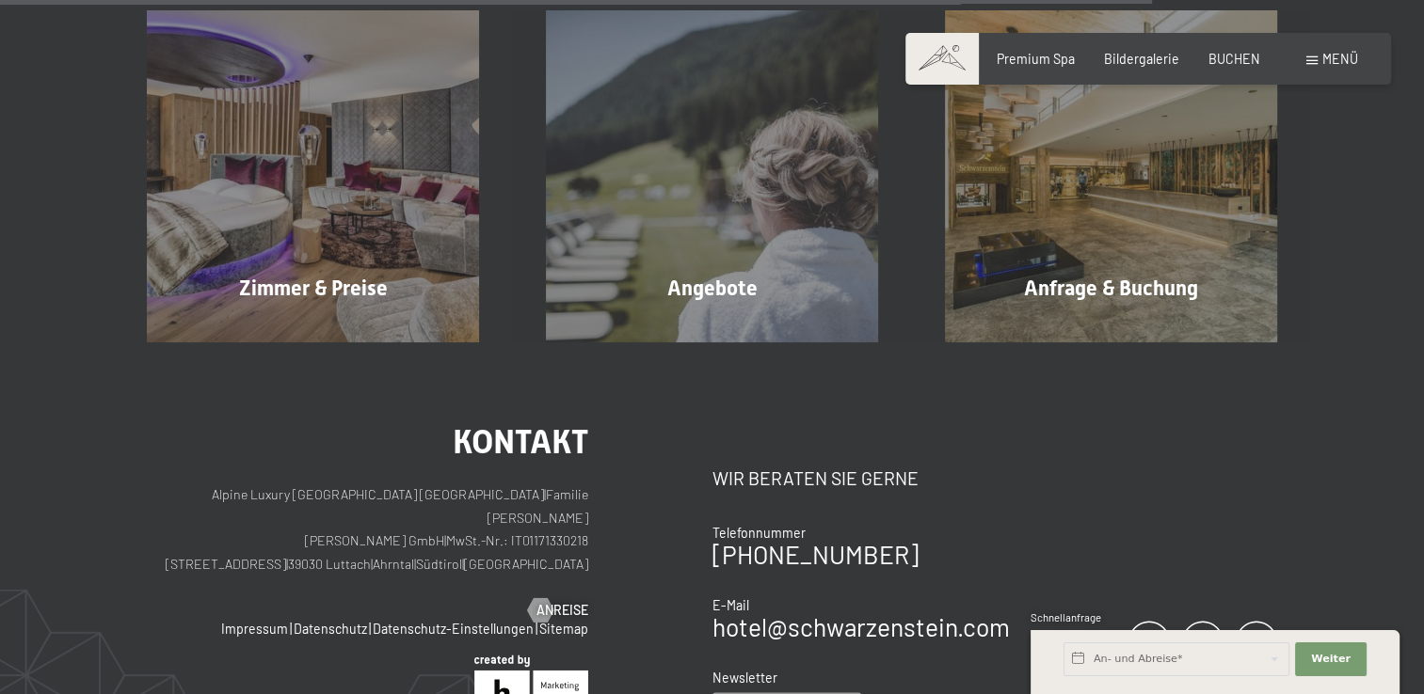
scroll to position [2601, 0]
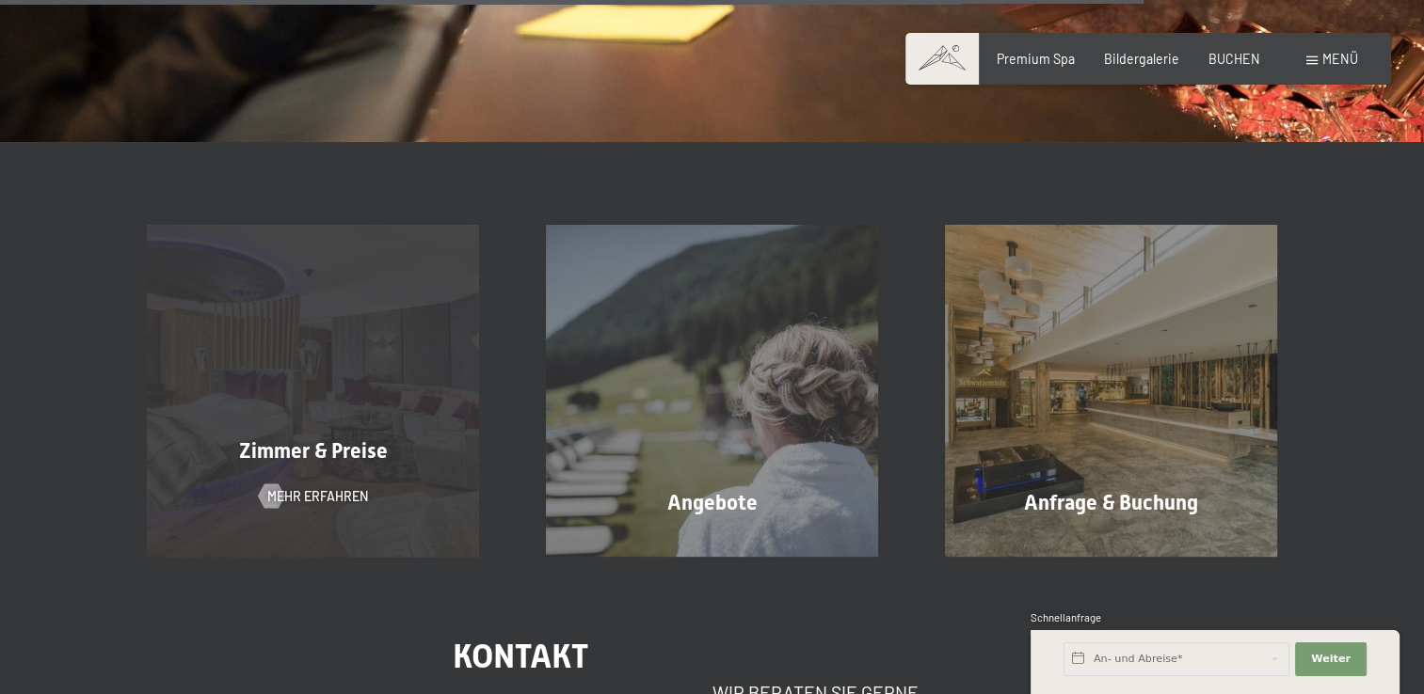
click at [325, 451] on span "Zimmer & Preise" at bounding box center [313, 451] width 149 height 24
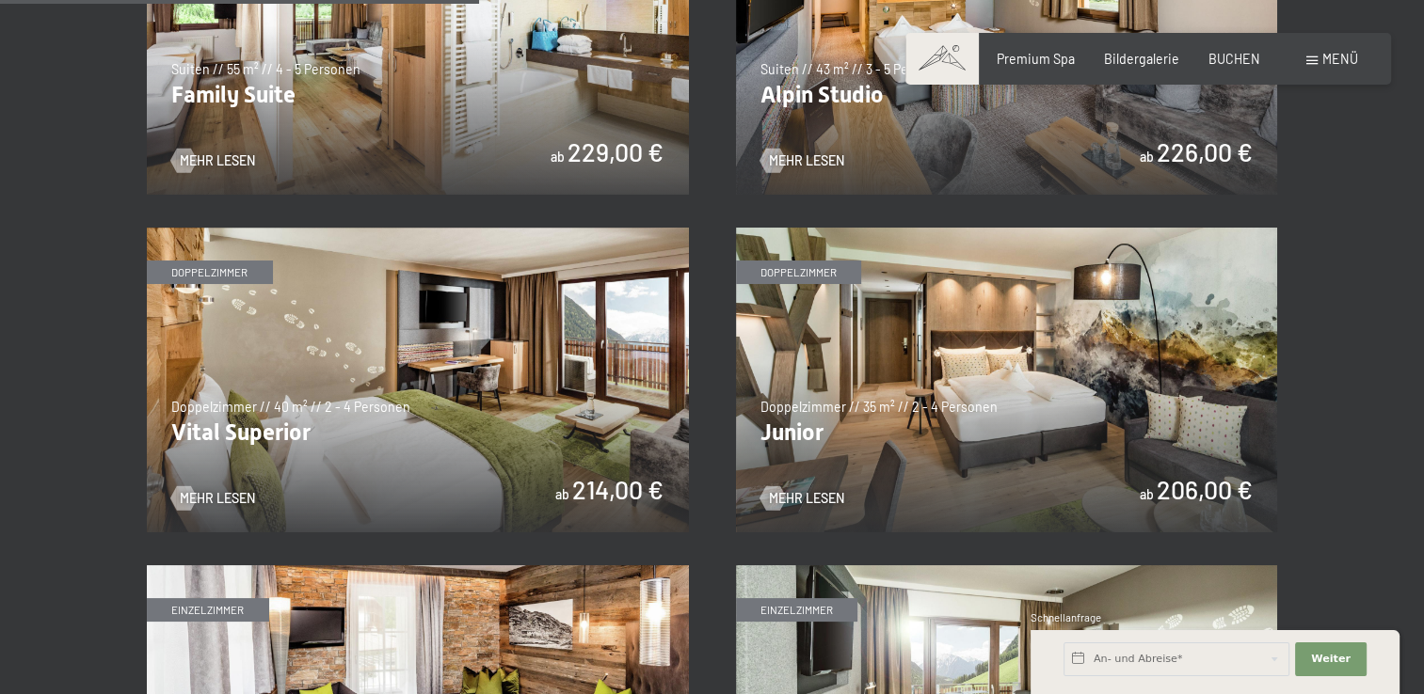
scroll to position [1805, 0]
